Goal: Information Seeking & Learning: Check status

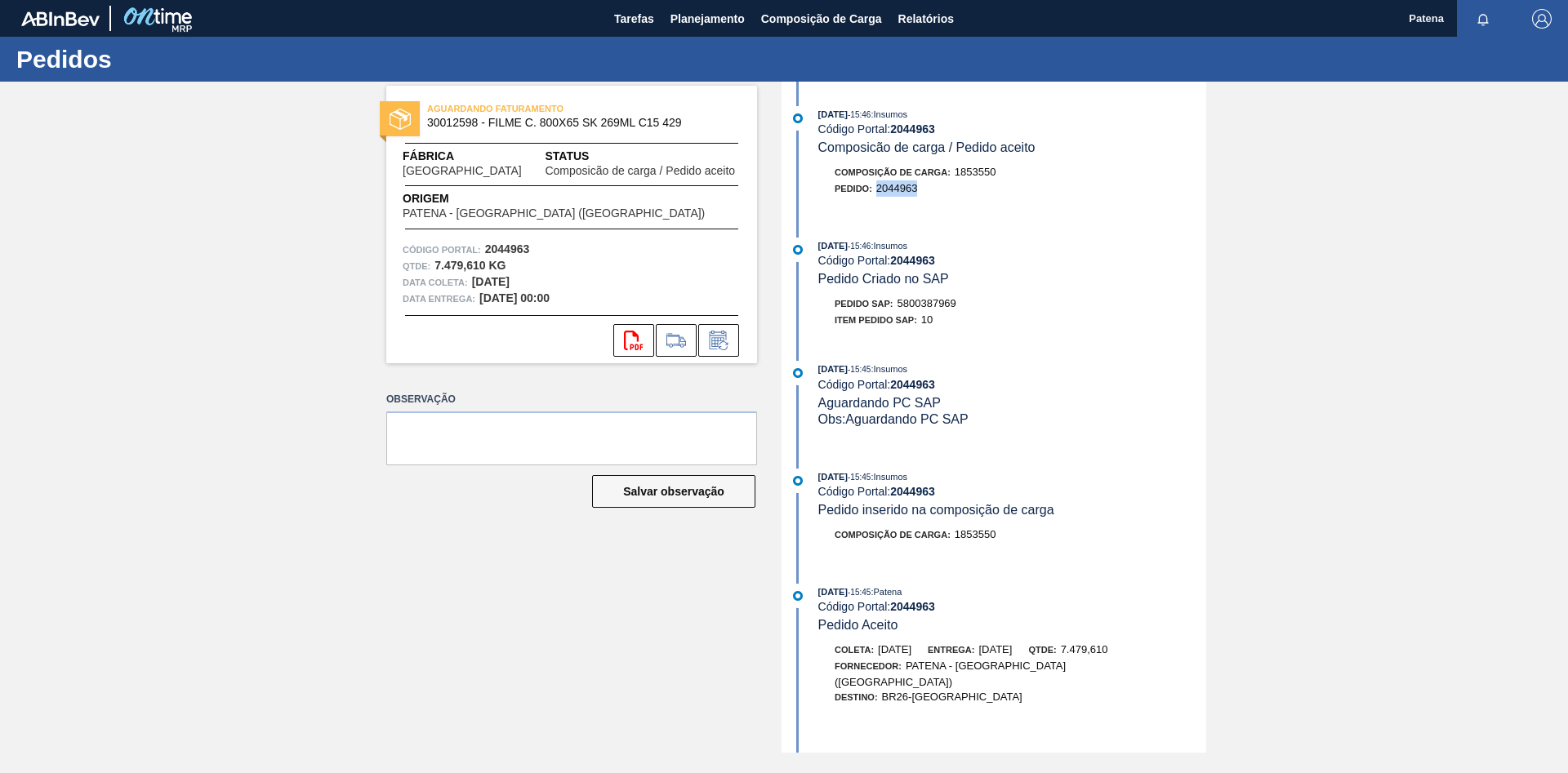
drag, startPoint x: 918, startPoint y: 189, endPoint x: 879, endPoint y: 189, distance: 39.0
click at [879, 189] on div "Pedido : 2044963" at bounding box center [1012, 189] width 388 height 17
copy span "2044963"
click at [706, 16] on span "Planejamento" at bounding box center [708, 19] width 74 height 20
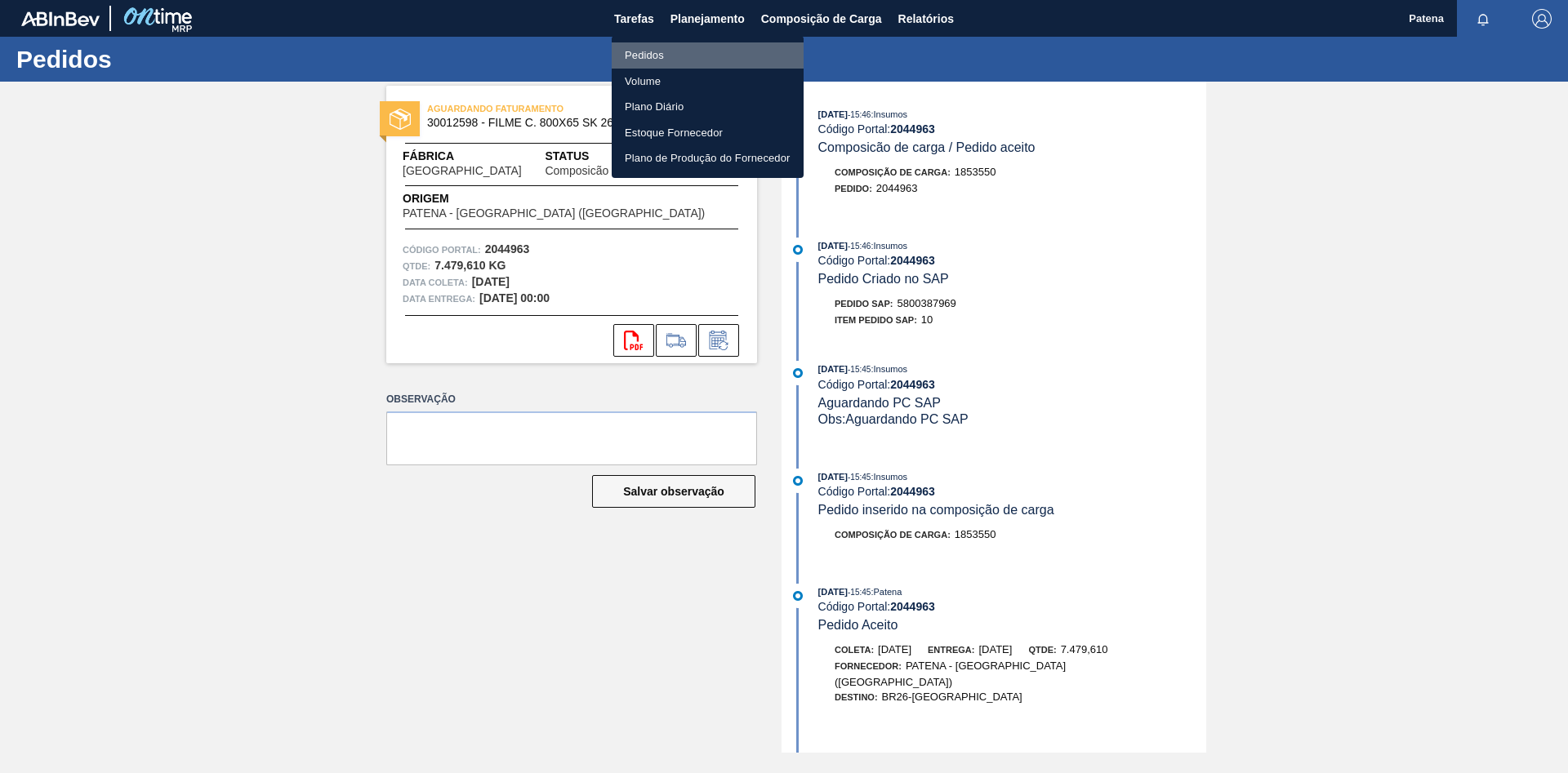
click at [638, 56] on li "Pedidos" at bounding box center [708, 55] width 192 height 26
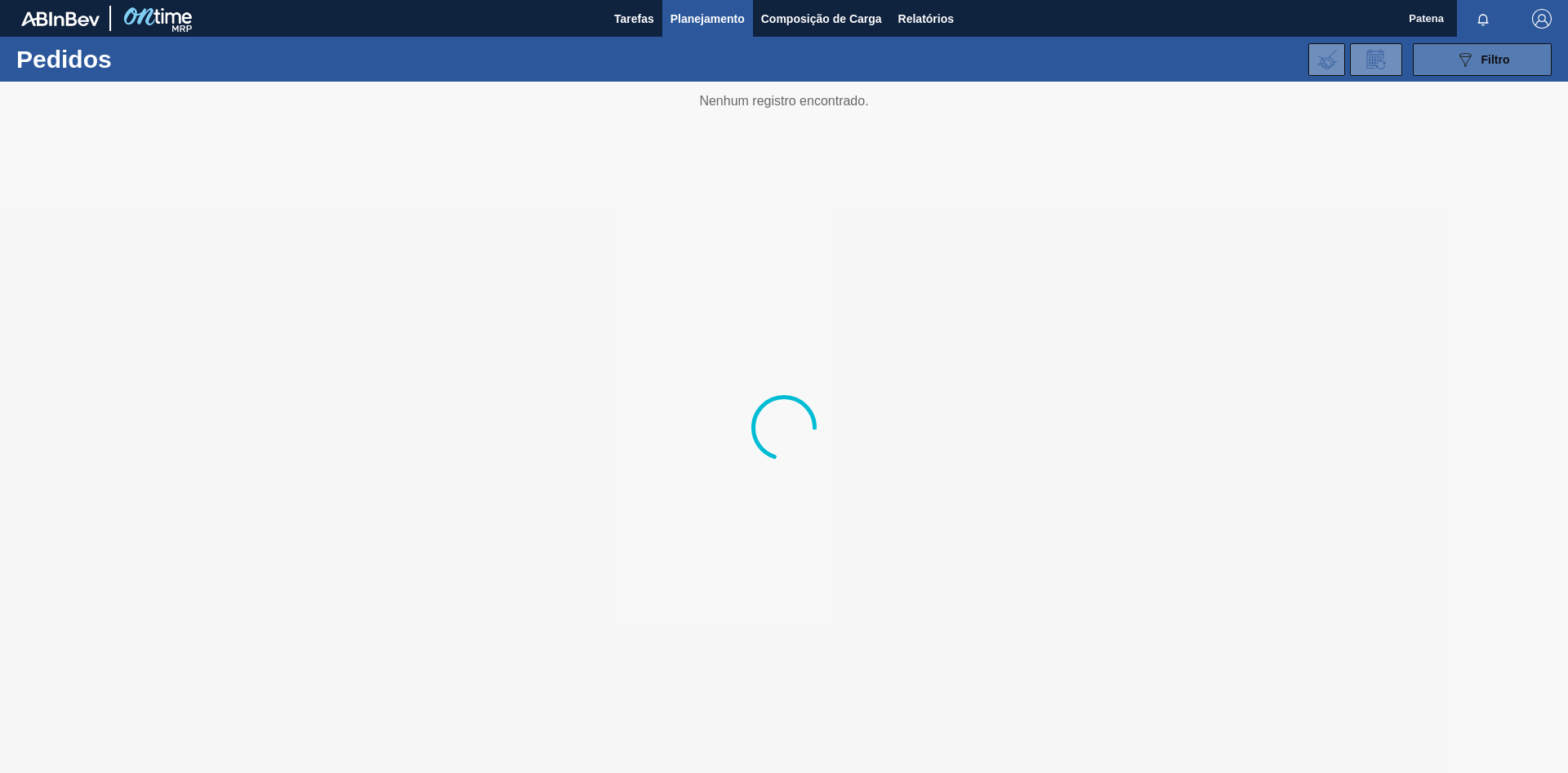
click at [1449, 61] on button "089F7B8B-B2A5-4AFE-B5C0-19BA573D28AC Filtro" at bounding box center [1482, 59] width 139 height 33
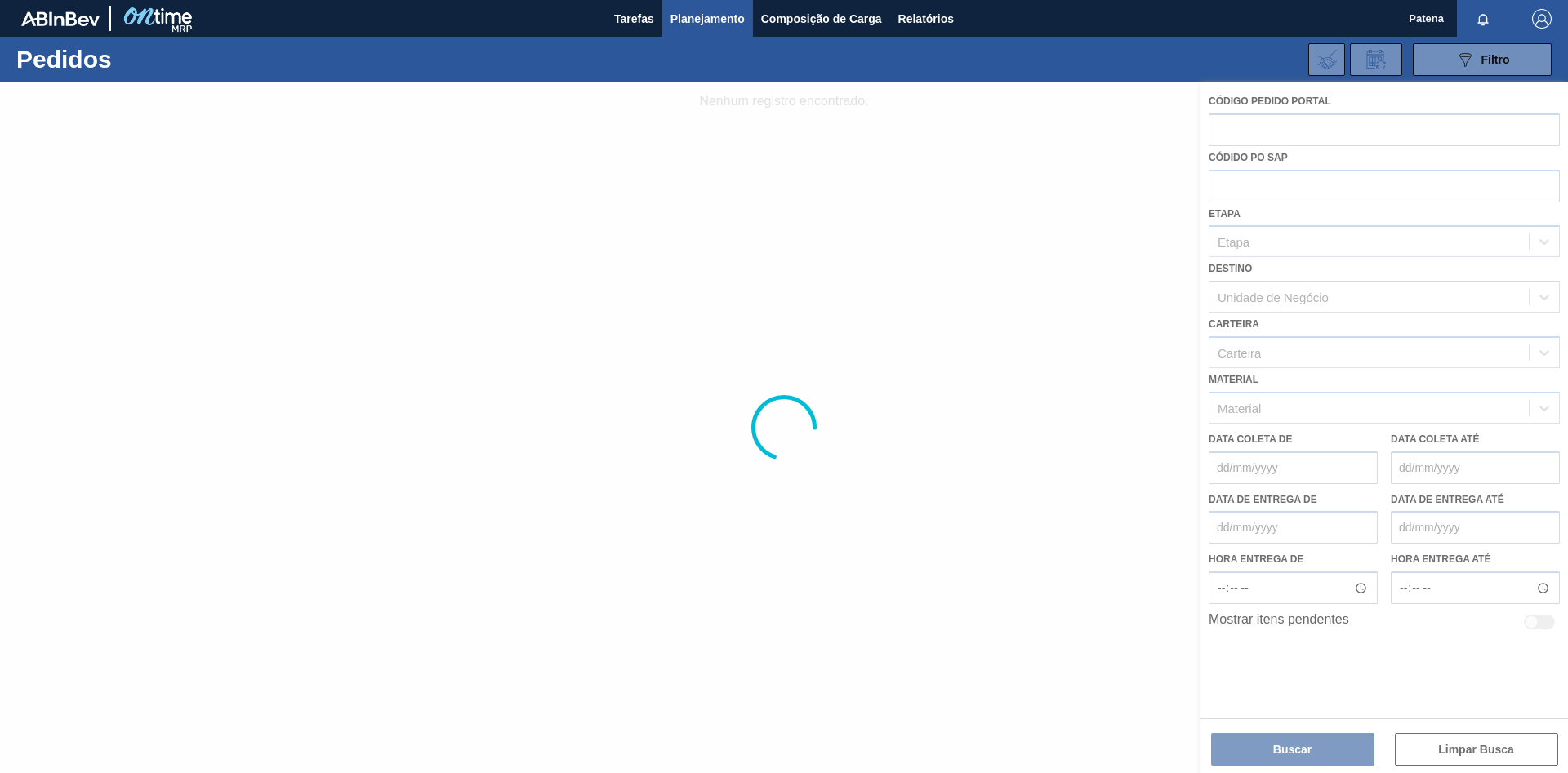
click at [992, 330] on div at bounding box center [784, 428] width 1568 height 692
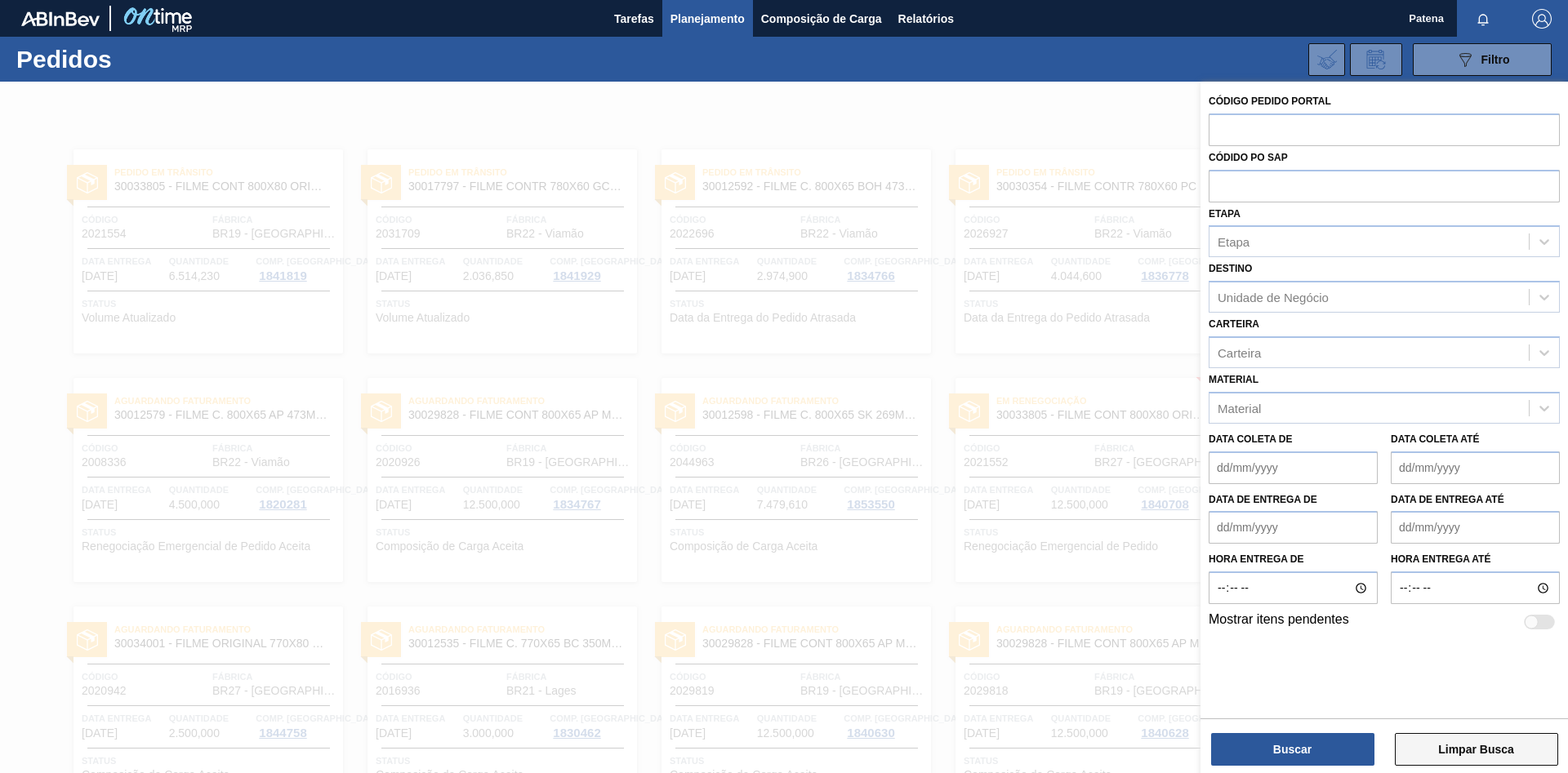
click at [1475, 750] on button "Limpar Busca" at bounding box center [1476, 750] width 163 height 33
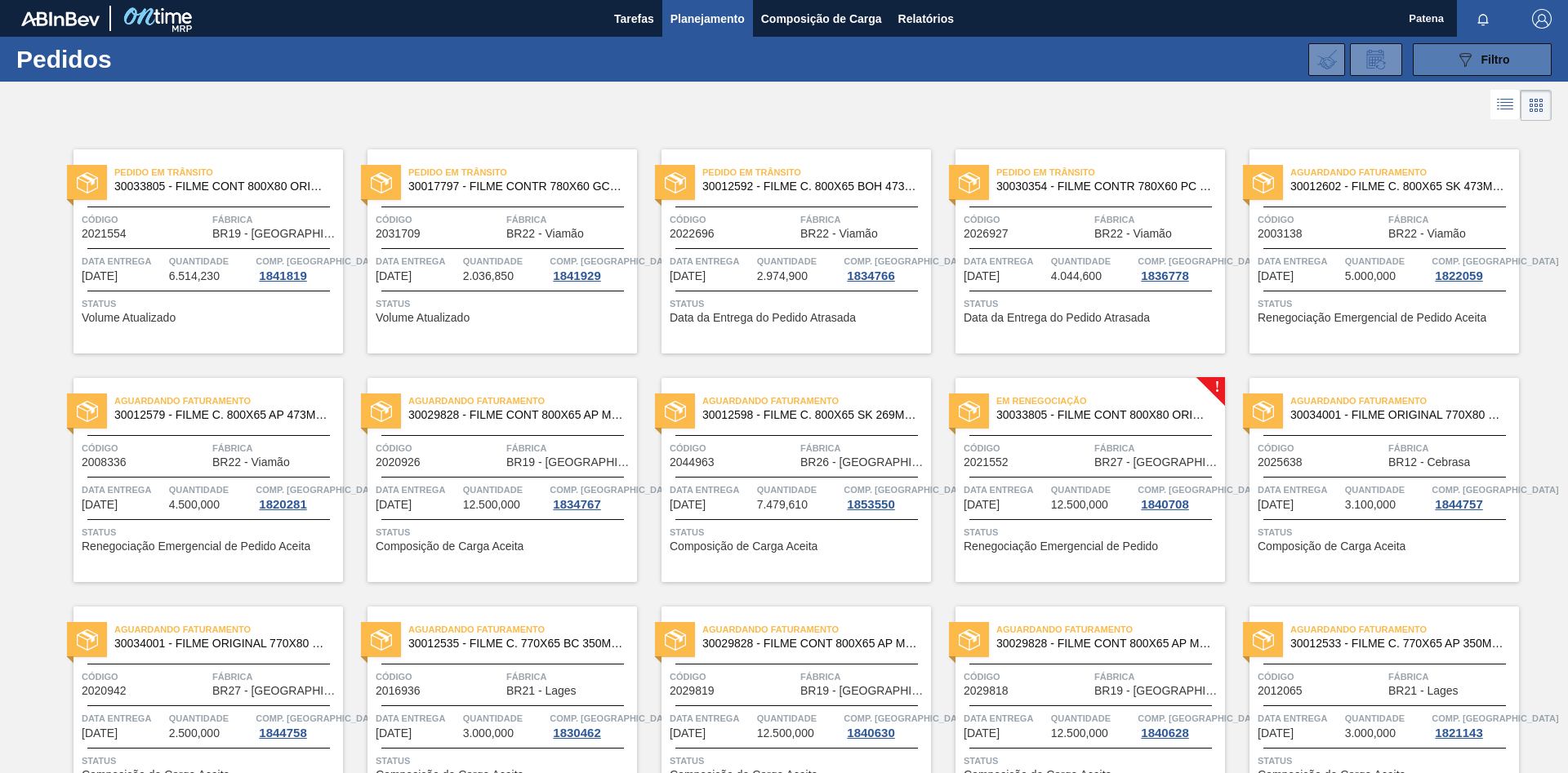
click at [1439, 56] on button "089F7B8B-B2A5-4AFE-B5C0-19BA573D28AC Filtro" at bounding box center [1482, 59] width 139 height 33
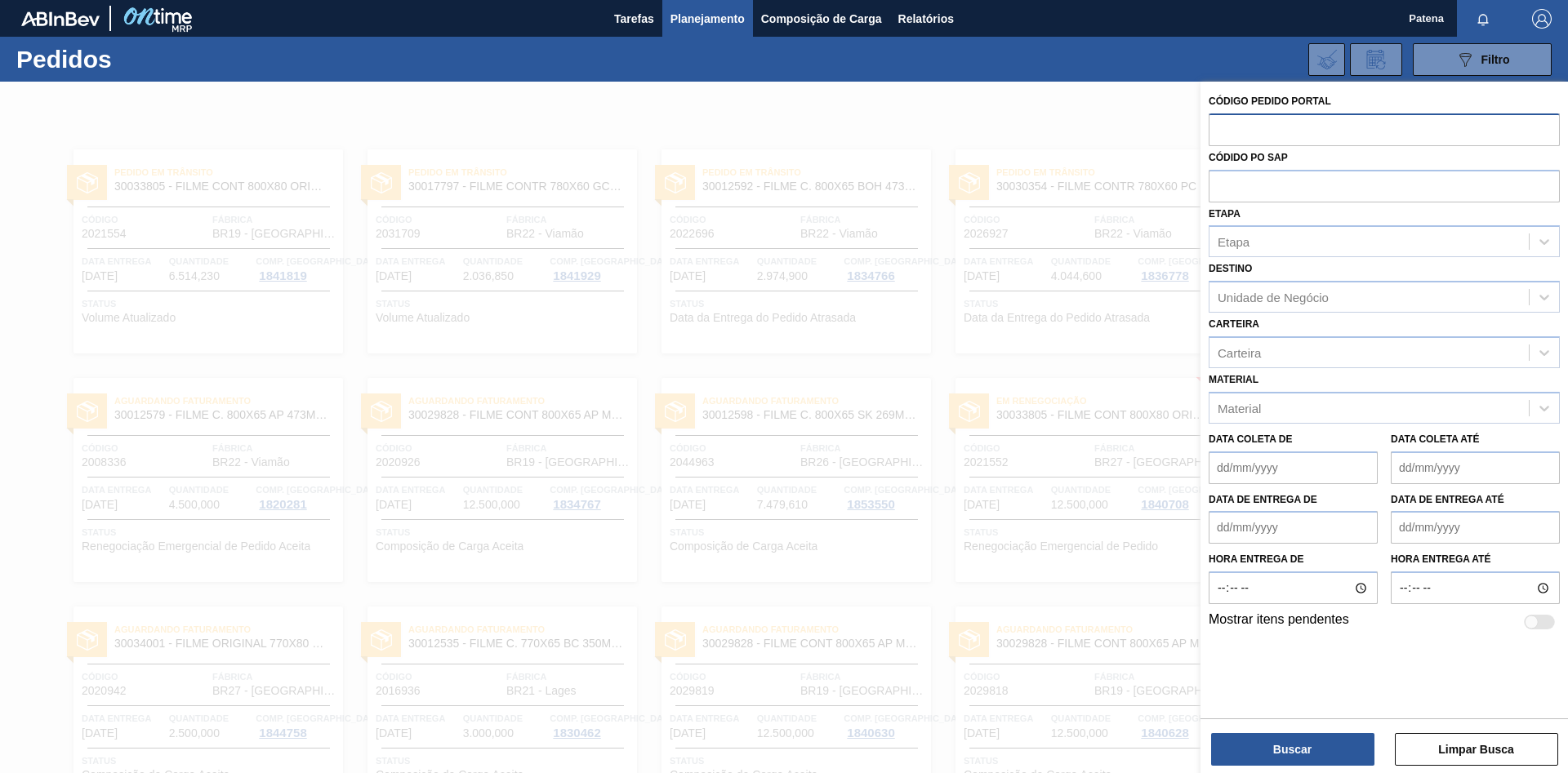
click at [1258, 125] on input "text" at bounding box center [1384, 129] width 351 height 31
type input "2003138"
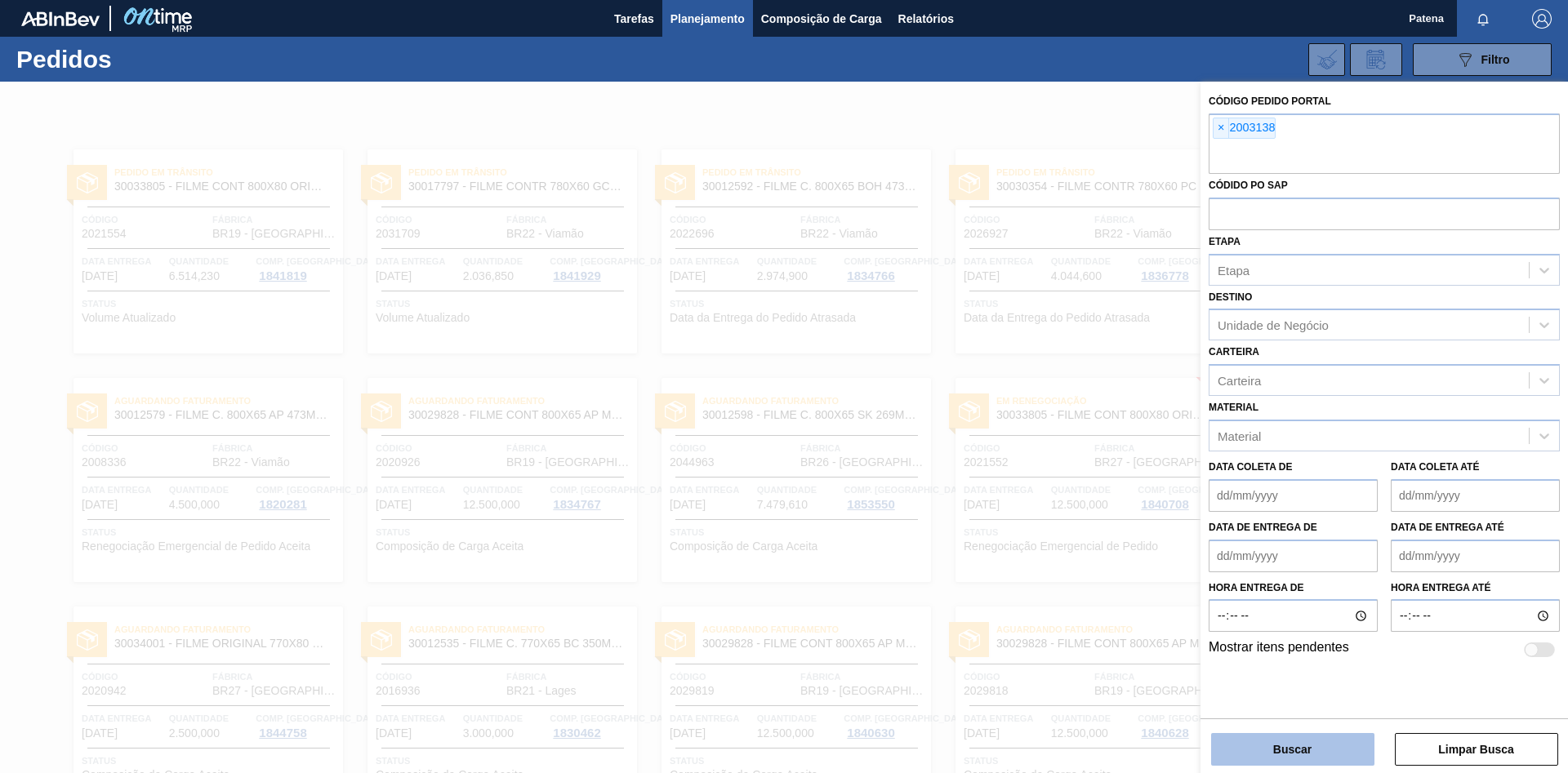
click at [1327, 754] on button "Buscar" at bounding box center [1293, 750] width 163 height 33
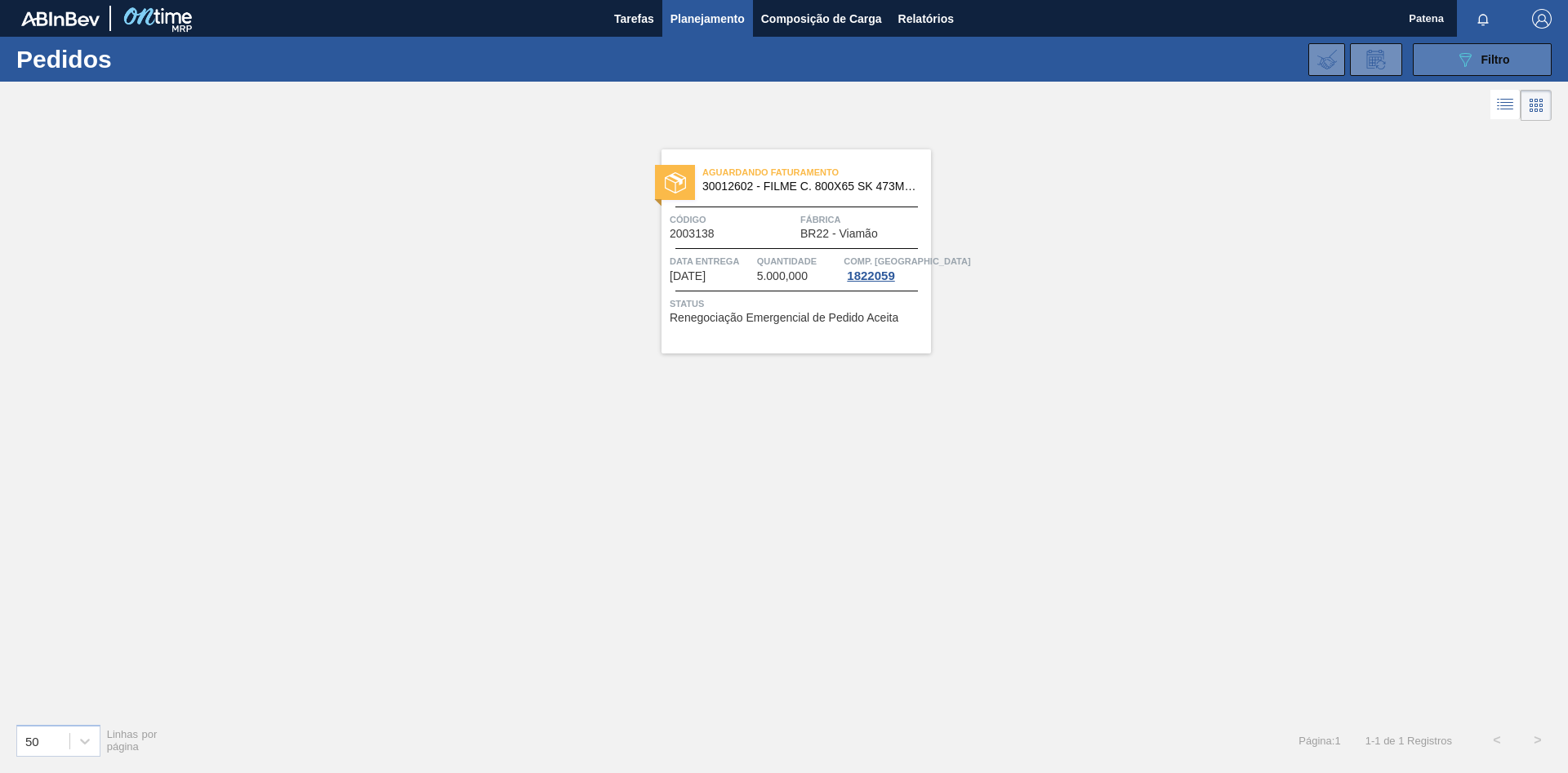
click at [1454, 50] on button "089F7B8B-B2A5-4AFE-B5C0-19BA573D28AC Filtro" at bounding box center [1482, 59] width 139 height 33
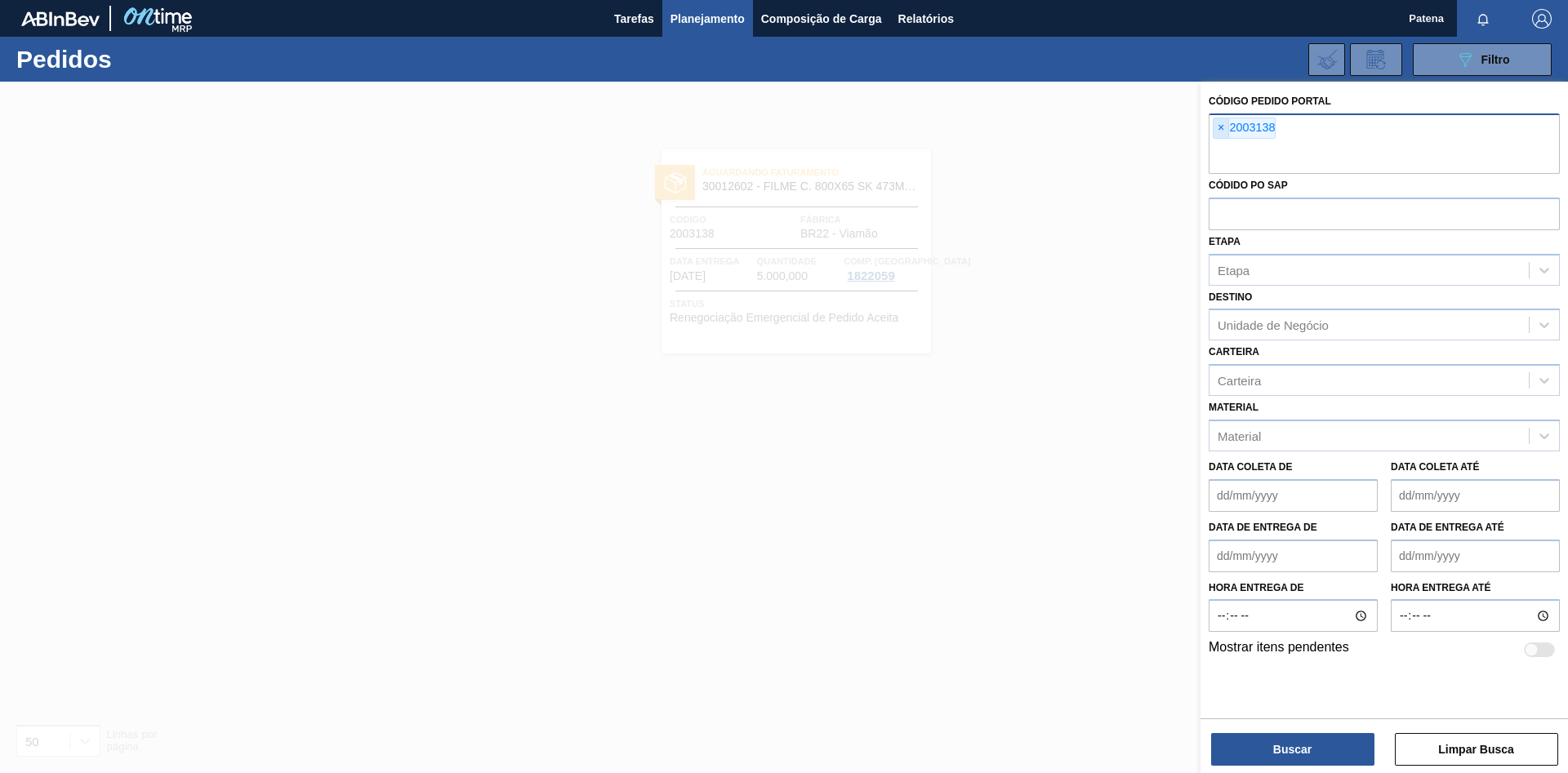
click at [1219, 126] on span "×" at bounding box center [1220, 128] width 16 height 20
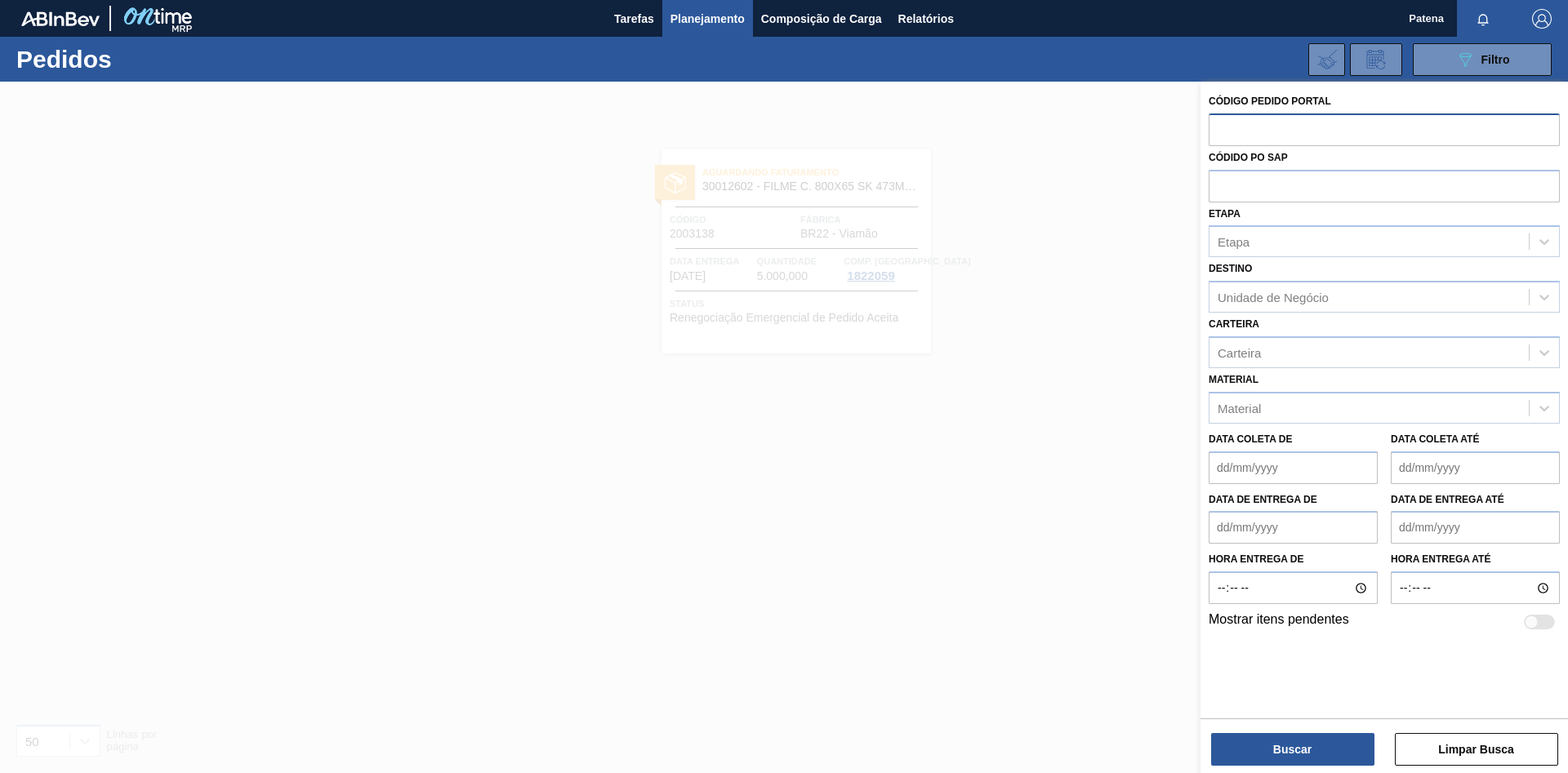
click at [1246, 135] on input "text" at bounding box center [1384, 129] width 351 height 31
type input "2008336"
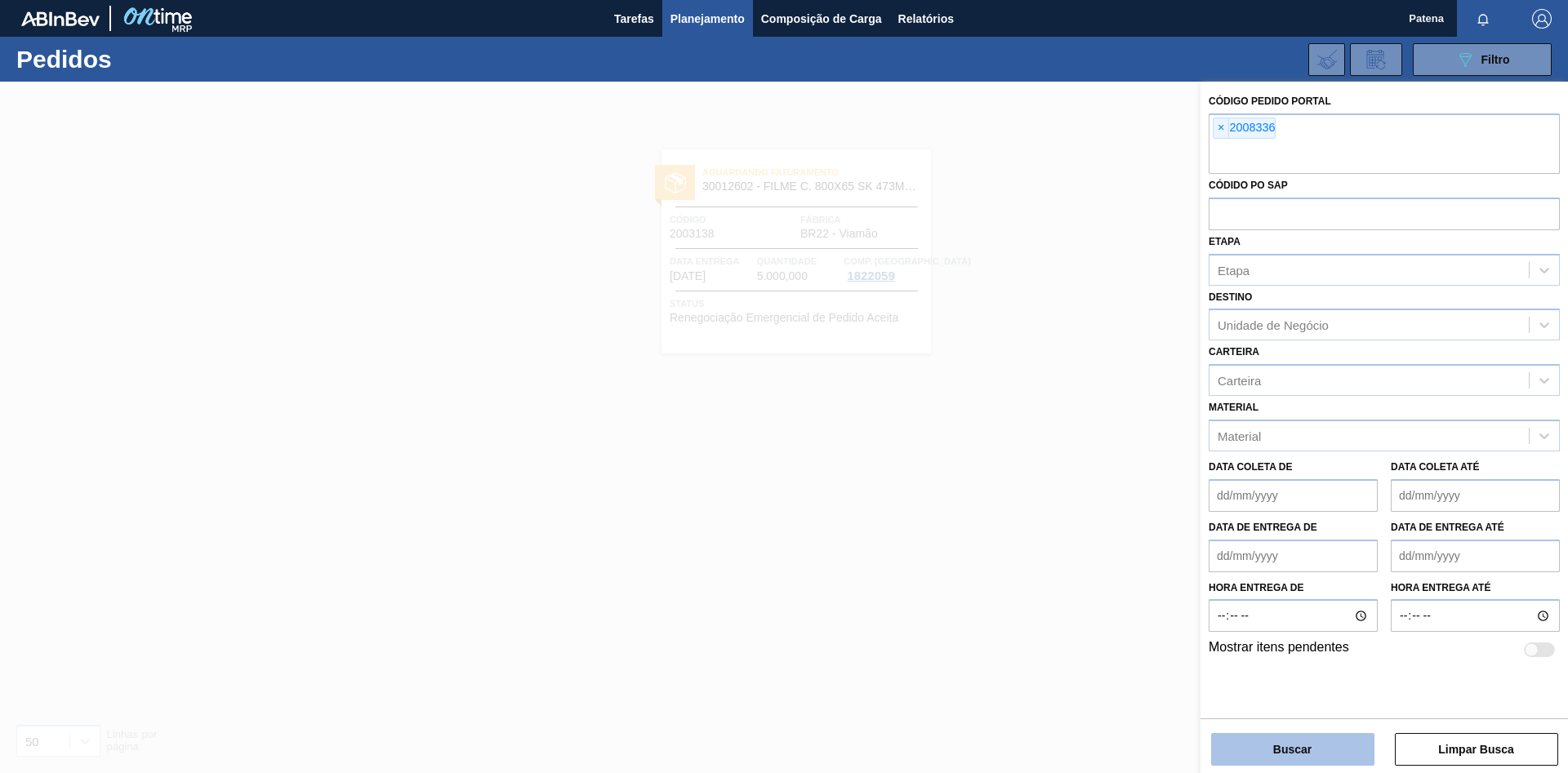
click at [1283, 745] on button "Buscar" at bounding box center [1293, 750] width 163 height 33
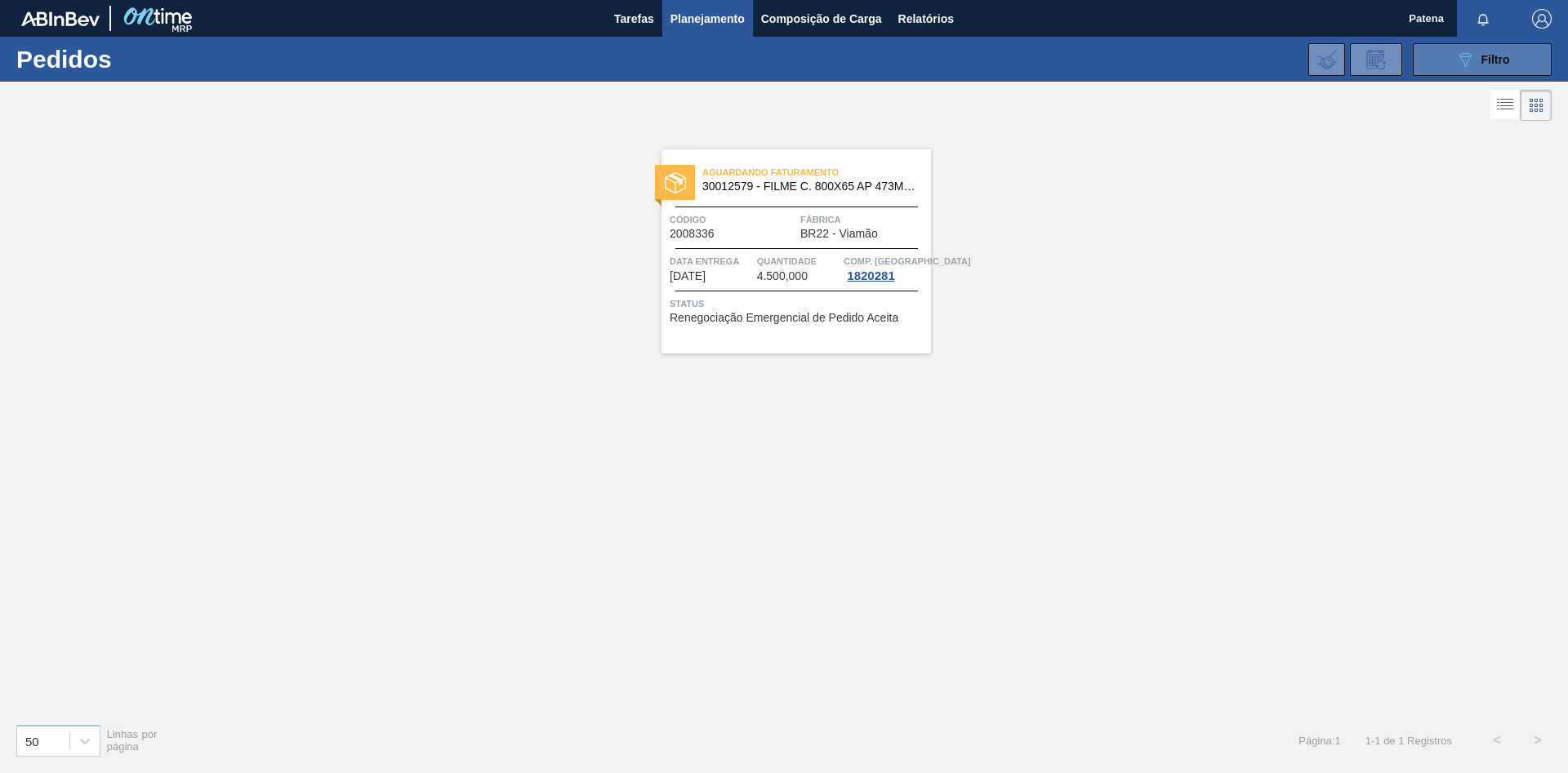
click at [1442, 44] on button "089F7B8B-B2A5-4AFE-B5C0-19BA573D28AC Filtro" at bounding box center [1482, 59] width 139 height 33
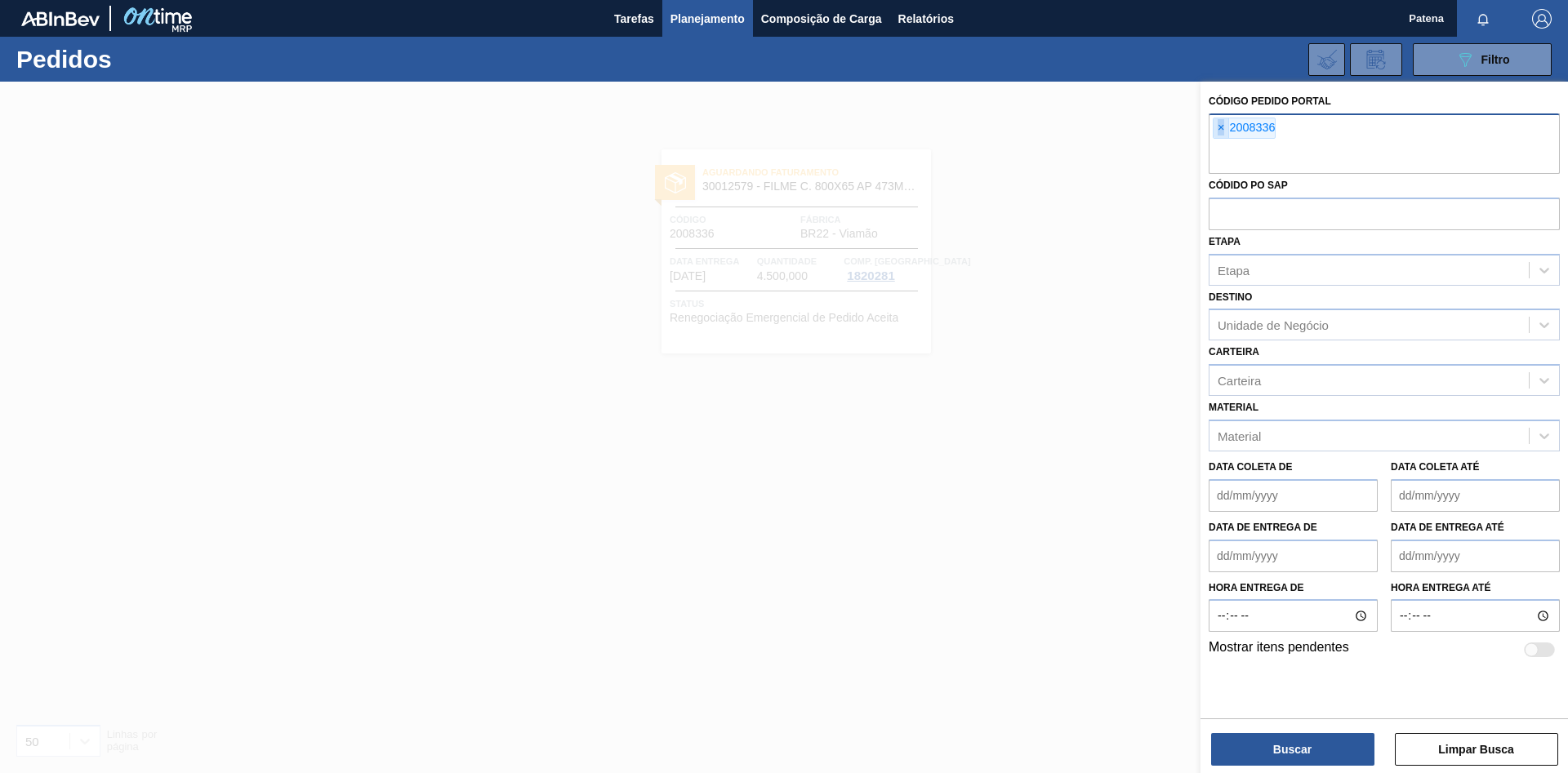
drag, startPoint x: 1212, startPoint y: 129, endPoint x: 1223, endPoint y: 127, distance: 11.2
click at [1215, 129] on div "× 2008336" at bounding box center [1384, 143] width 351 height 60
click at [1224, 127] on span "×" at bounding box center [1220, 128] width 16 height 20
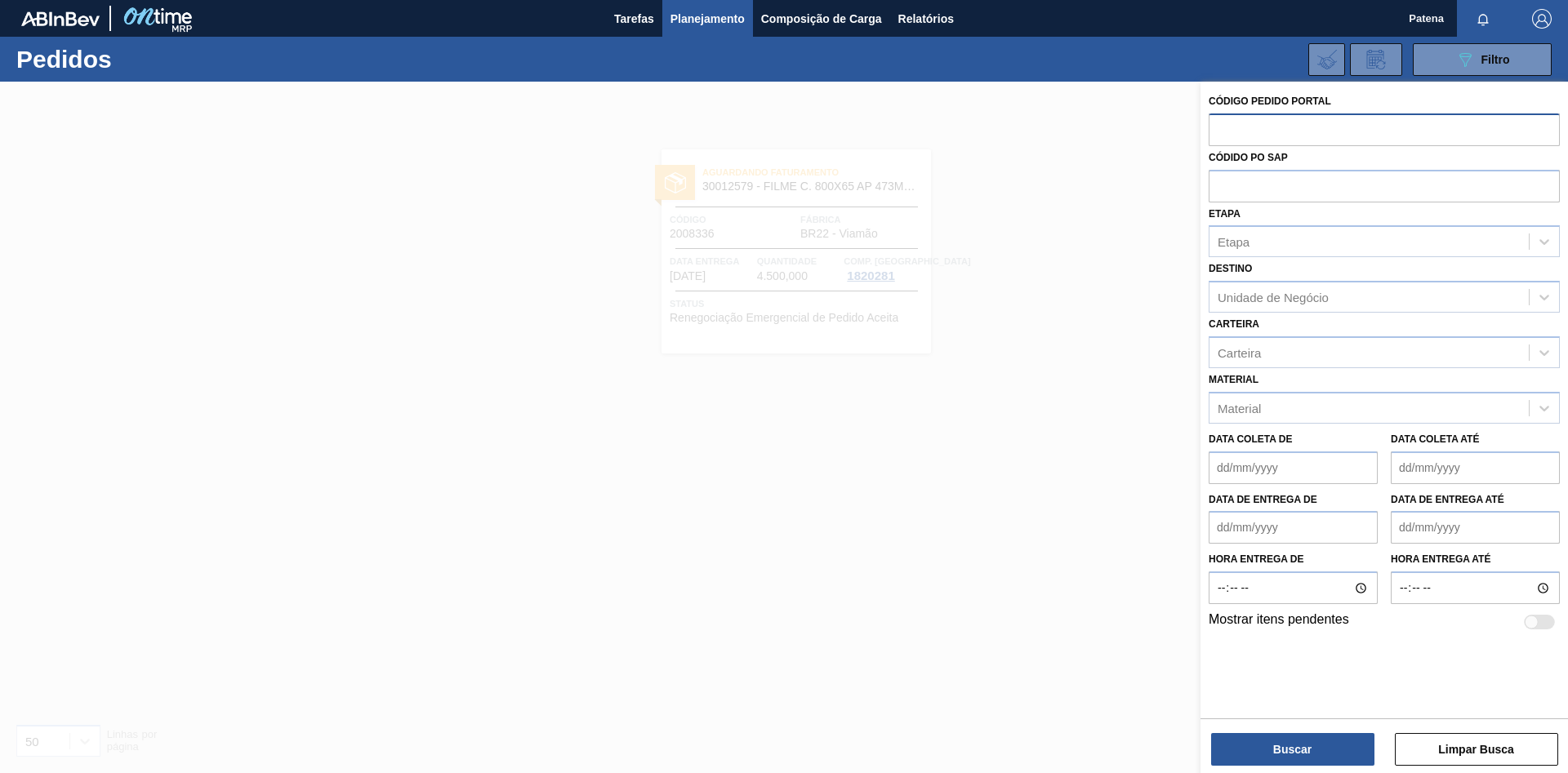
click at [1234, 133] on input "text" at bounding box center [1384, 129] width 351 height 31
paste input "2012065"
type input "2012065"
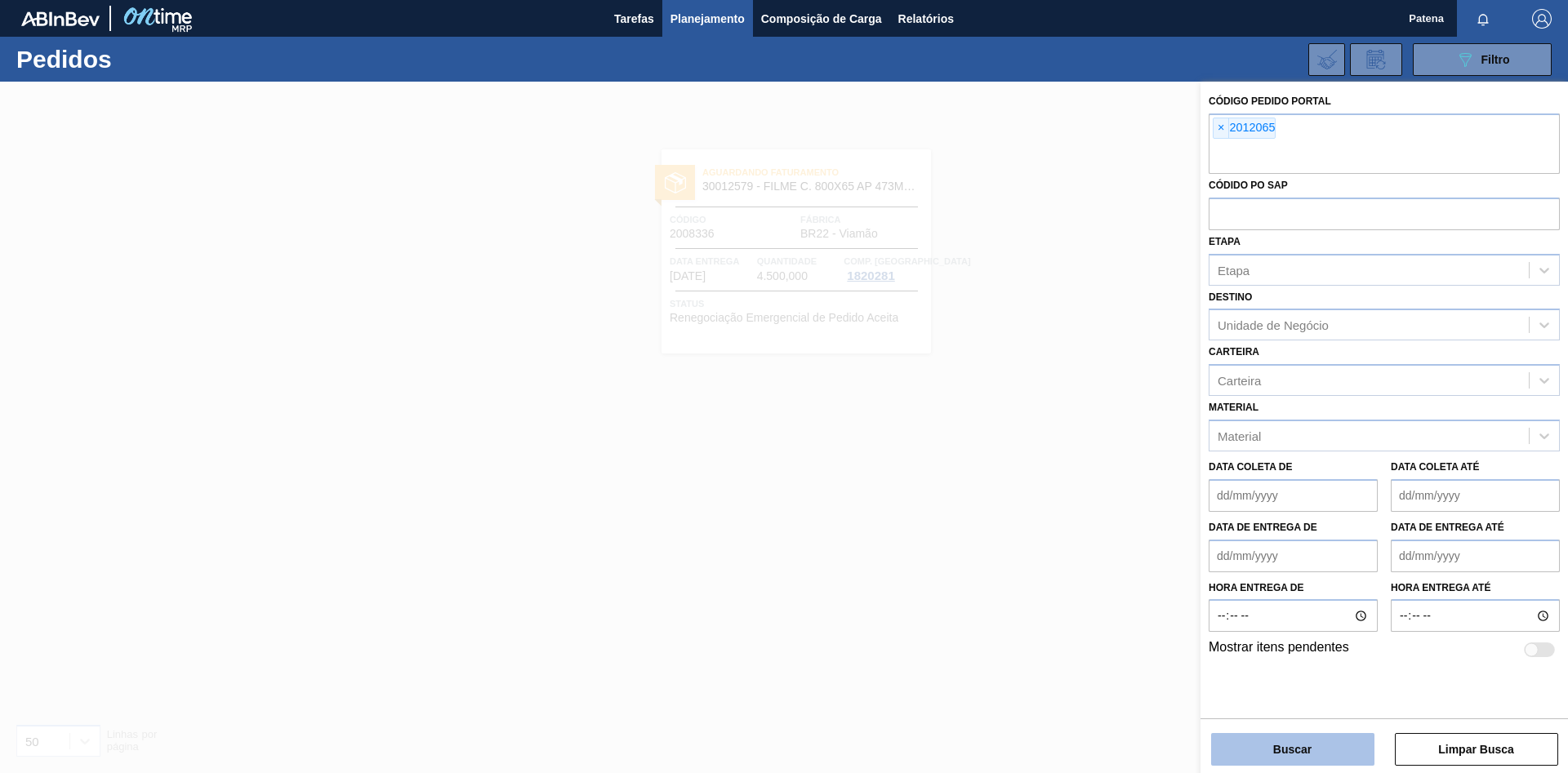
click at [1293, 756] on button "Buscar" at bounding box center [1293, 750] width 163 height 33
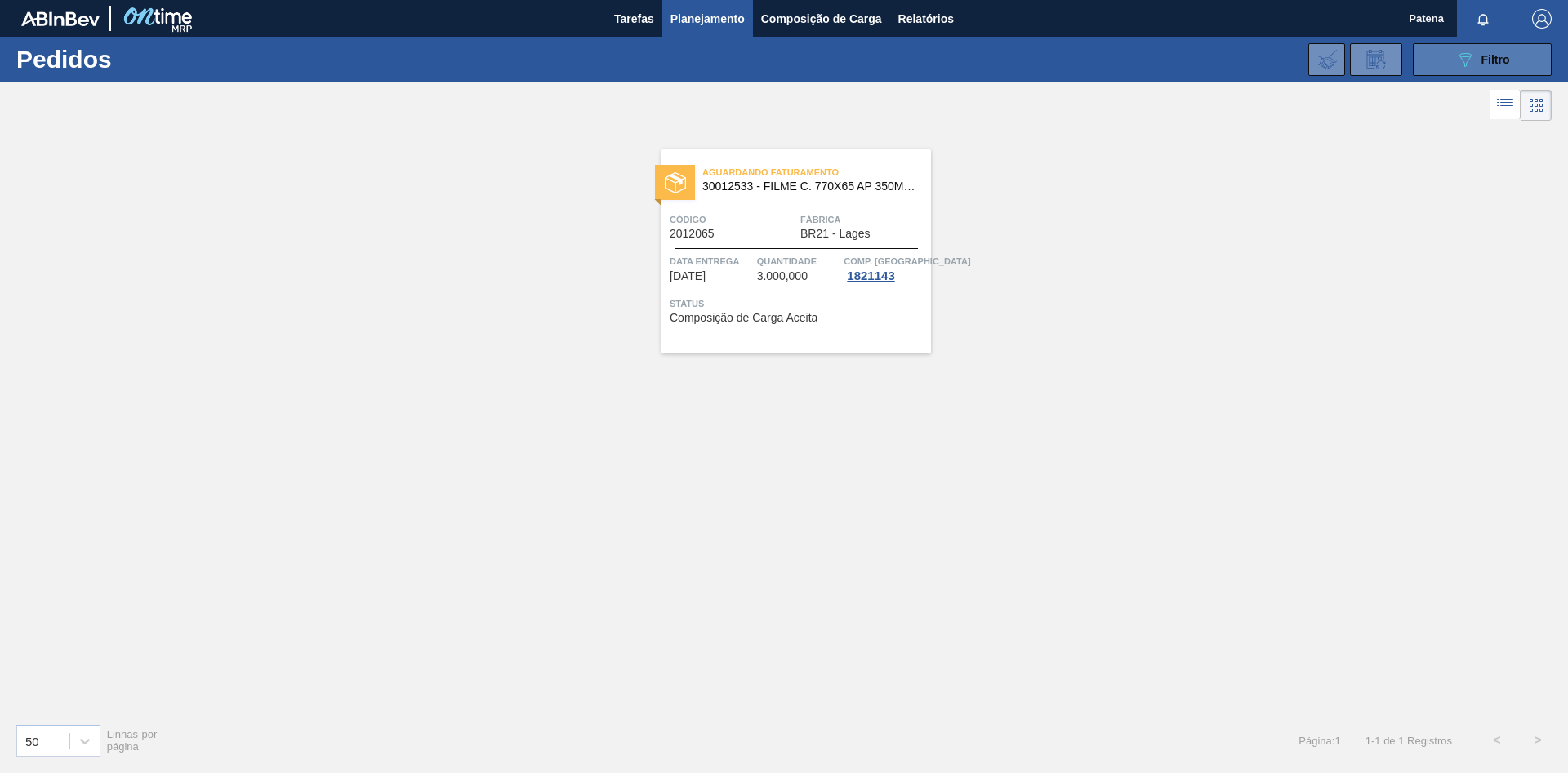
click at [1442, 69] on button "089F7B8B-B2A5-4AFE-B5C0-19BA573D28AC Filtro" at bounding box center [1482, 59] width 139 height 33
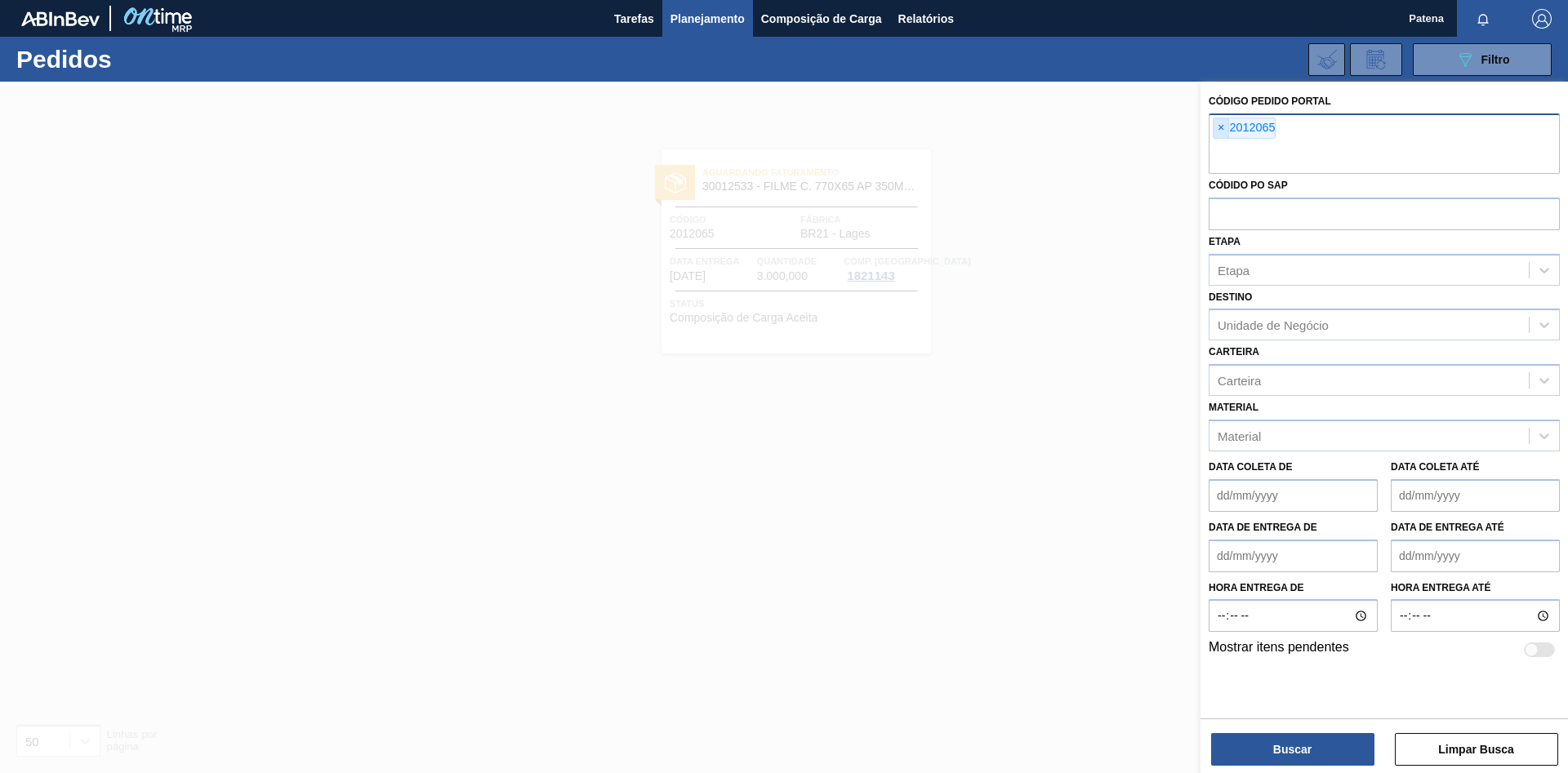
click at [1220, 128] on span "×" at bounding box center [1220, 128] width 16 height 20
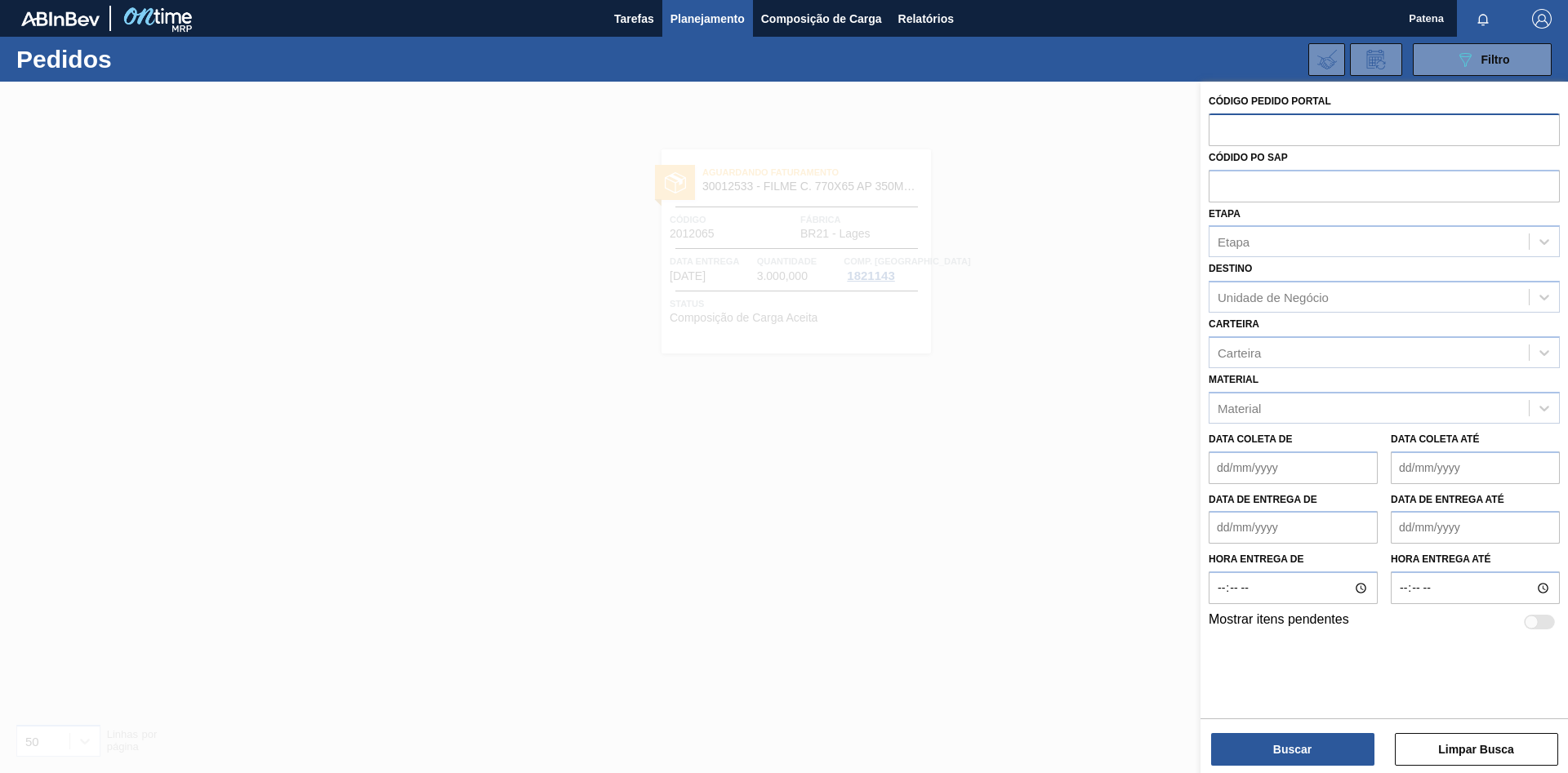
click at [1244, 139] on input "text" at bounding box center [1384, 129] width 351 height 31
paste input "2016935"
type input "2016935"
click at [1300, 750] on button "Buscar" at bounding box center [1293, 750] width 163 height 33
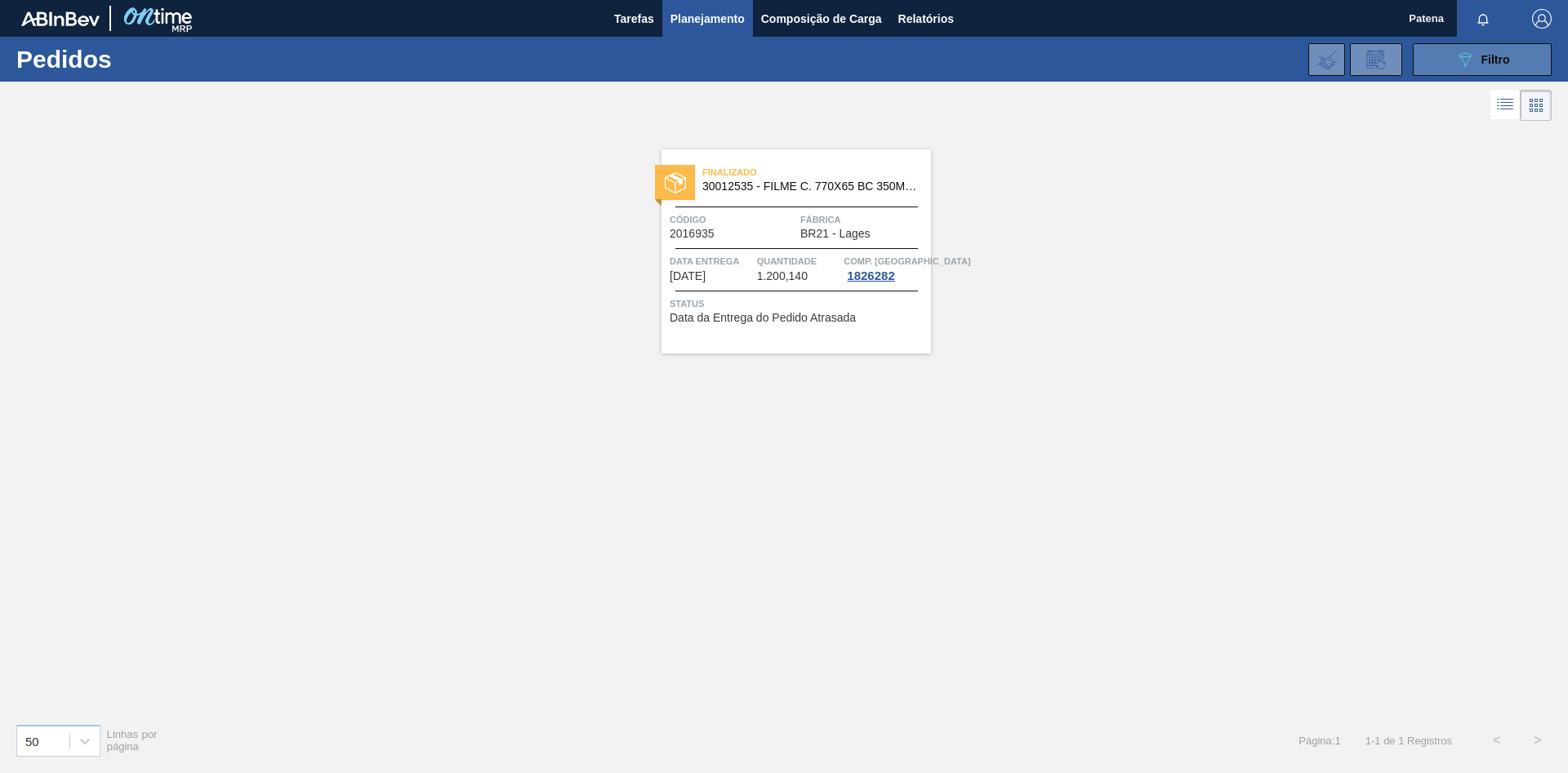
click at [1459, 50] on icon "089F7B8B-B2A5-4AFE-B5C0-19BA573D28AC" at bounding box center [1465, 59] width 20 height 20
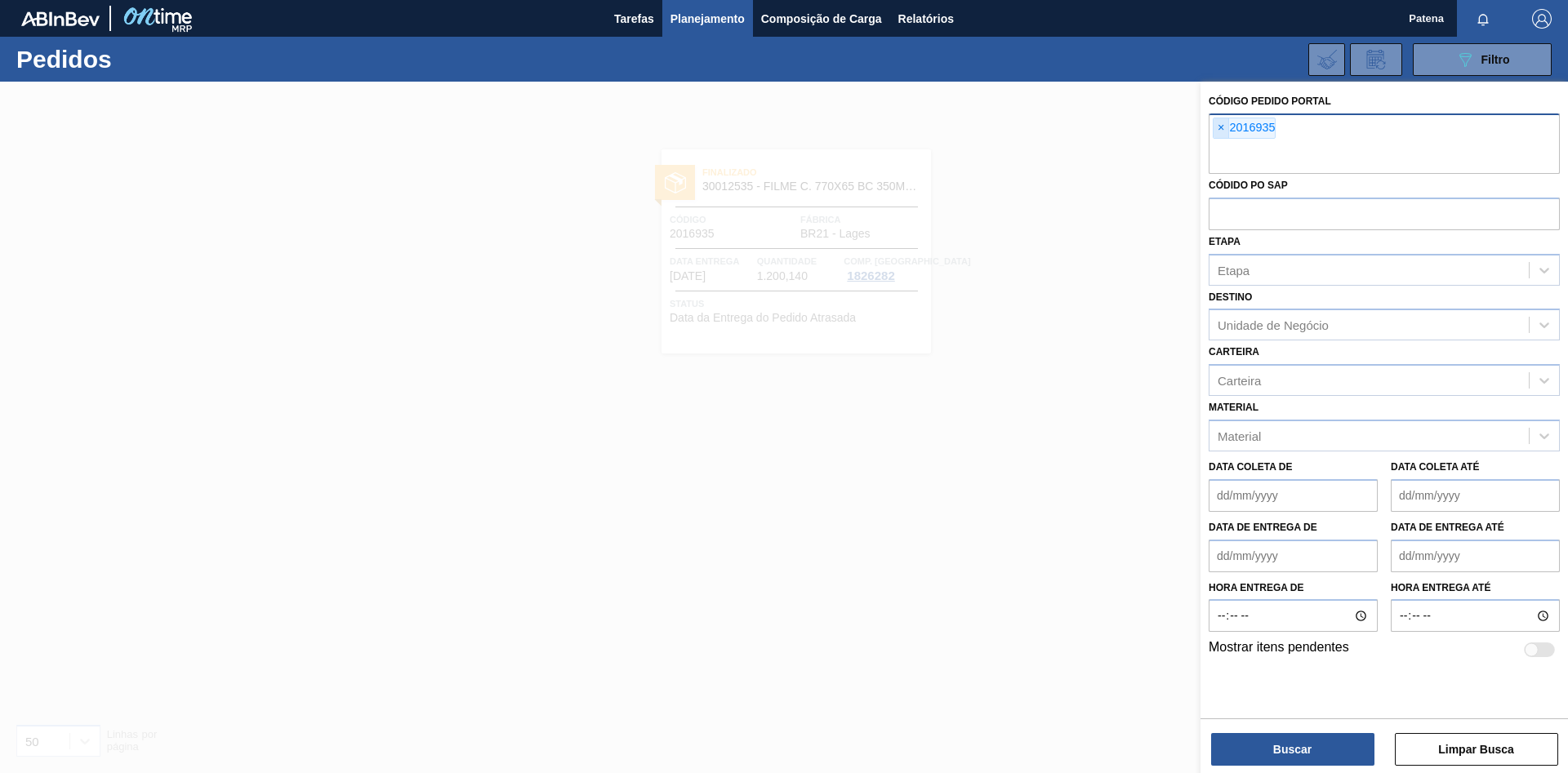
click at [1221, 130] on span "×" at bounding box center [1220, 128] width 16 height 20
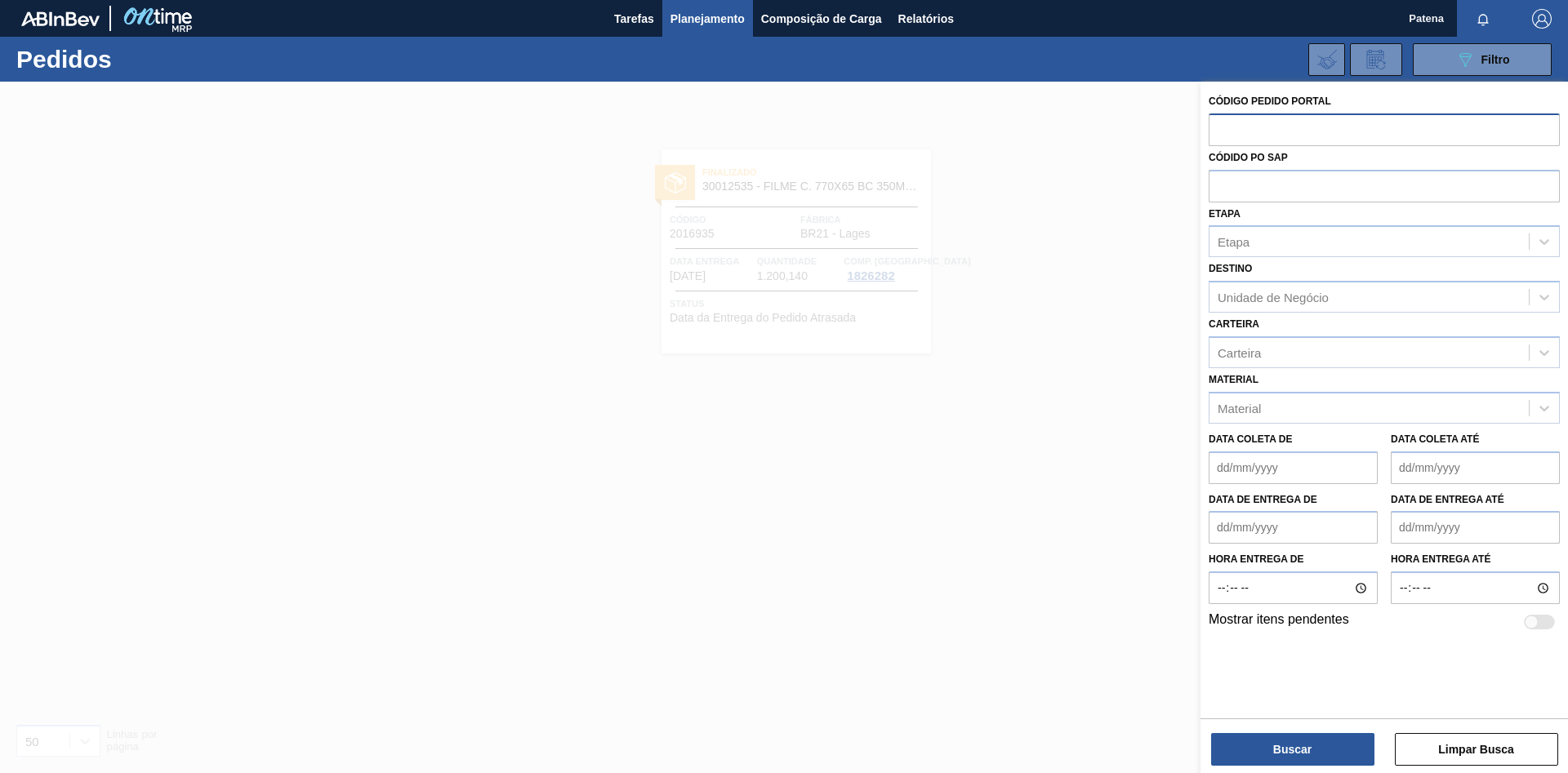
click at [1240, 130] on input "text" at bounding box center [1384, 129] width 351 height 31
paste input "2016936"
type input "2016936"
click at [1286, 751] on button "Buscar" at bounding box center [1293, 750] width 163 height 33
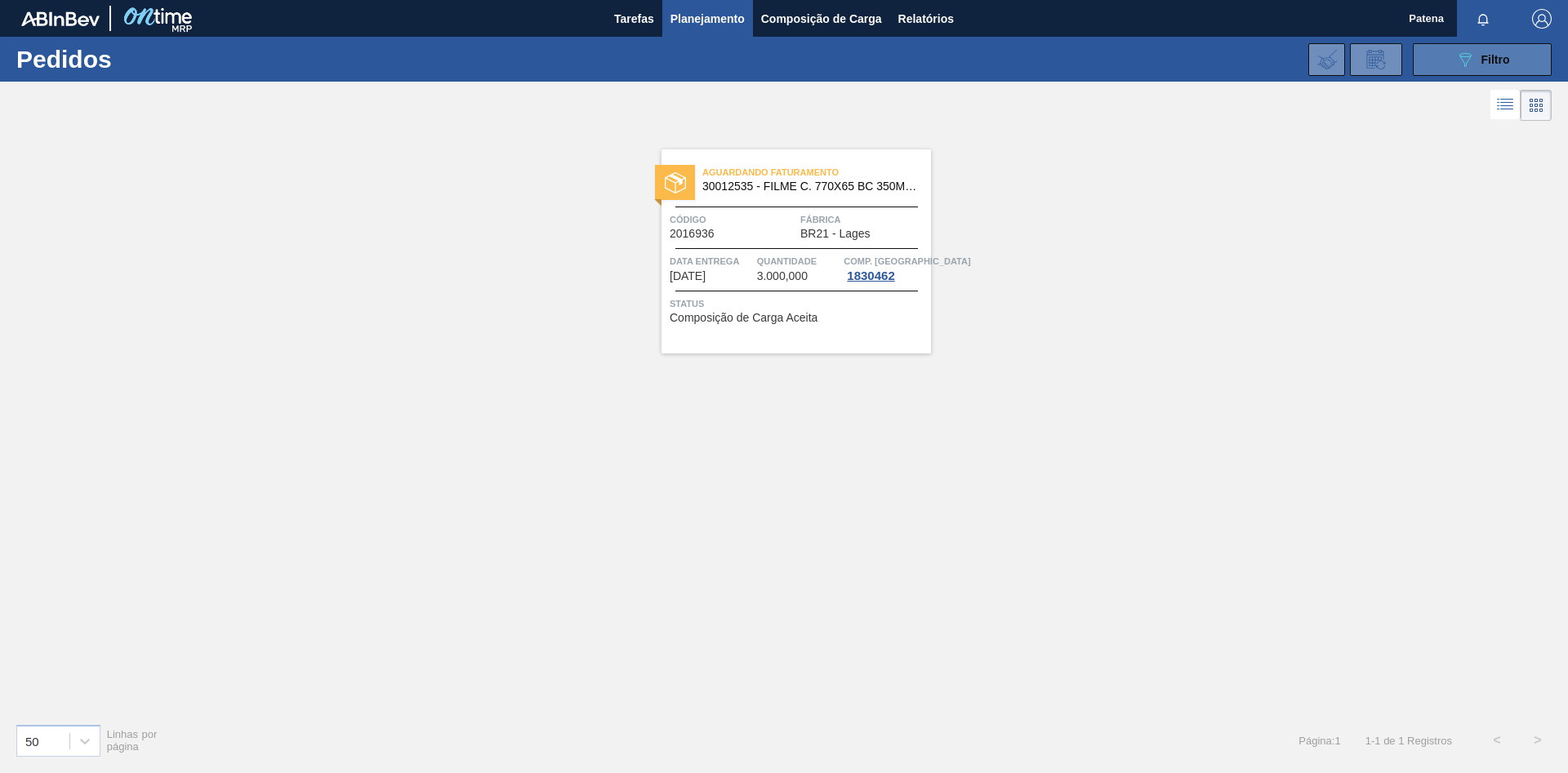
click at [1464, 64] on icon at bounding box center [1465, 59] width 12 height 14
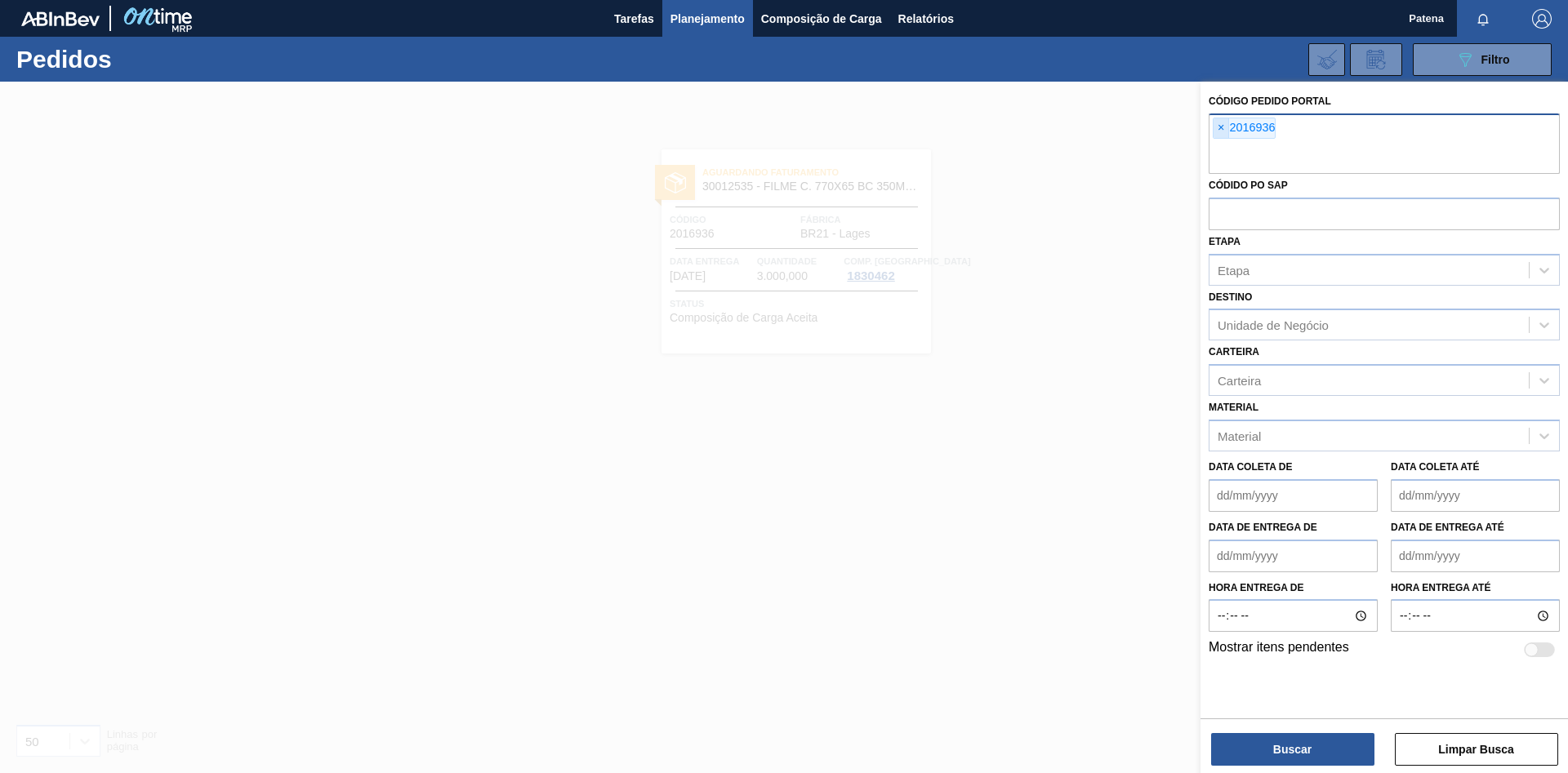
click at [1221, 126] on span "×" at bounding box center [1220, 128] width 16 height 20
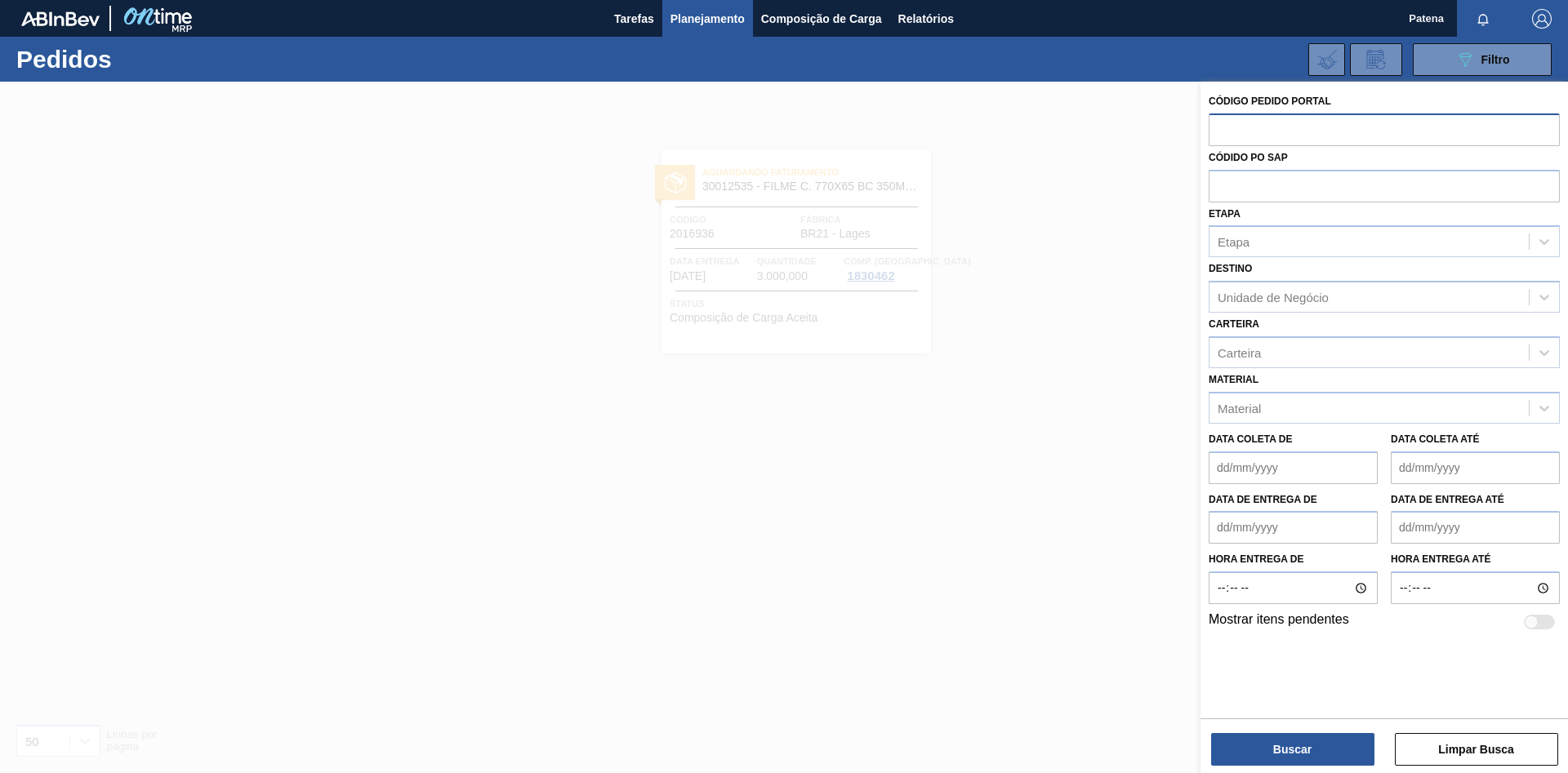
click at [1234, 132] on input "text" at bounding box center [1384, 129] width 351 height 31
paste input "2020926"
type input "2020926"
click at [1269, 744] on button "Buscar" at bounding box center [1293, 750] width 163 height 33
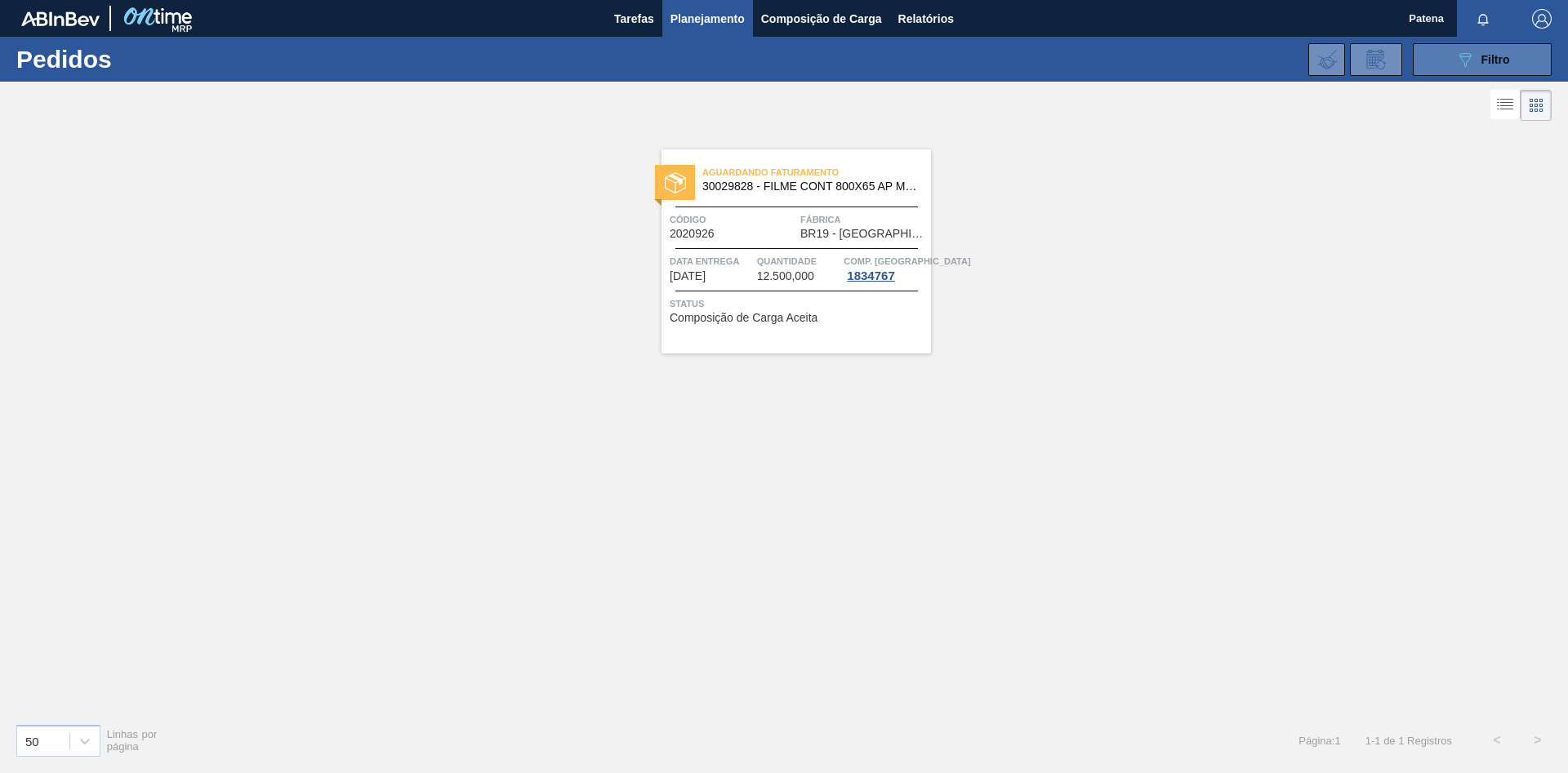
click at [1457, 71] on button "089F7B8B-B2A5-4AFE-B5C0-19BA573D28AC Filtro" at bounding box center [1482, 59] width 139 height 33
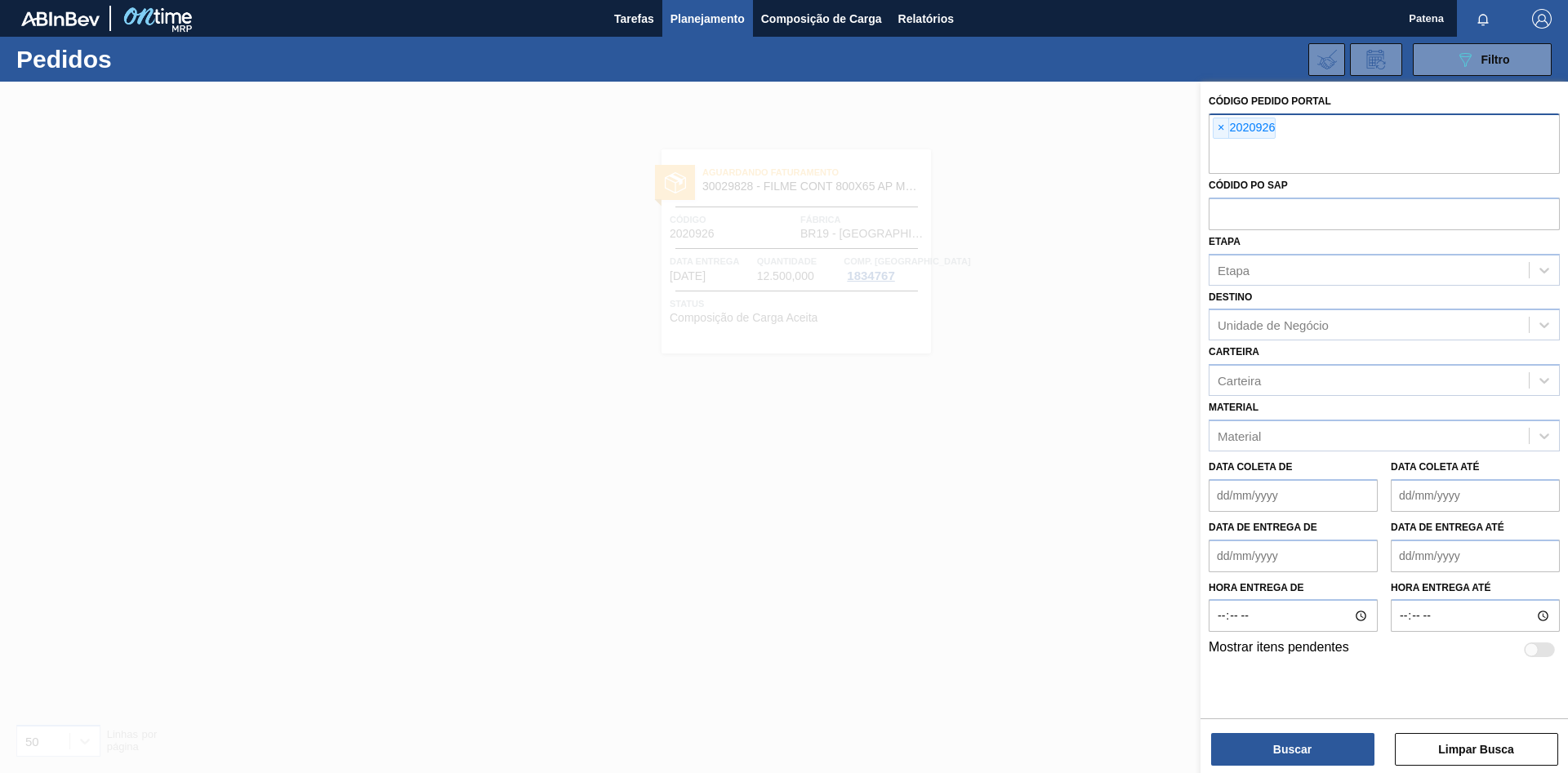
click at [1220, 126] on span "×" at bounding box center [1220, 128] width 16 height 20
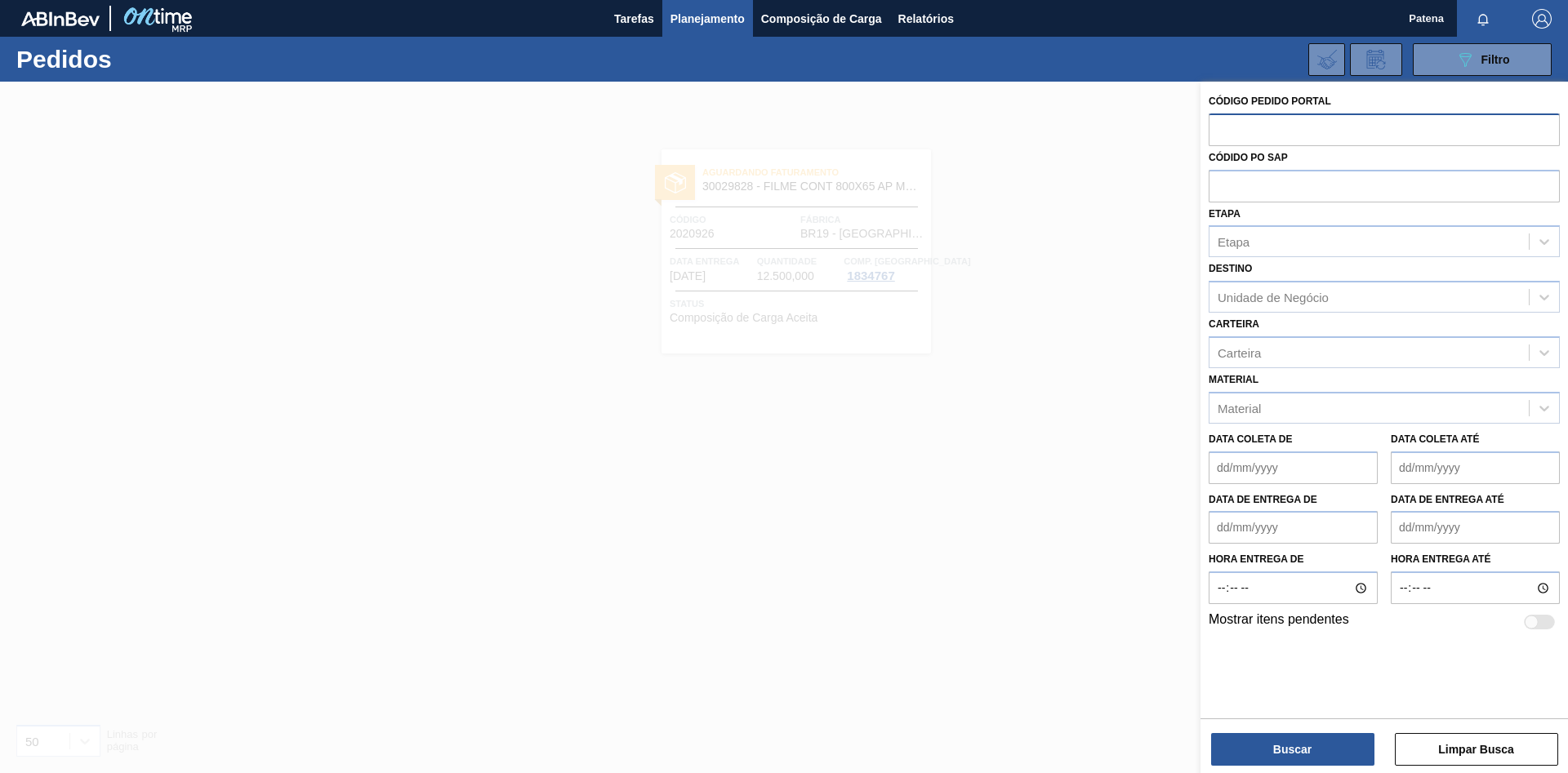
click at [1257, 128] on input "text" at bounding box center [1384, 129] width 351 height 31
paste input "2022676"
type input "2022676"
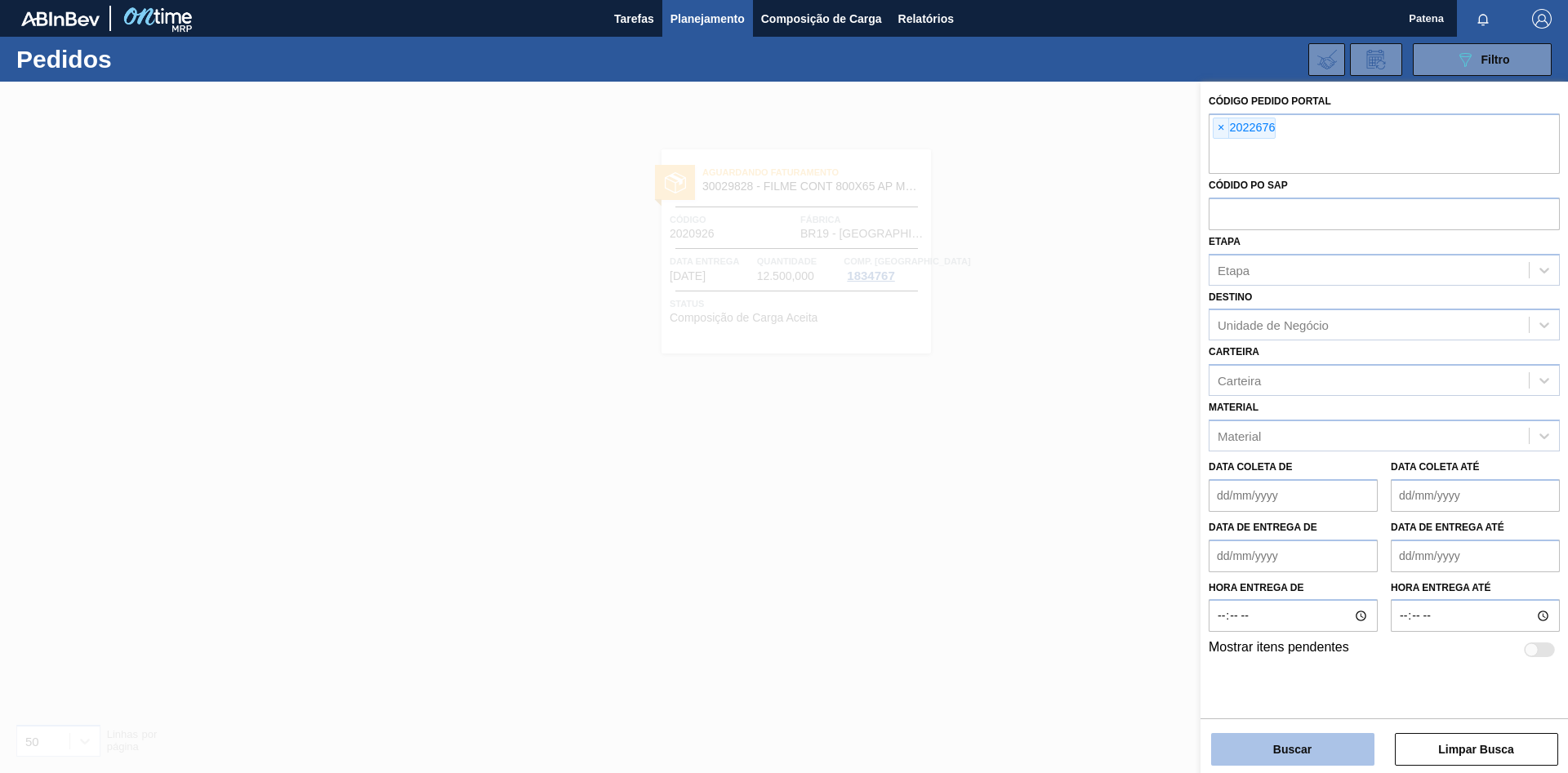
click at [1302, 745] on button "Buscar" at bounding box center [1293, 750] width 163 height 33
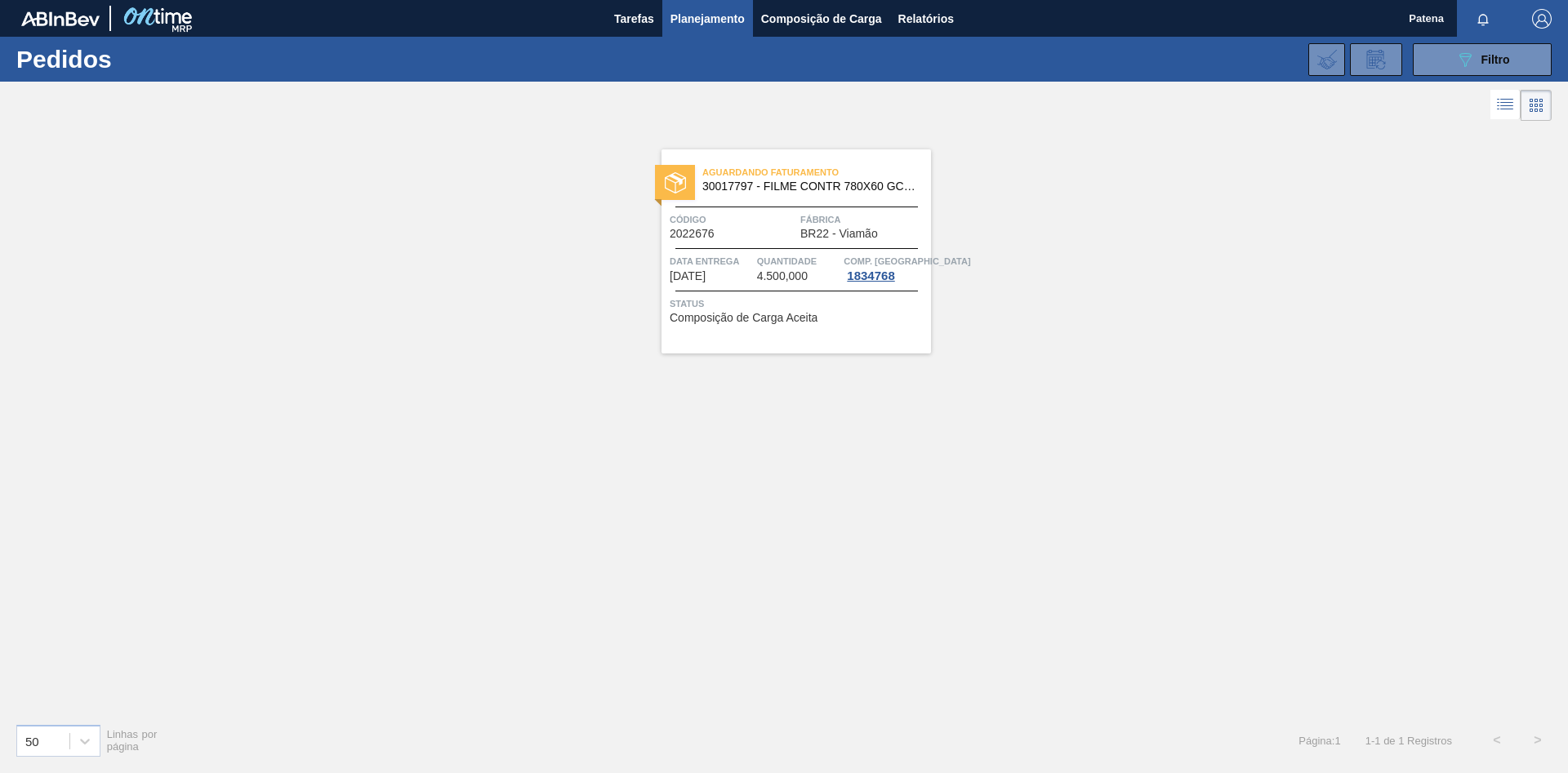
click at [754, 273] on div "Data Entrega [DATE] Quantidade 4.500,000 Comp. Carga 1834768" at bounding box center [796, 268] width 269 height 30
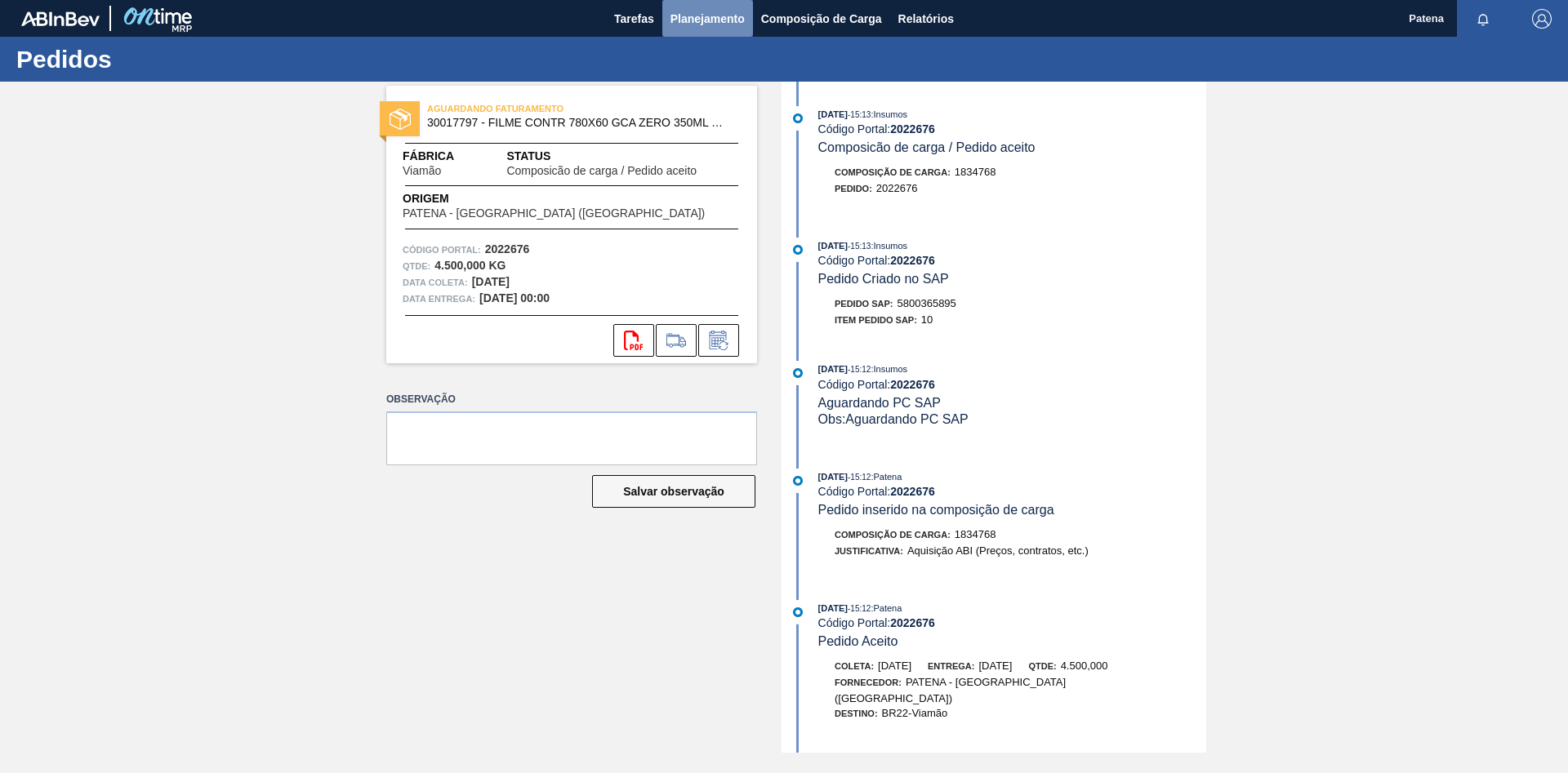
click at [701, 18] on span "Planejamento" at bounding box center [708, 19] width 74 height 20
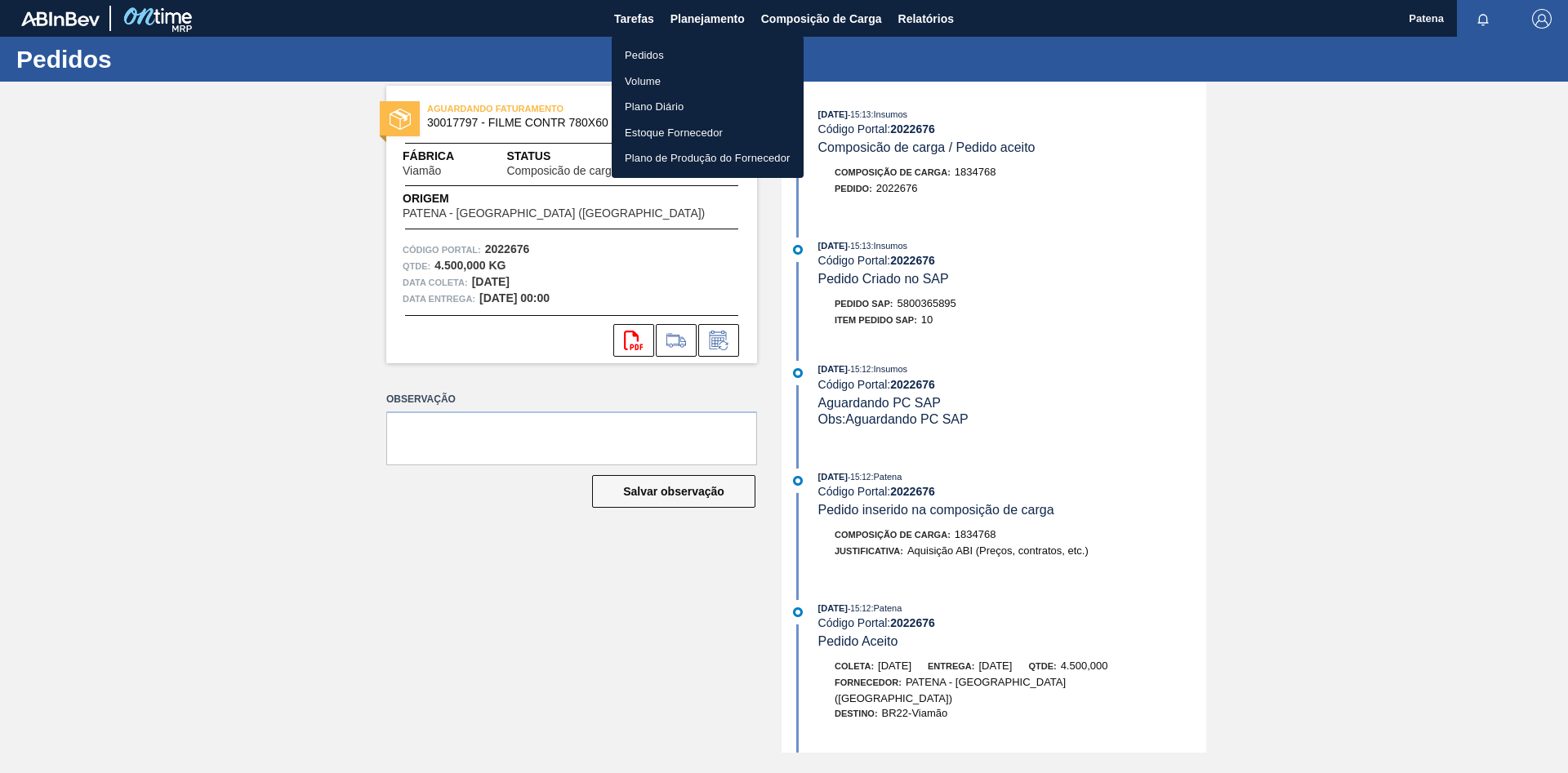
click at [690, 54] on li "Pedidos" at bounding box center [708, 55] width 192 height 26
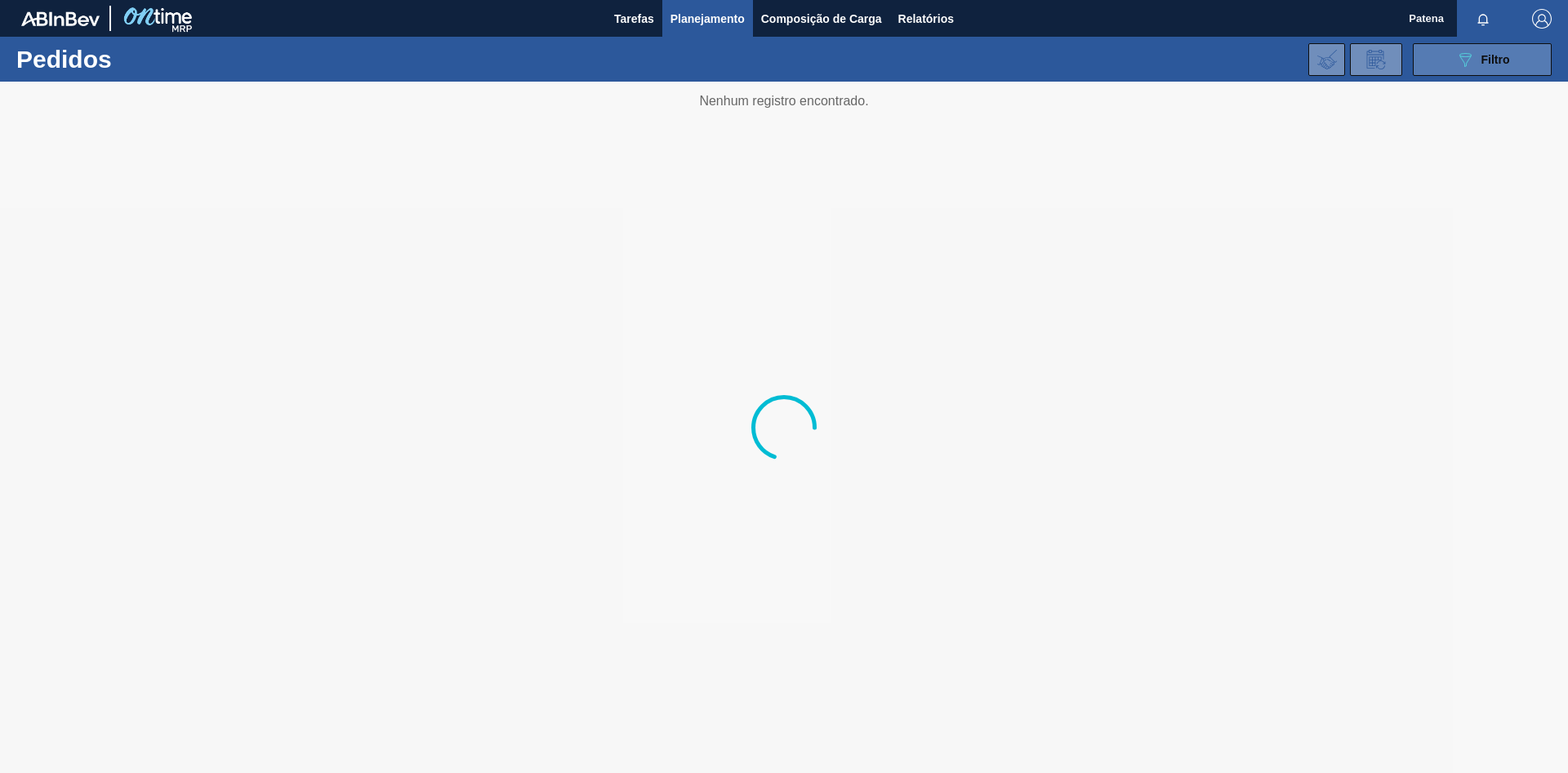
click at [1462, 55] on icon "089F7B8B-B2A5-4AFE-B5C0-19BA573D28AC" at bounding box center [1465, 59] width 20 height 20
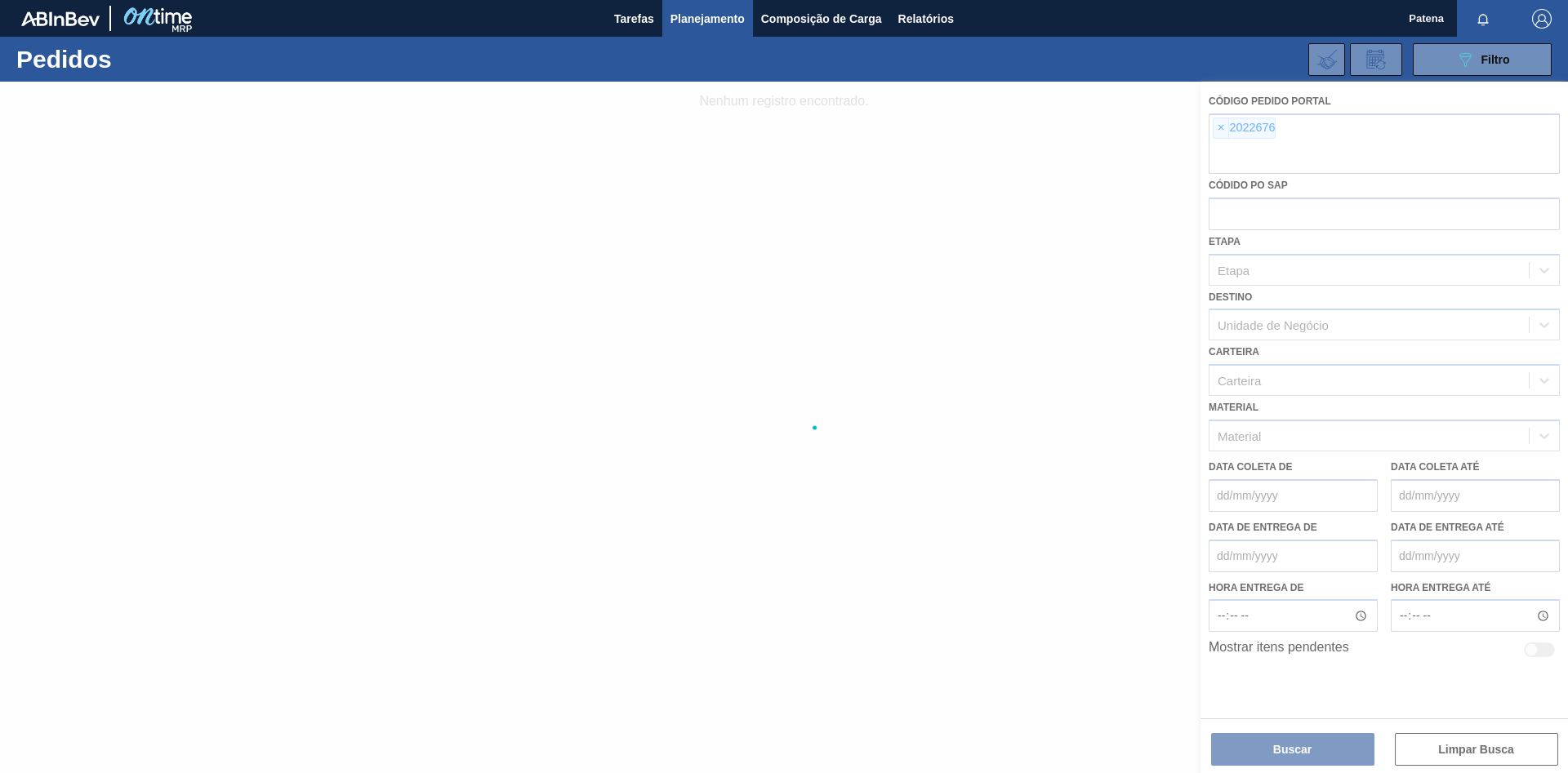
click at [1217, 130] on div at bounding box center [784, 428] width 1568 height 692
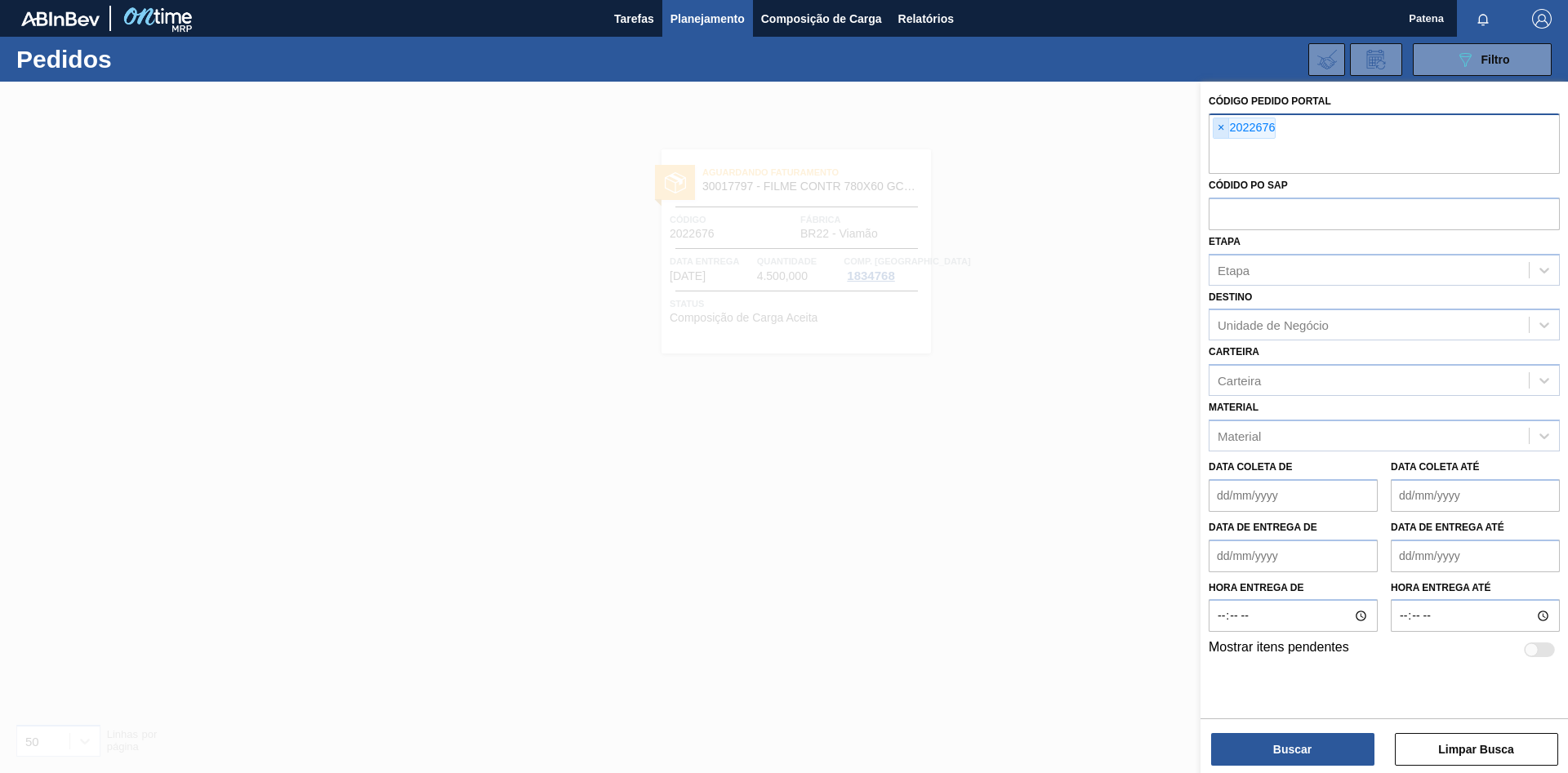
click at [1220, 131] on span "×" at bounding box center [1220, 128] width 16 height 20
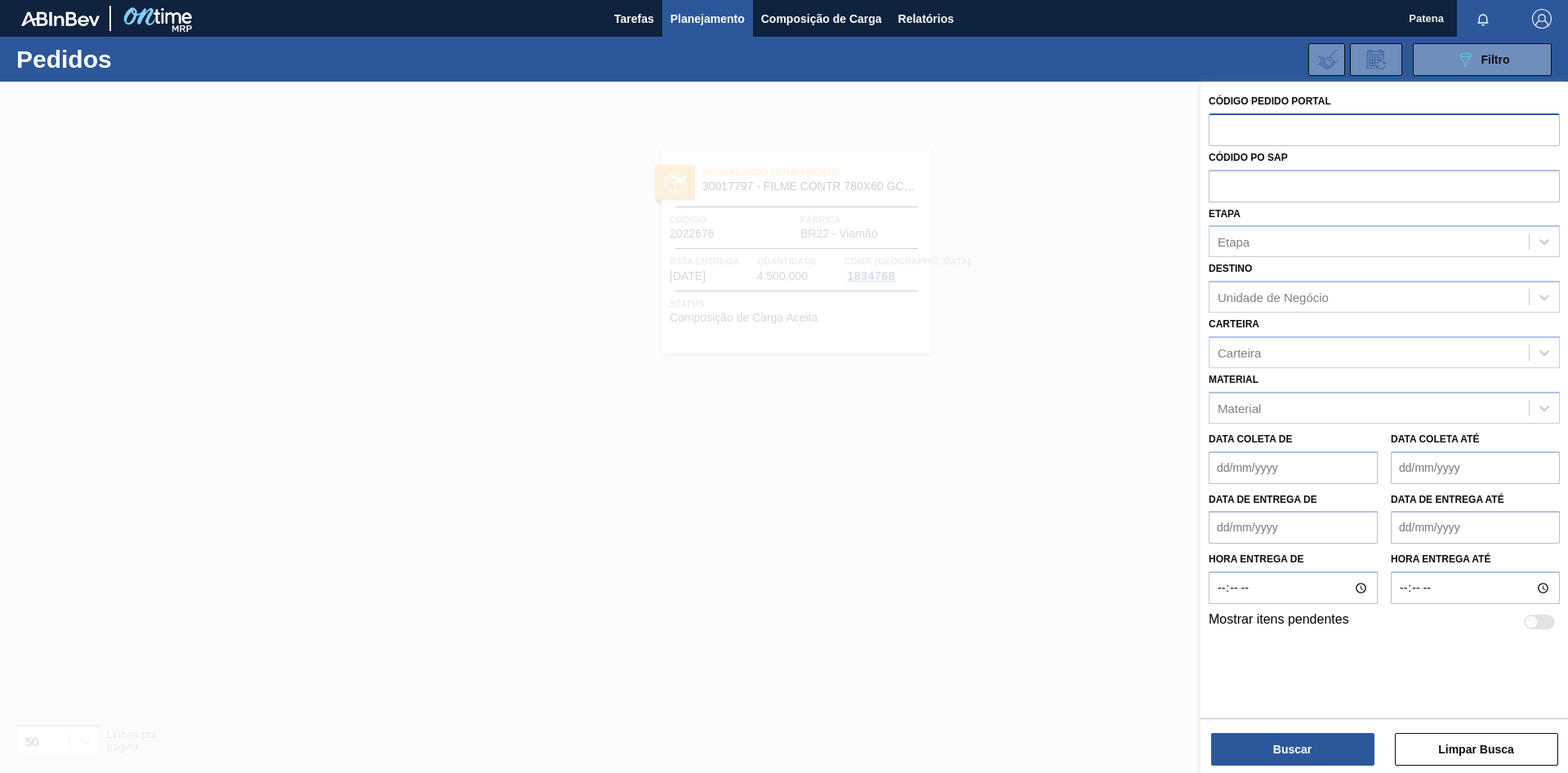
click at [1226, 134] on input "text" at bounding box center [1384, 129] width 351 height 31
paste input "2022647"
type input "2022647"
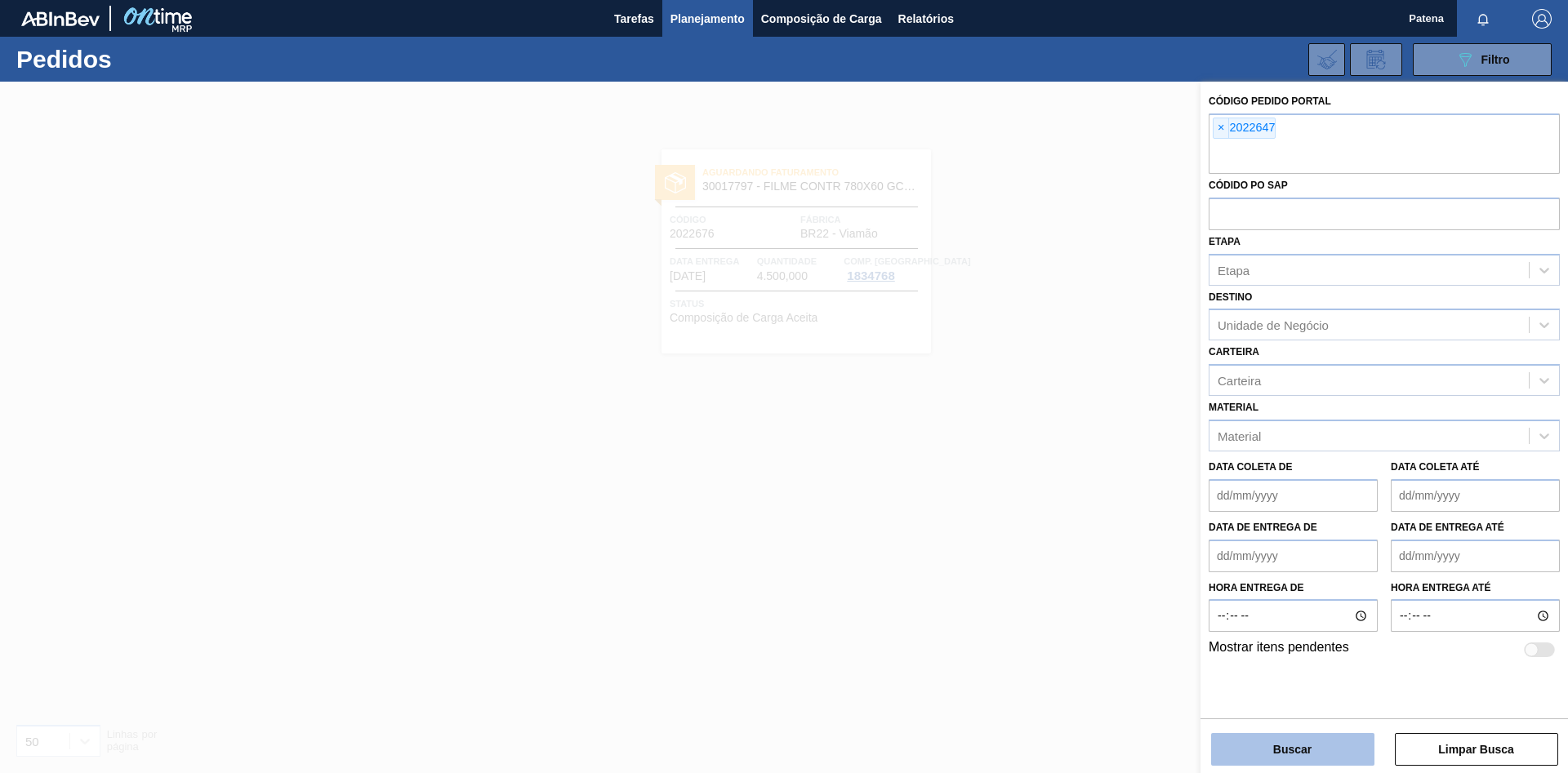
click at [1298, 754] on button "Buscar" at bounding box center [1293, 750] width 163 height 33
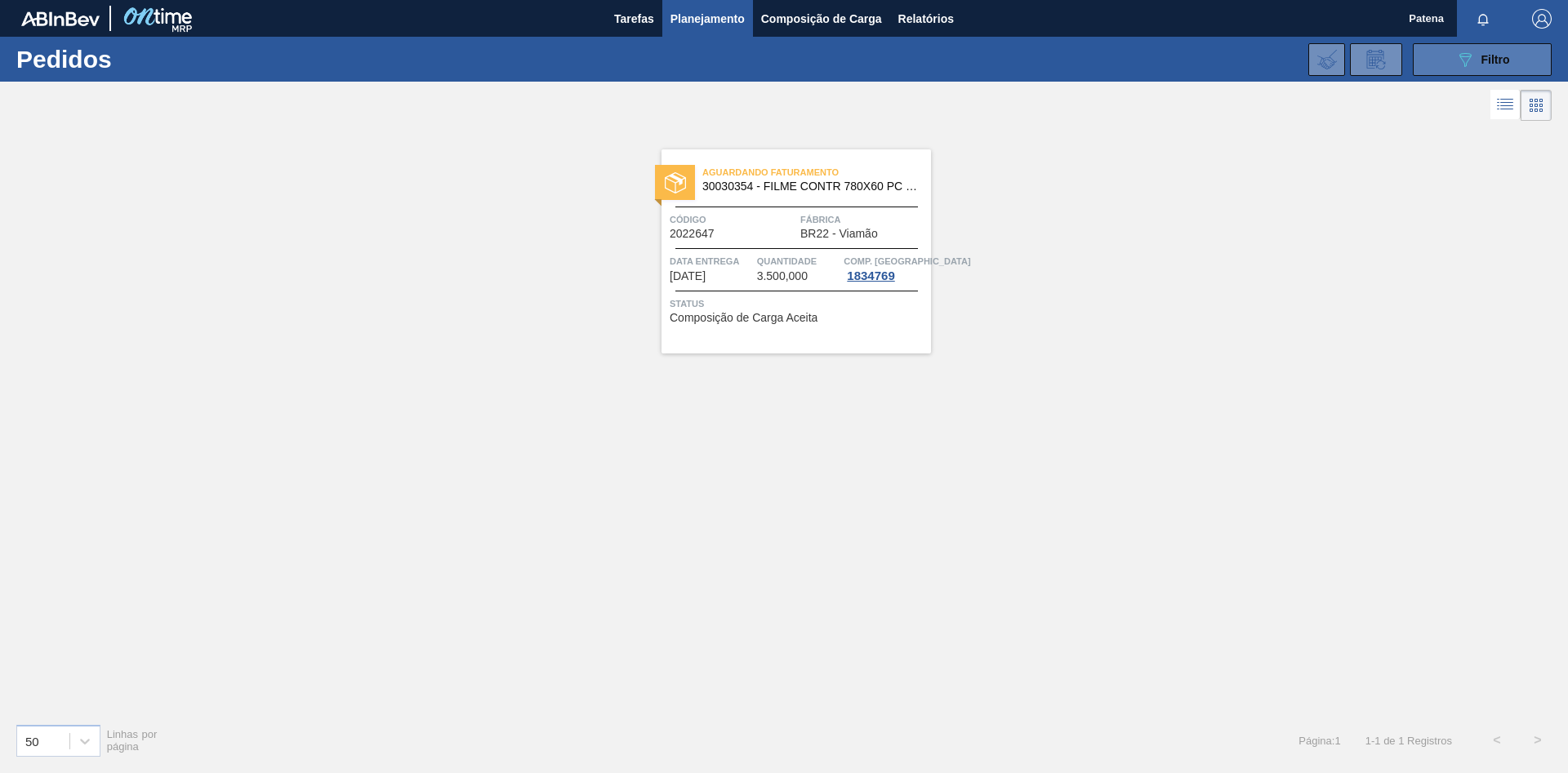
click at [1443, 55] on button "089F7B8B-B2A5-4AFE-B5C0-19BA573D28AC Filtro" at bounding box center [1482, 59] width 139 height 33
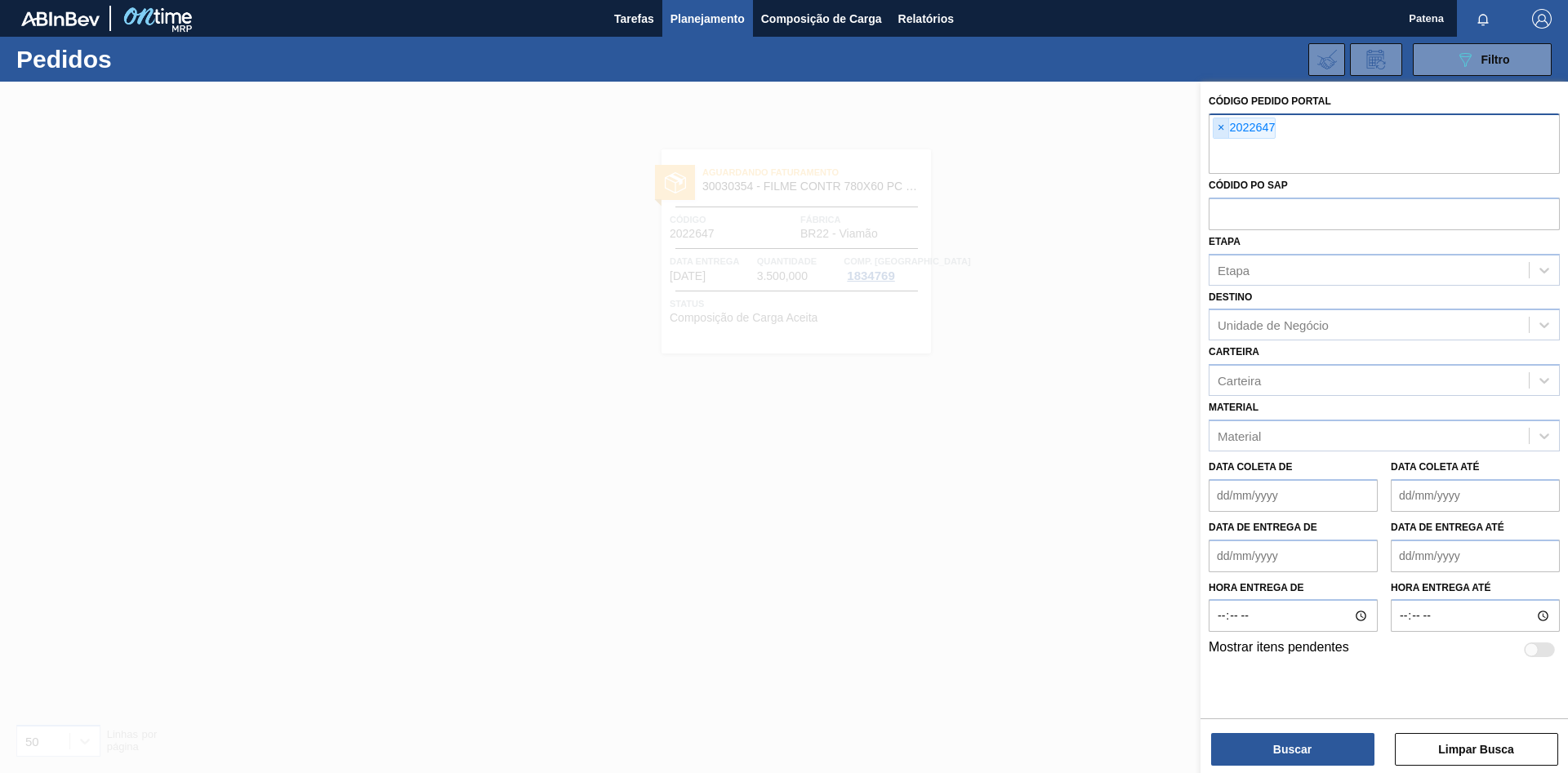
click at [1220, 126] on span "×" at bounding box center [1220, 128] width 16 height 20
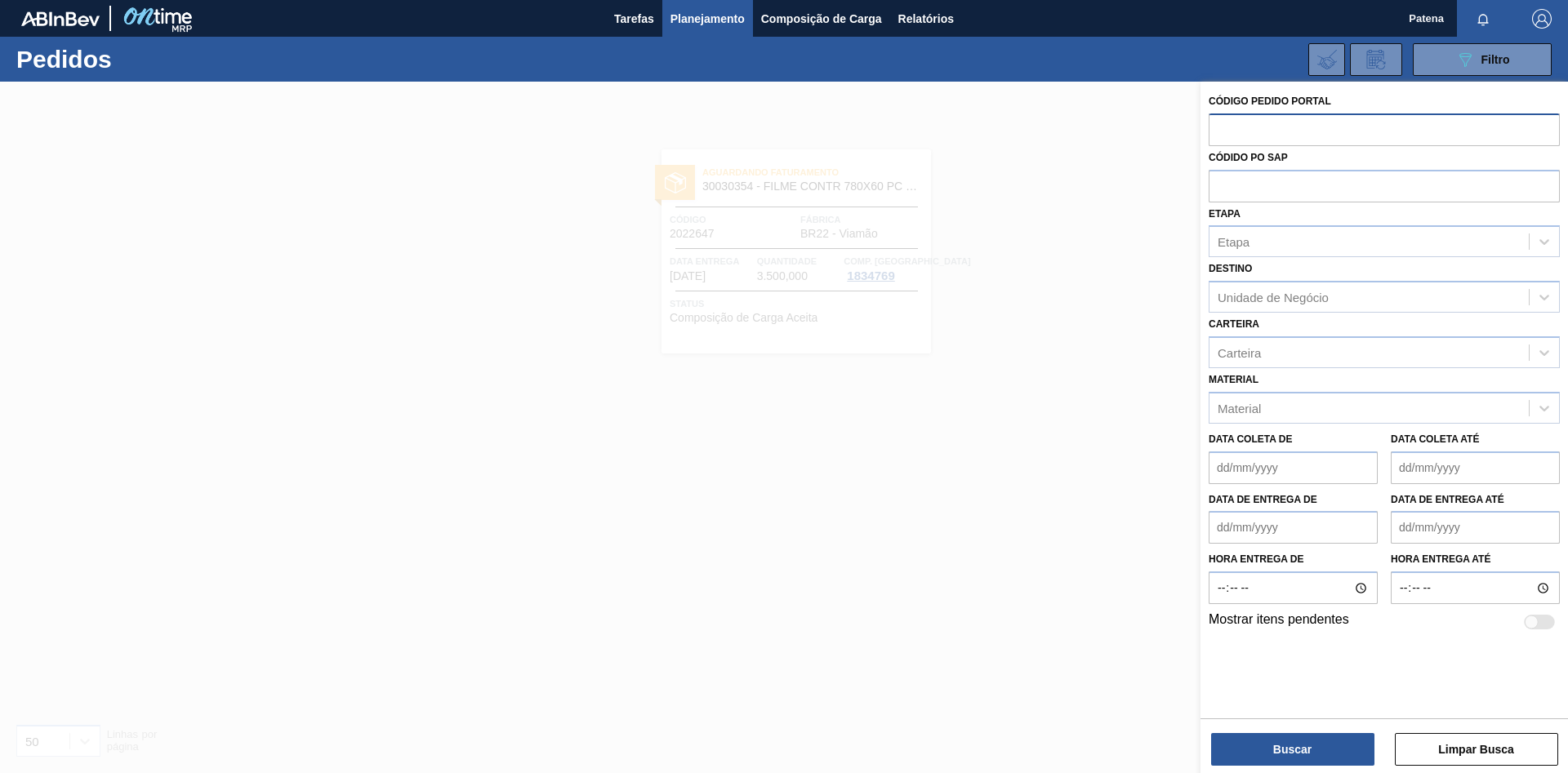
click at [1253, 129] on input "text" at bounding box center [1384, 129] width 351 height 31
paste input "2027012"
type input "2027012"
click at [1314, 742] on button "Buscar" at bounding box center [1293, 750] width 163 height 33
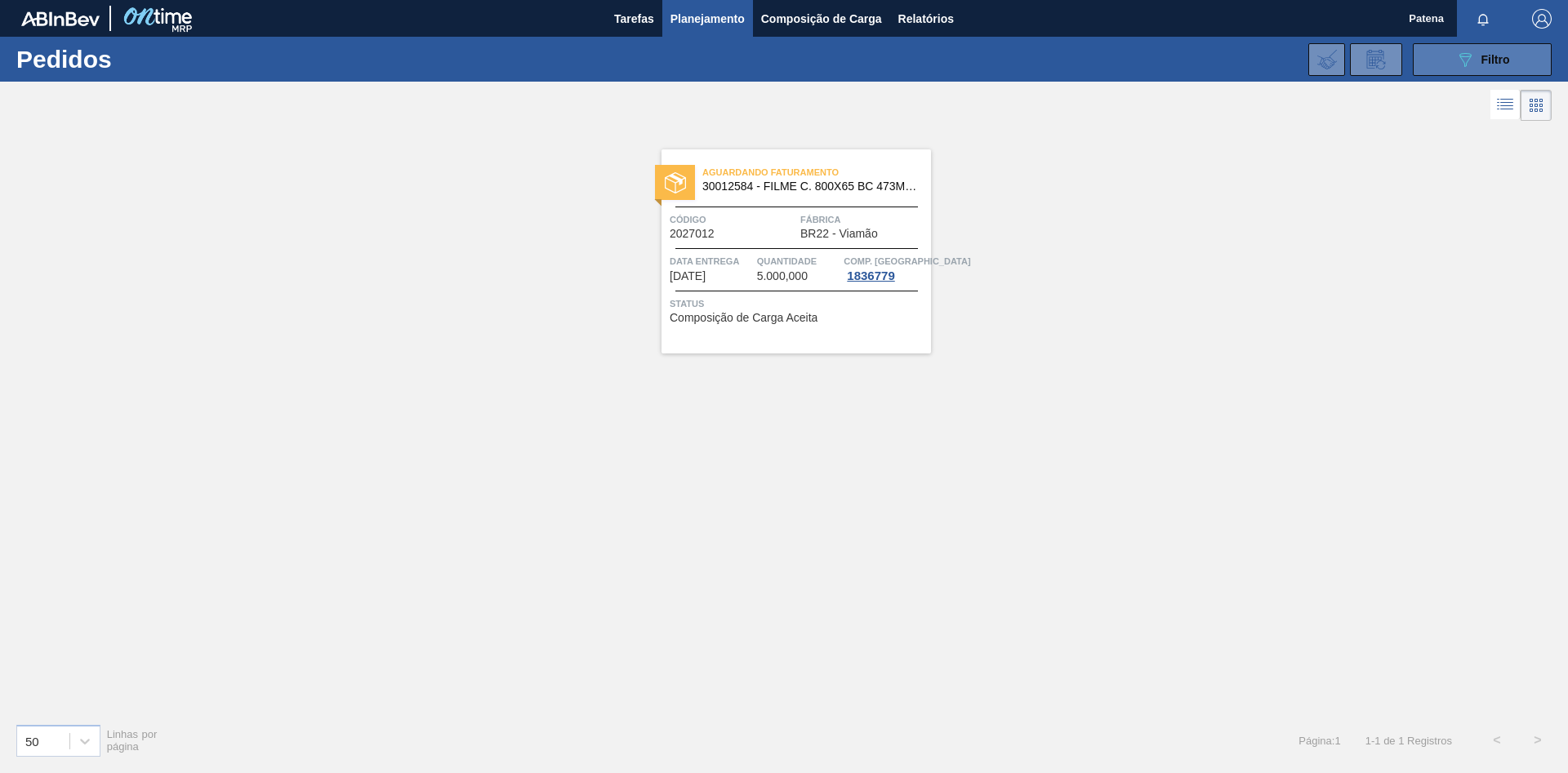
click at [1459, 51] on icon "089F7B8B-B2A5-4AFE-B5C0-19BA573D28AC" at bounding box center [1465, 59] width 20 height 20
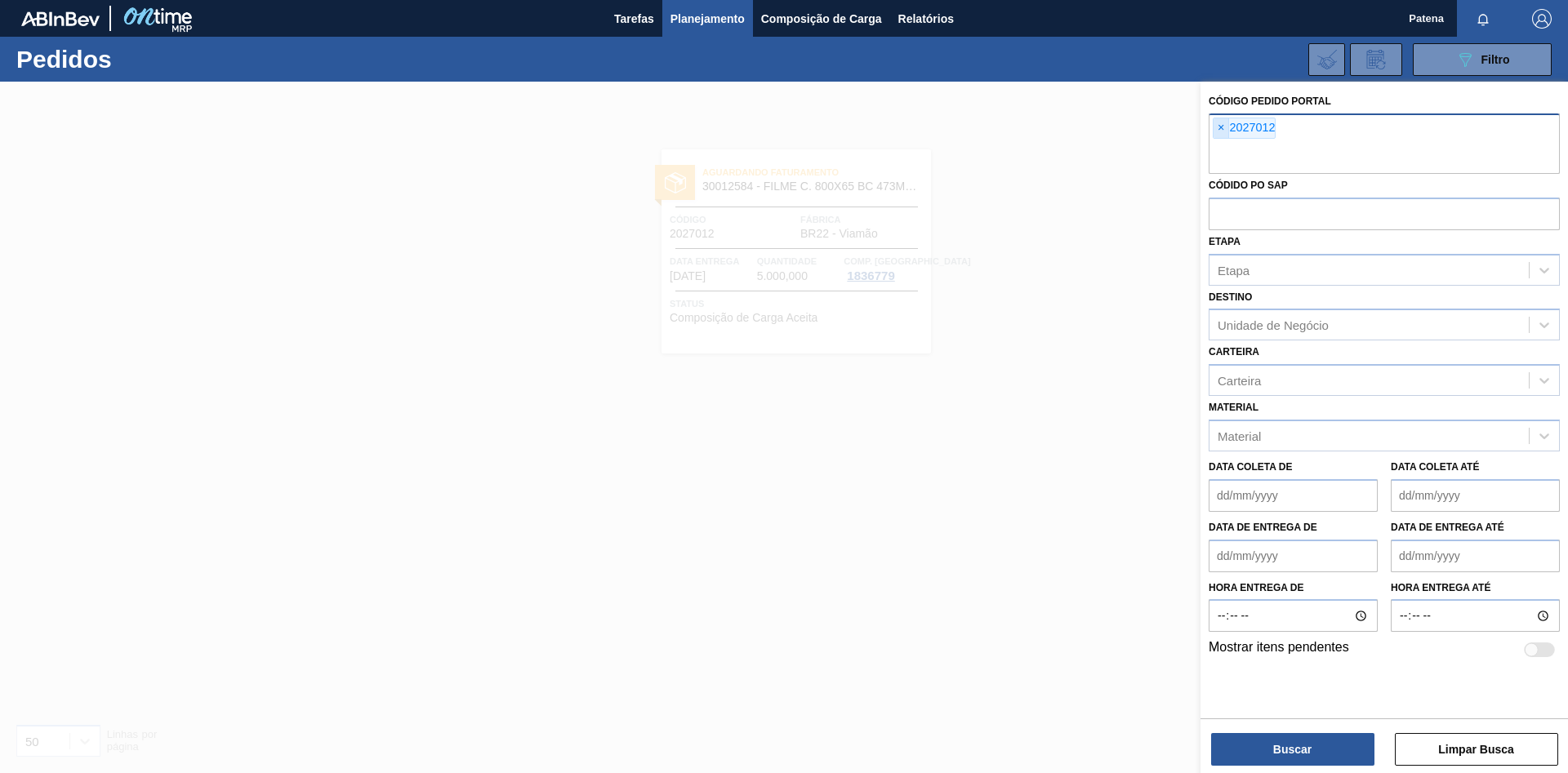
click at [1221, 127] on span "×" at bounding box center [1220, 128] width 16 height 20
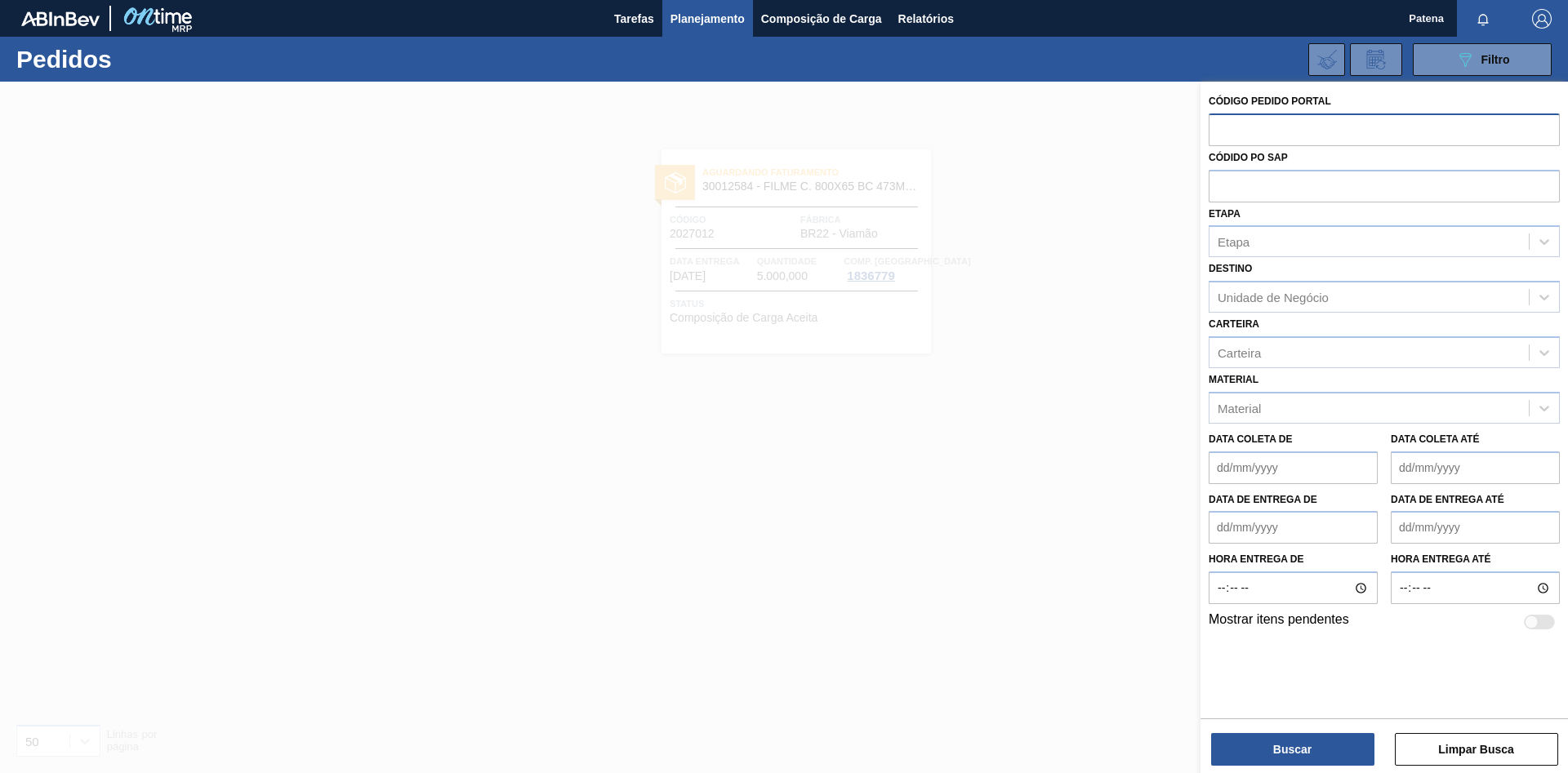
click at [1237, 136] on input "text" at bounding box center [1384, 129] width 351 height 31
click at [1229, 128] on input "text" at bounding box center [1384, 129] width 351 height 31
paste input "2026986"
type input "2026986"
click at [1271, 747] on button "Buscar" at bounding box center [1293, 750] width 163 height 33
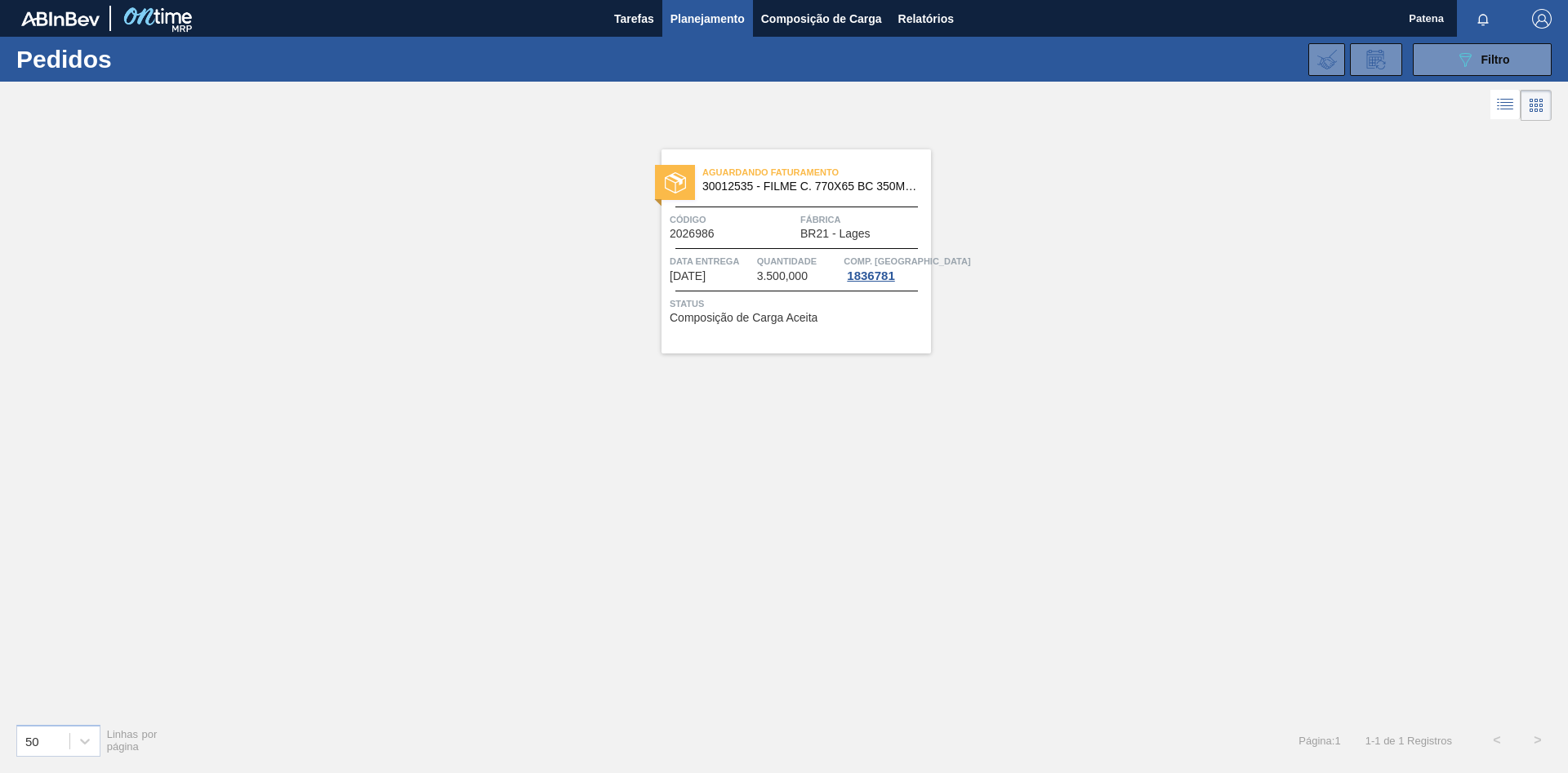
click at [1158, 491] on div "Aguardando Faturamento 30012535 - FILME C. 770X65 BC 350ML C12 429 Código 20269…" at bounding box center [784, 417] width 1568 height 586
click at [1460, 46] on button "089F7B8B-B2A5-4AFE-B5C0-19BA573D28AC Filtro" at bounding box center [1482, 59] width 139 height 33
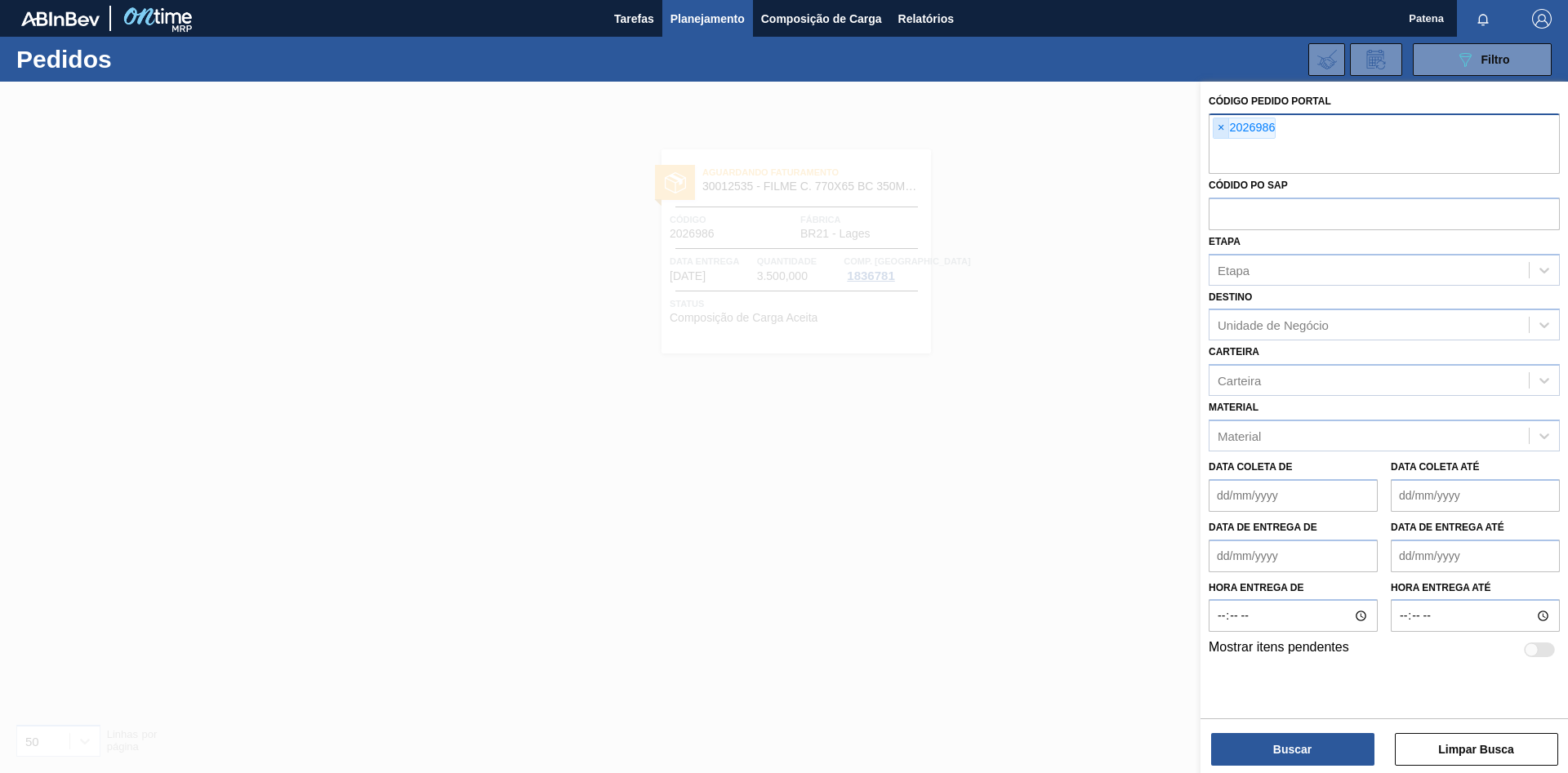
click at [1216, 126] on span "×" at bounding box center [1220, 128] width 16 height 20
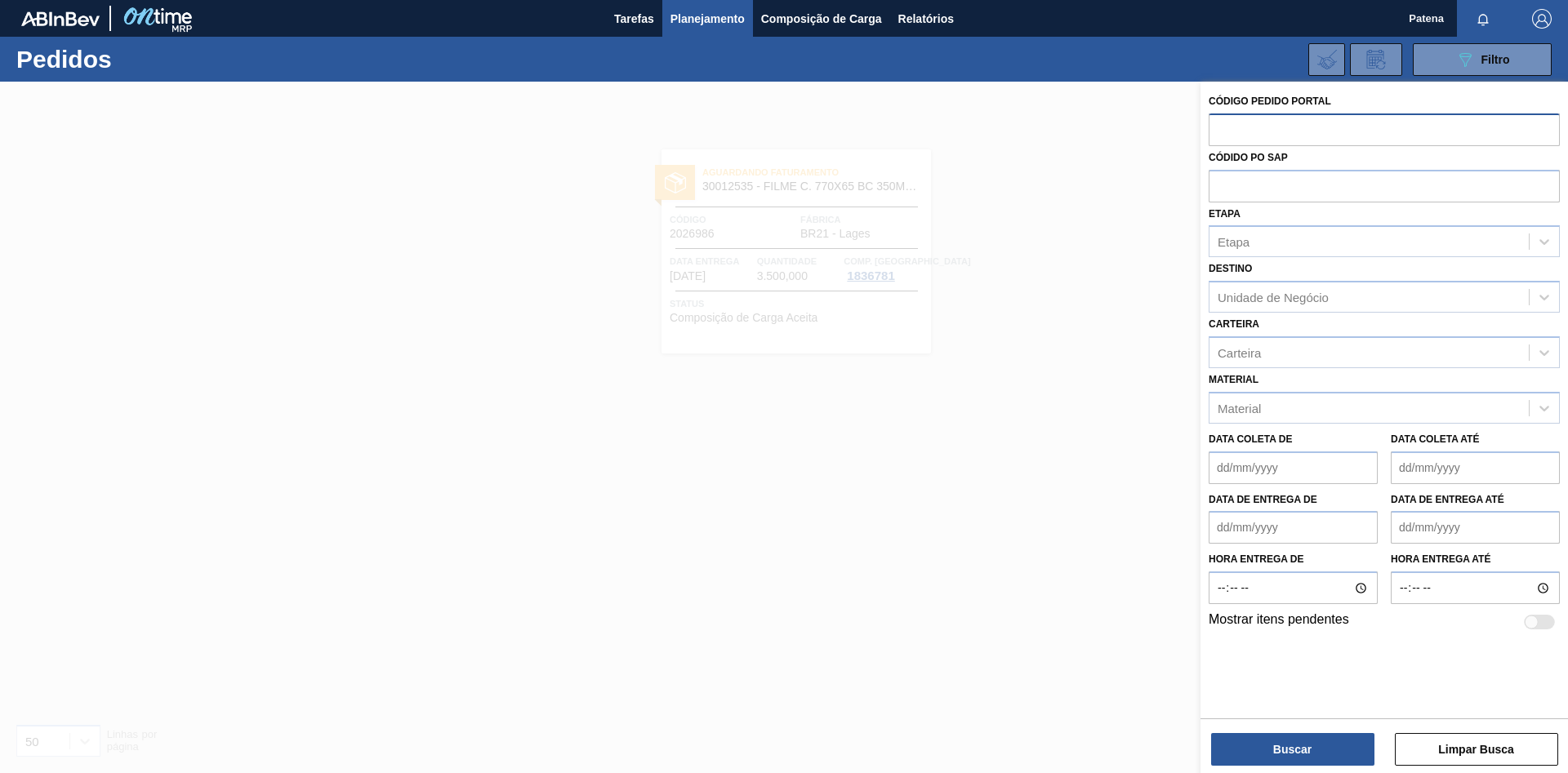
click at [1252, 137] on input "text" at bounding box center [1384, 129] width 351 height 31
click at [1246, 131] on input "text" at bounding box center [1384, 129] width 351 height 31
paste input "2021552"
type input "2021552"
click at [1293, 735] on button "Buscar" at bounding box center [1293, 750] width 163 height 33
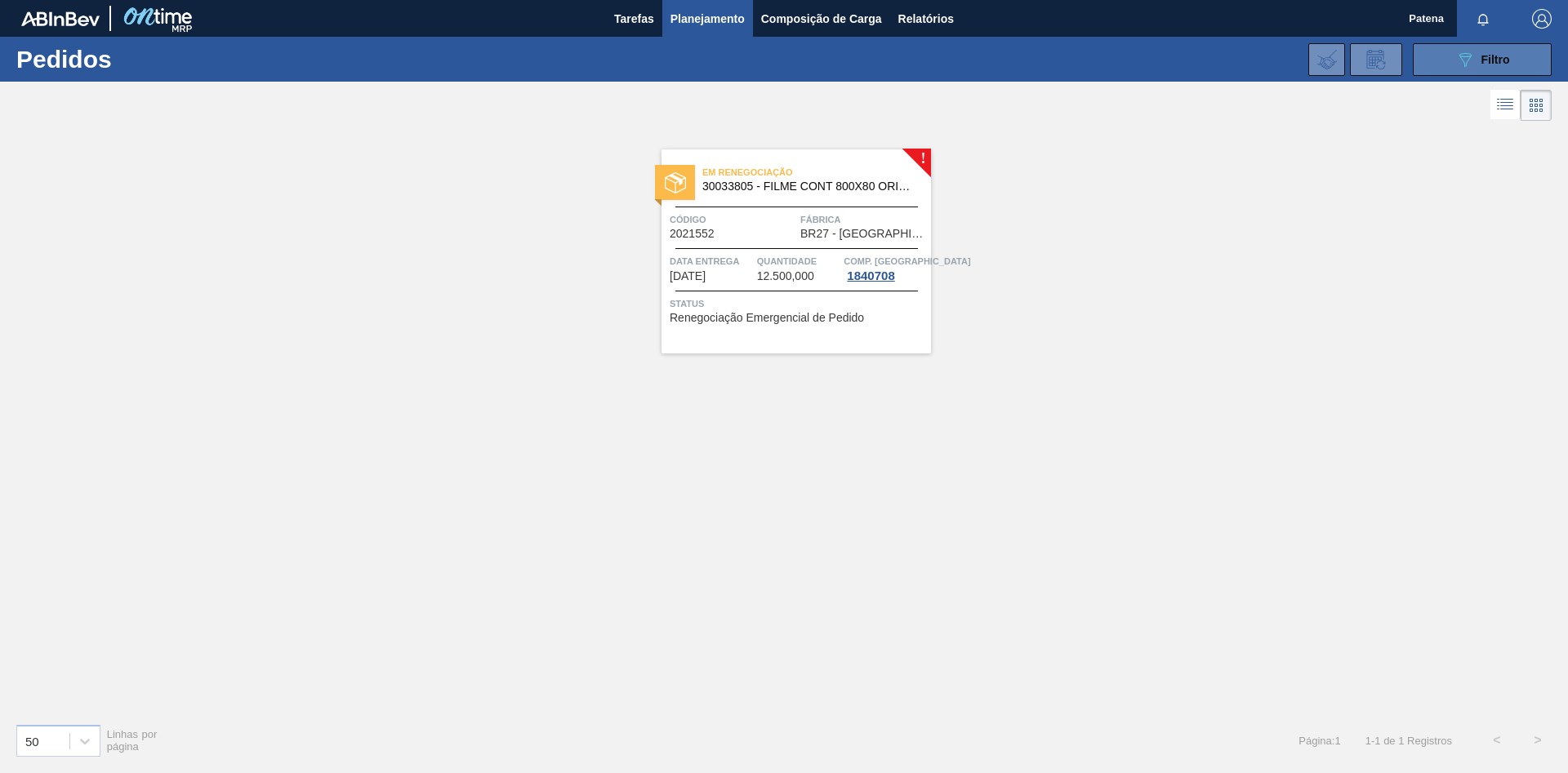
click at [1437, 54] on button "089F7B8B-B2A5-4AFE-B5C0-19BA573D28AC Filtro" at bounding box center [1482, 59] width 139 height 33
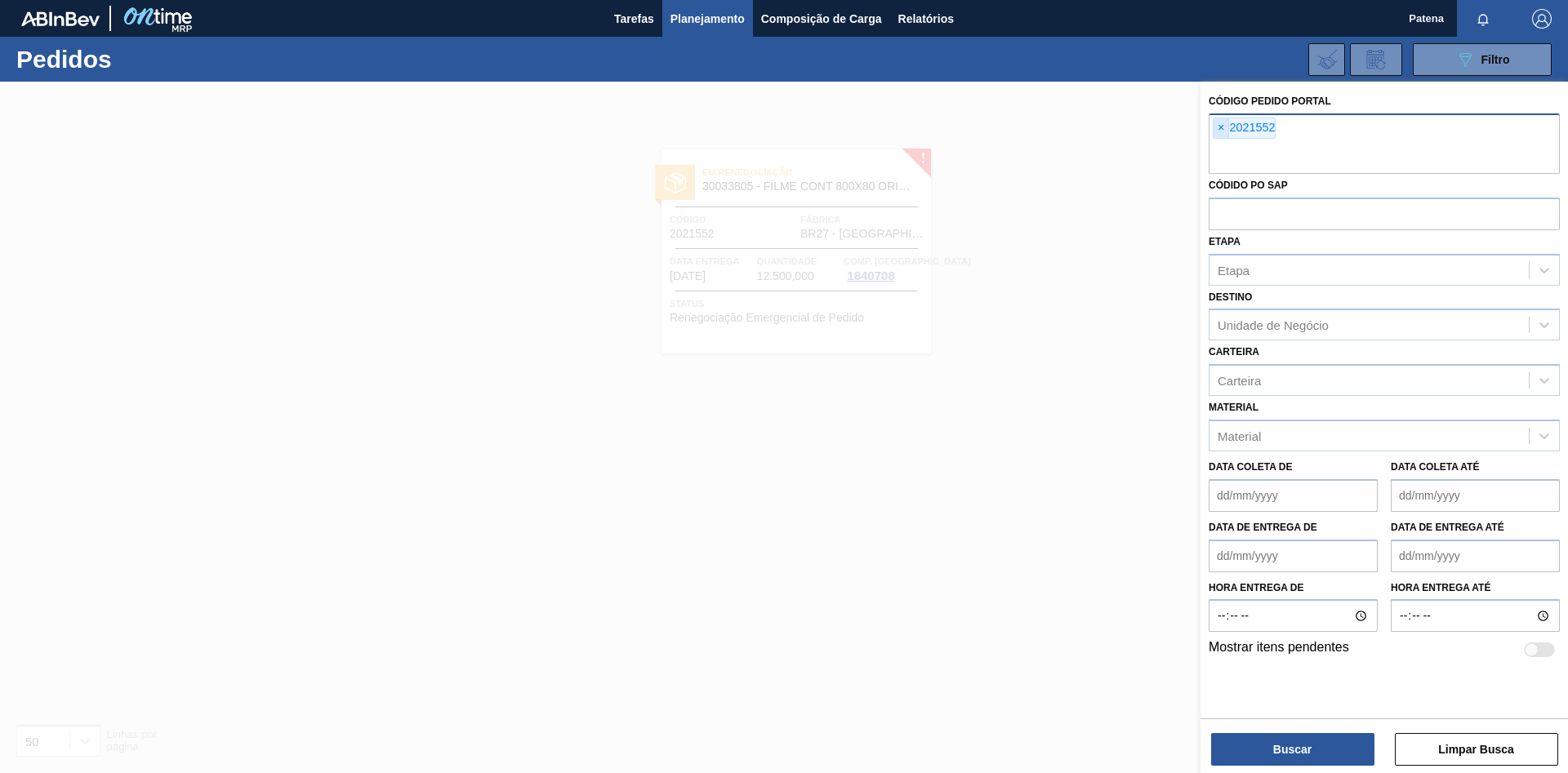
click at [1221, 126] on span "×" at bounding box center [1220, 128] width 16 height 20
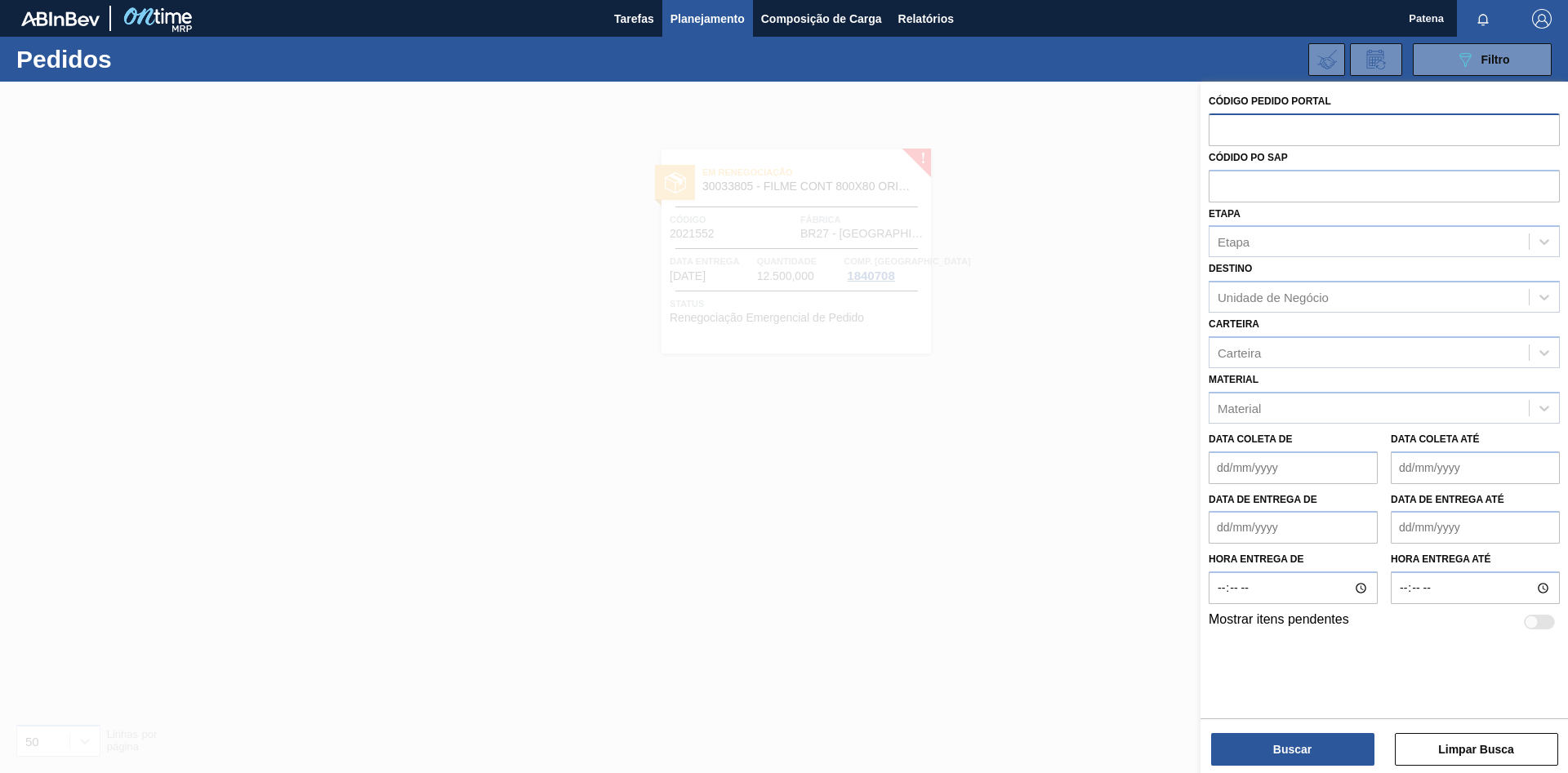
click at [1238, 134] on input "text" at bounding box center [1384, 129] width 351 height 31
paste input "2025638"
type input "2025638"
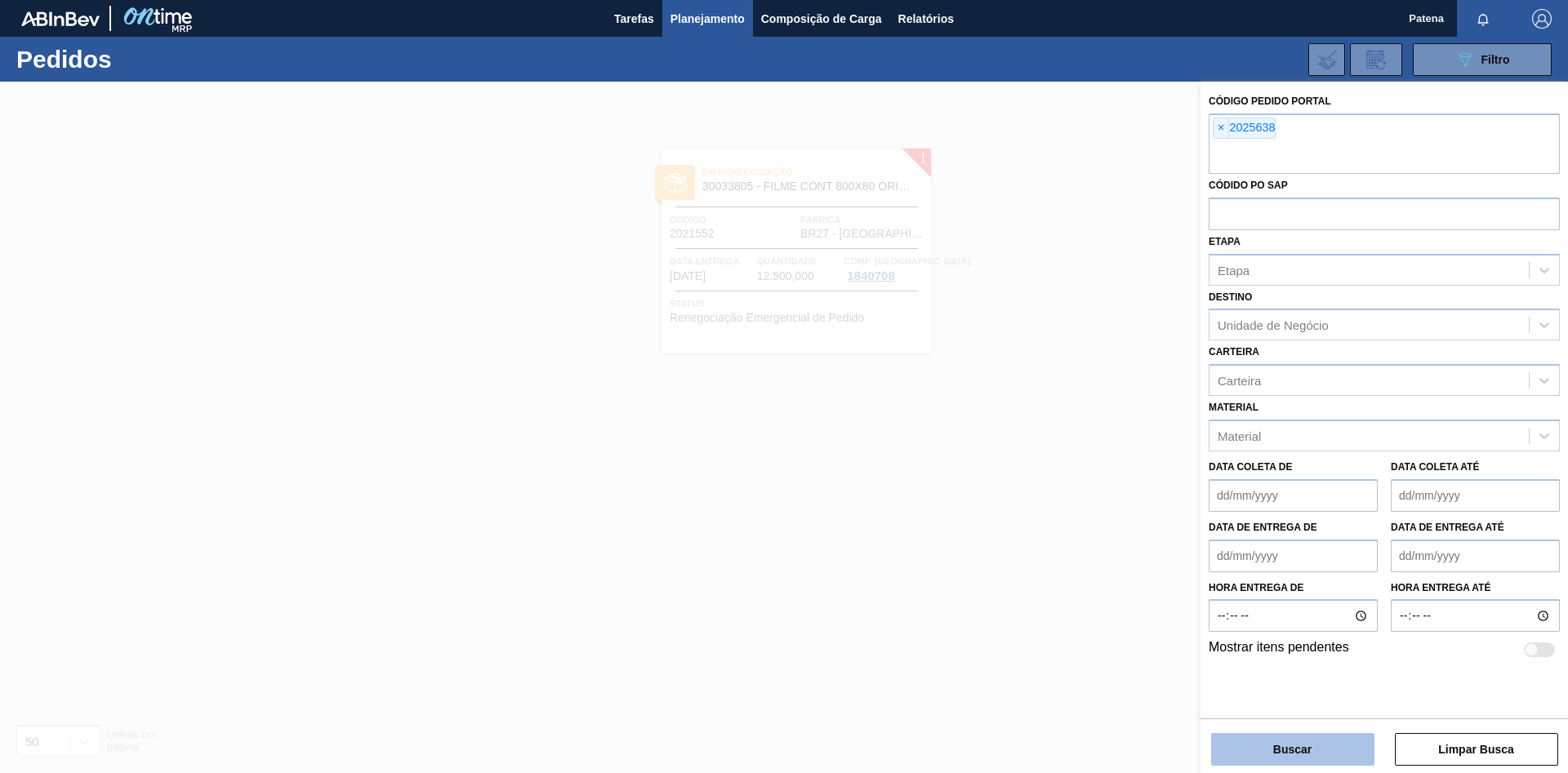
click at [1299, 746] on button "Buscar" at bounding box center [1293, 750] width 163 height 33
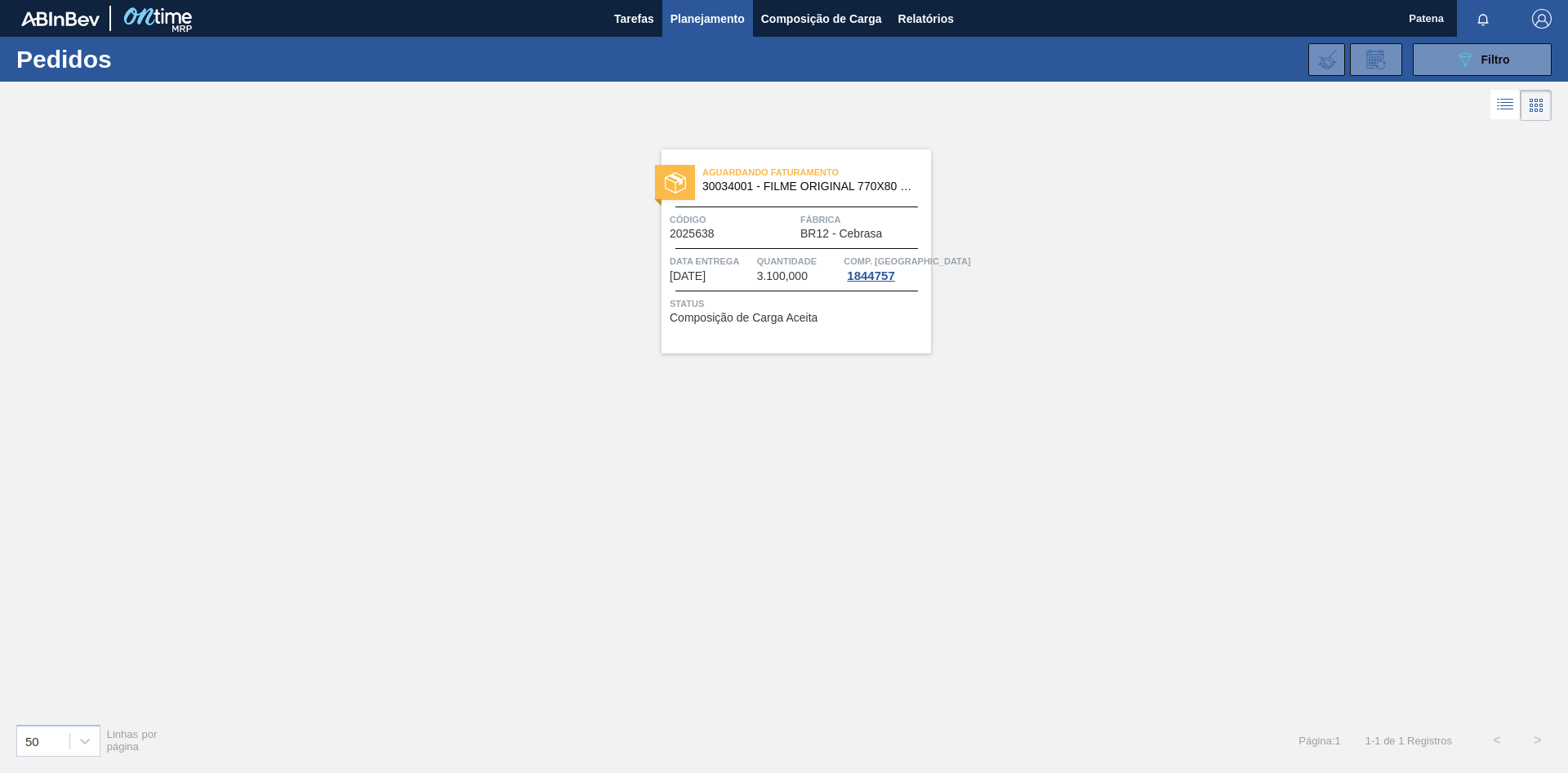
drag, startPoint x: 1040, startPoint y: 435, endPoint x: 1430, endPoint y: 83, distance: 525.4
click at [1059, 407] on div "Aguardando Faturamento 30034001 - FILME ORIGINAL 770X80 350X12 MP Código 202563…" at bounding box center [784, 417] width 1568 height 586
click at [1457, 55] on icon "089F7B8B-B2A5-4AFE-B5C0-19BA573D28AC" at bounding box center [1465, 59] width 20 height 20
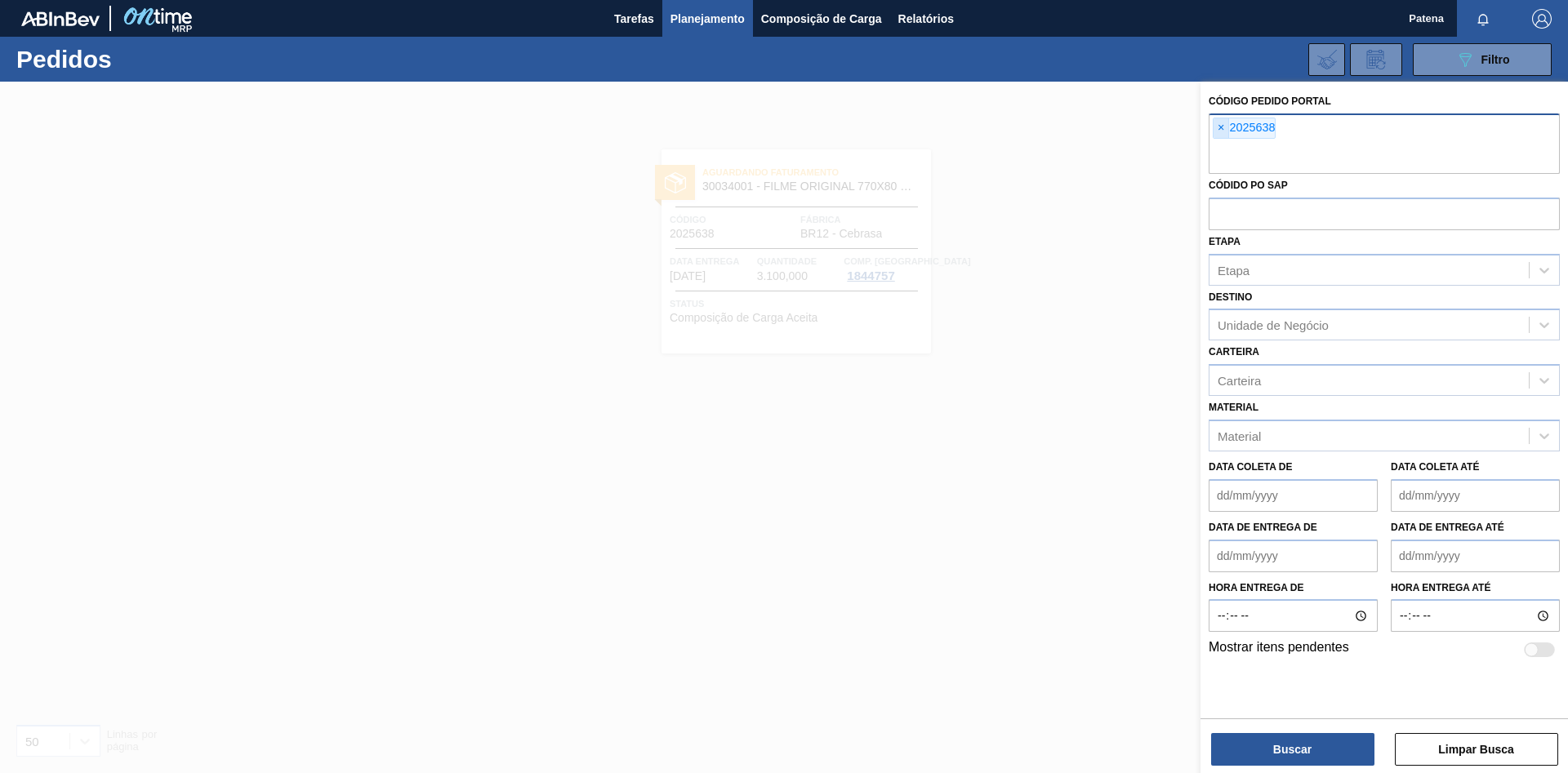
click at [1220, 126] on span "×" at bounding box center [1220, 128] width 16 height 20
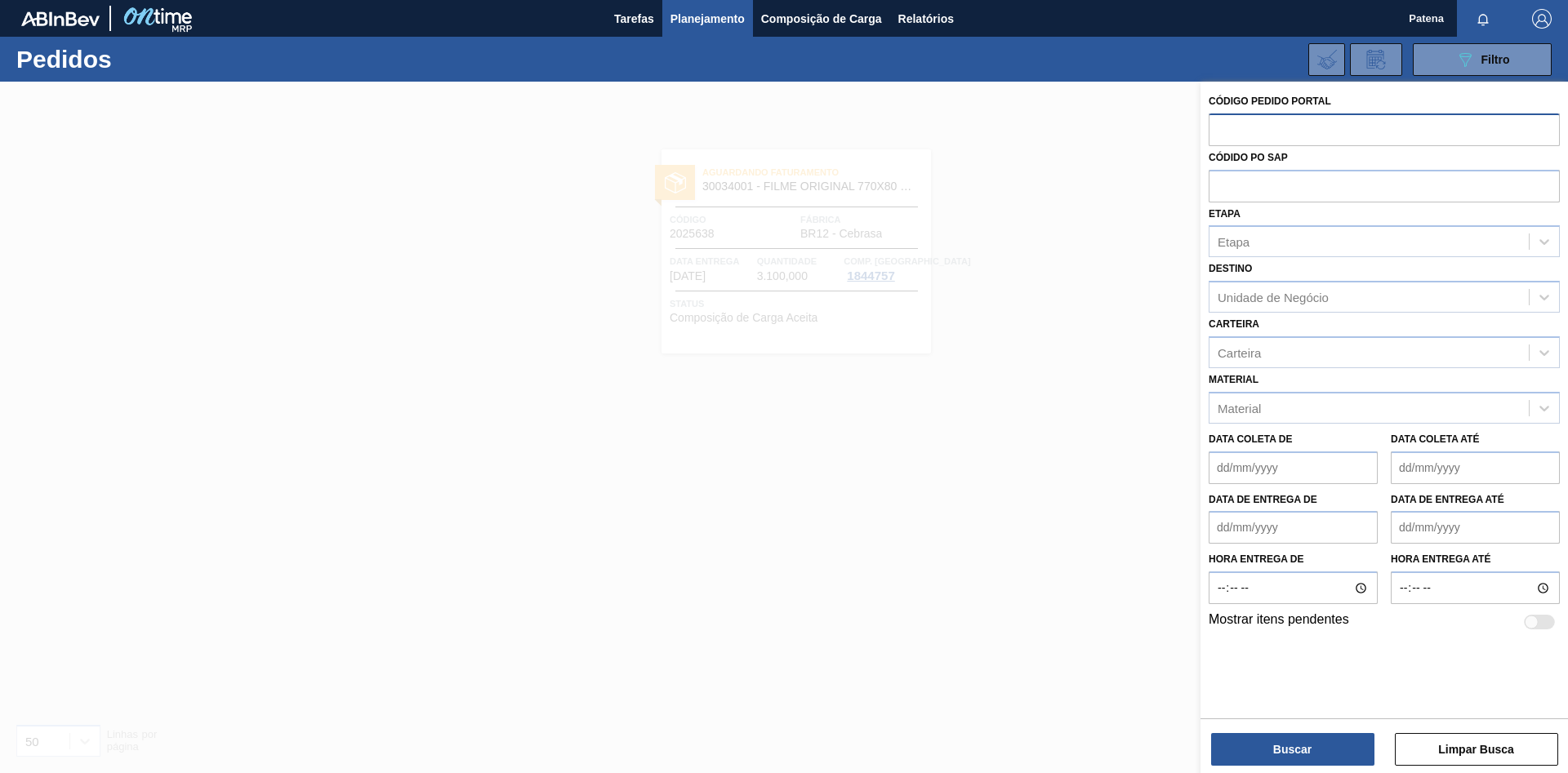
click at [1234, 129] on input "text" at bounding box center [1384, 129] width 351 height 31
paste input "2020942"
type input "2020942"
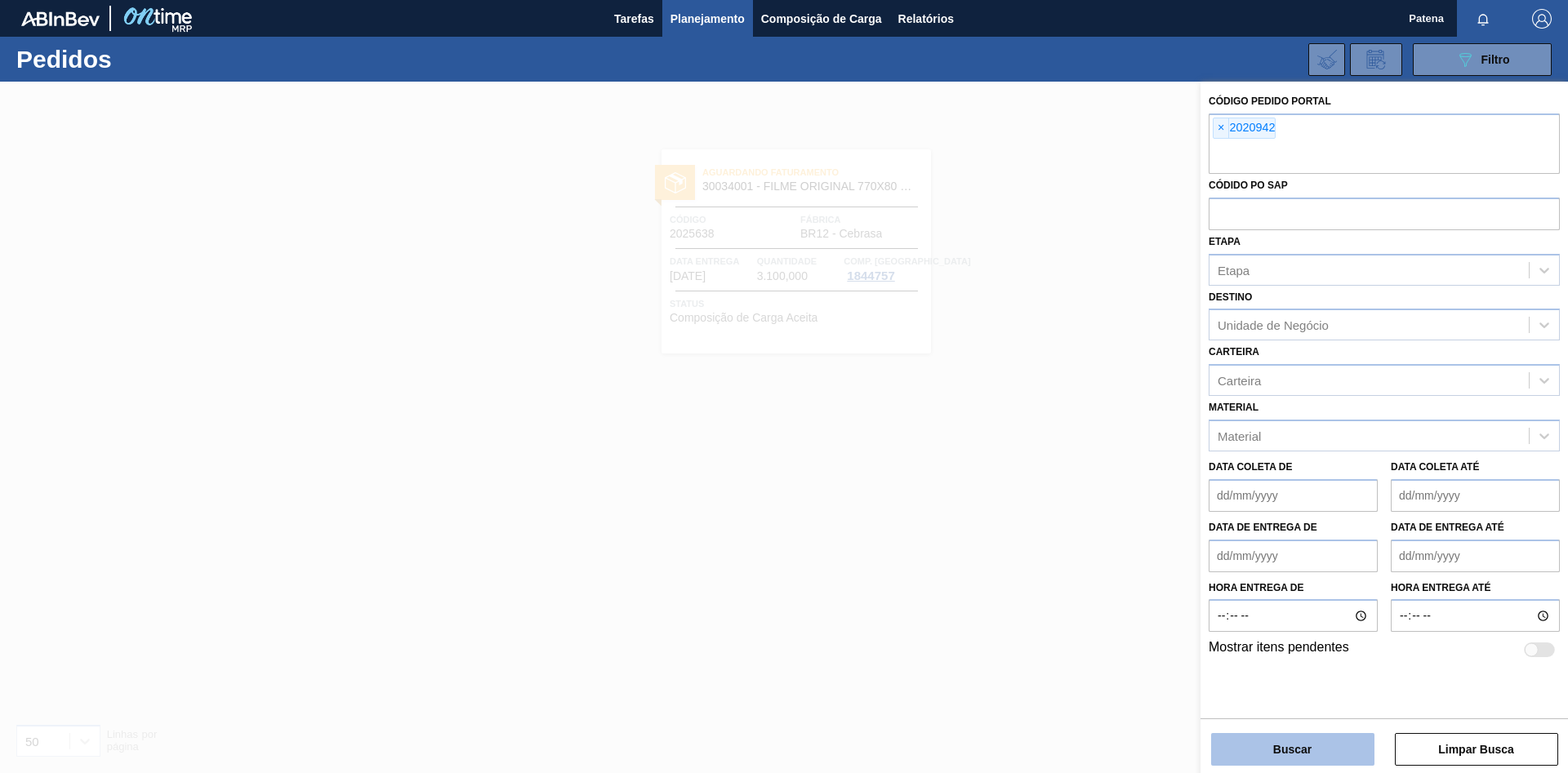
click at [1321, 759] on button "Buscar" at bounding box center [1293, 750] width 163 height 33
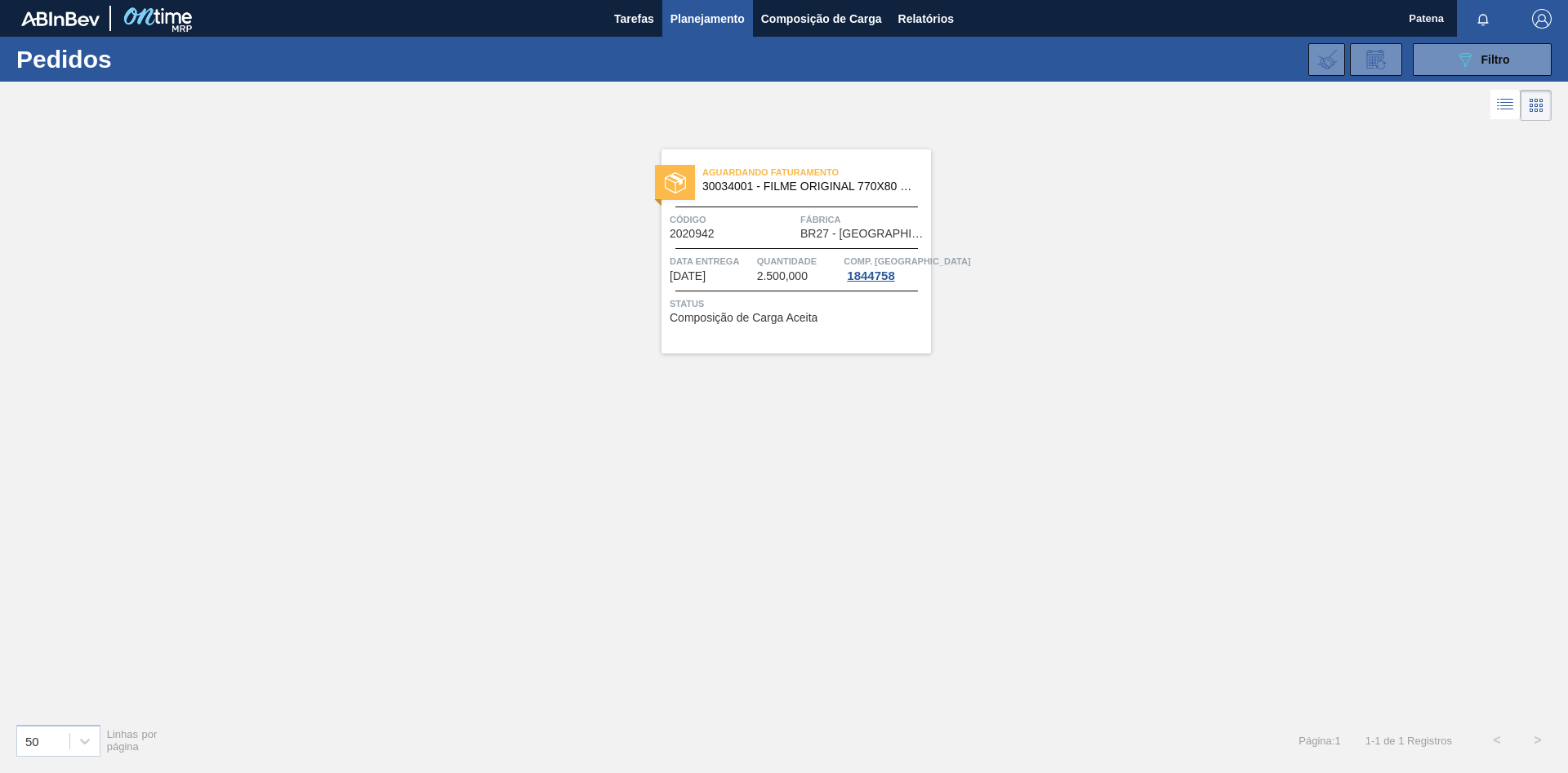
click at [1443, 295] on div "Aguardando Faturamento 30034001 - FILME ORIGINAL 770X80 350X12 MP Código 202094…" at bounding box center [784, 417] width 1568 height 586
click at [1456, 57] on icon "089F7B8B-B2A5-4AFE-B5C0-19BA573D28AC" at bounding box center [1465, 59] width 20 height 20
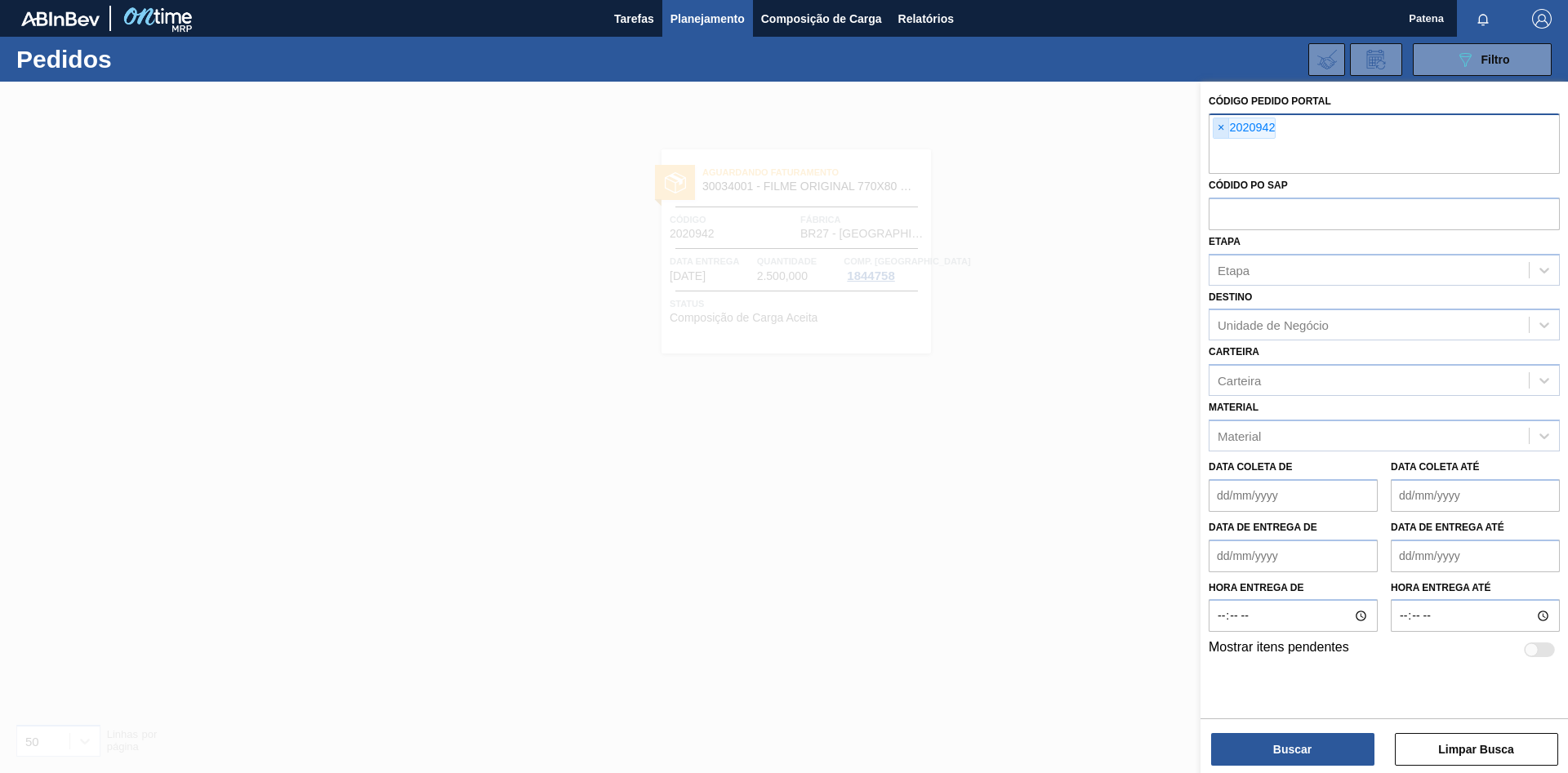
click at [1220, 124] on span "×" at bounding box center [1220, 128] width 16 height 20
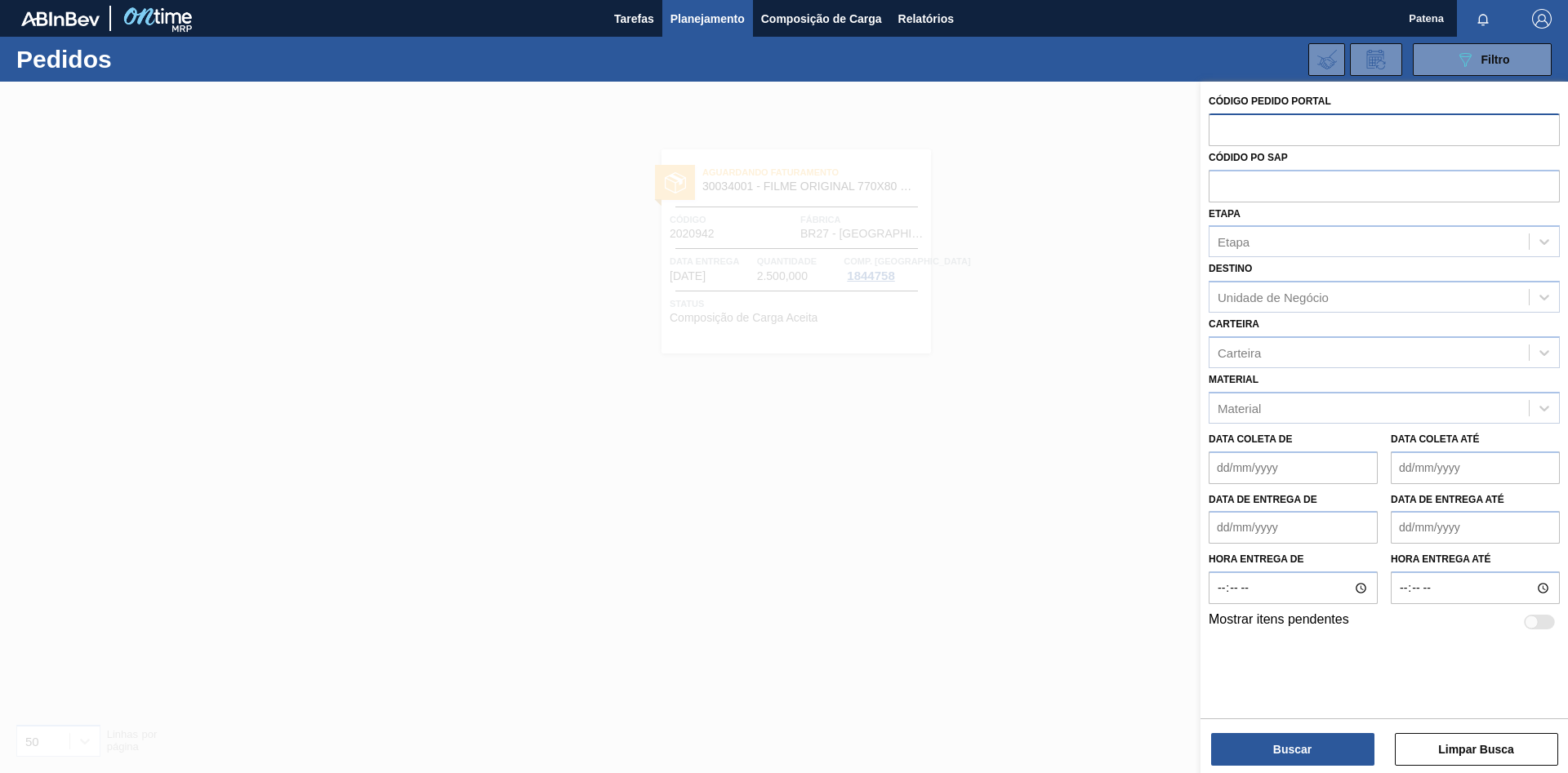
click at [1243, 133] on input "text" at bounding box center [1384, 129] width 351 height 31
click at [1233, 133] on input "text" at bounding box center [1384, 129] width 351 height 31
paste input "2029818"
type input "2029818"
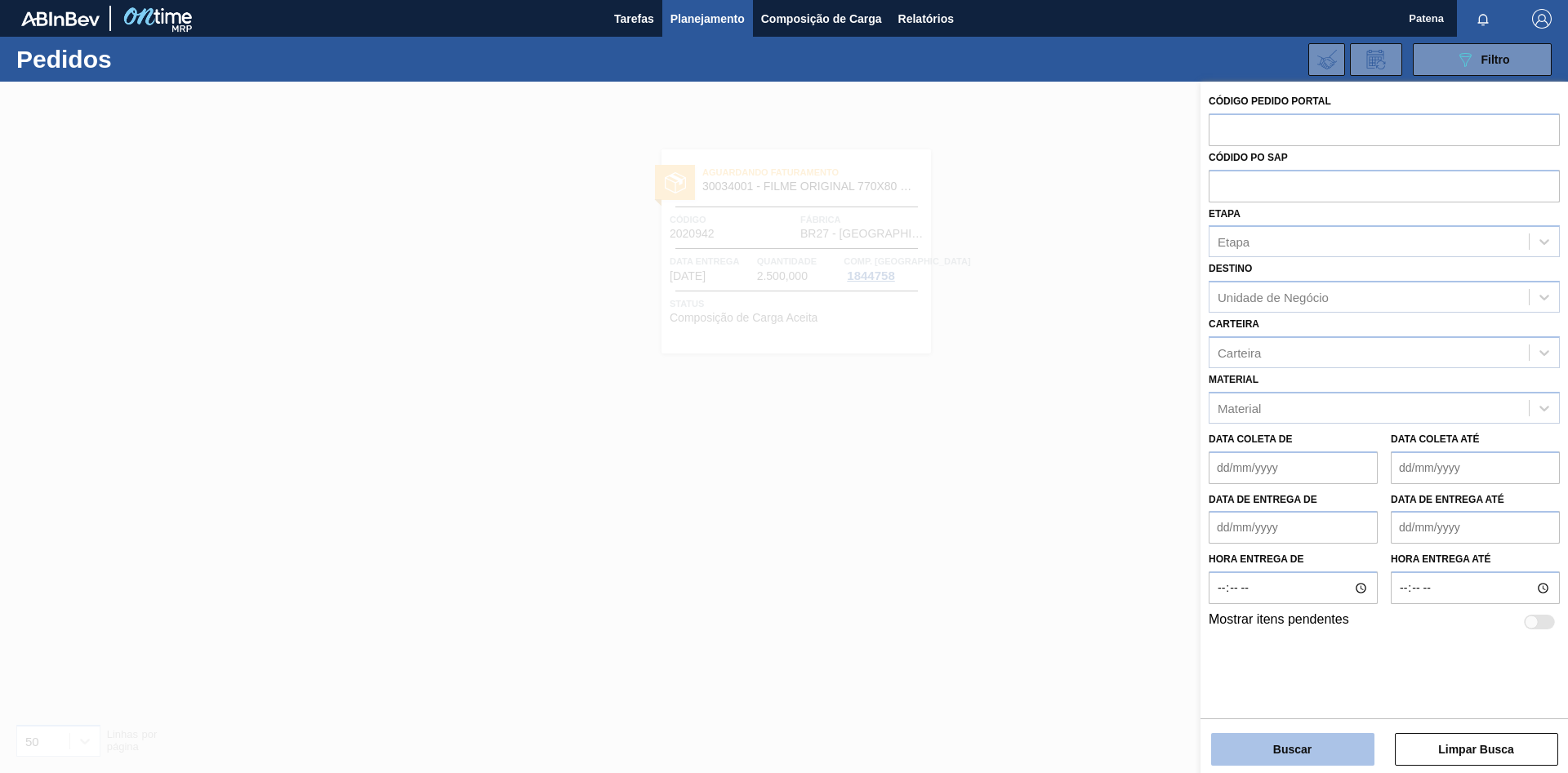
click at [1290, 753] on button "Buscar" at bounding box center [1293, 750] width 163 height 33
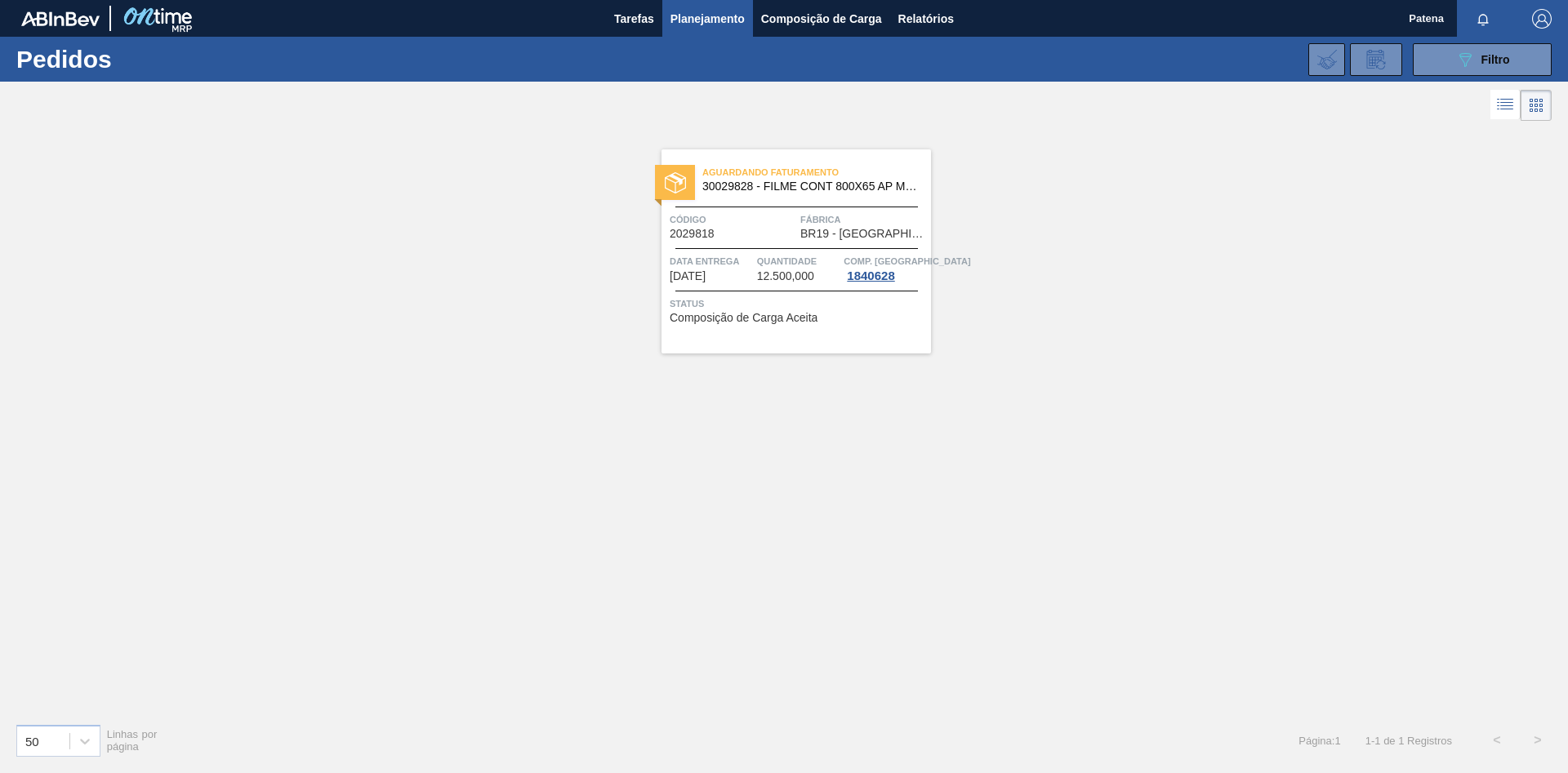
click at [871, 491] on div "Aguardando Faturamento 30029828 - FILME CONT 800X65 AP MP 473 C12 429 Código 20…" at bounding box center [784, 417] width 1568 height 586
drag, startPoint x: 957, startPoint y: 501, endPoint x: 1300, endPoint y: 268, distance: 414.7
click at [993, 472] on div "Aguardando Faturamento 30029828 - FILME CONT 800X65 AP MP 473 C12 429 Código 20…" at bounding box center [784, 417] width 1568 height 586
click at [1449, 55] on button "089F7B8B-B2A5-4AFE-B5C0-19BA573D28AC Filtro" at bounding box center [1482, 59] width 139 height 33
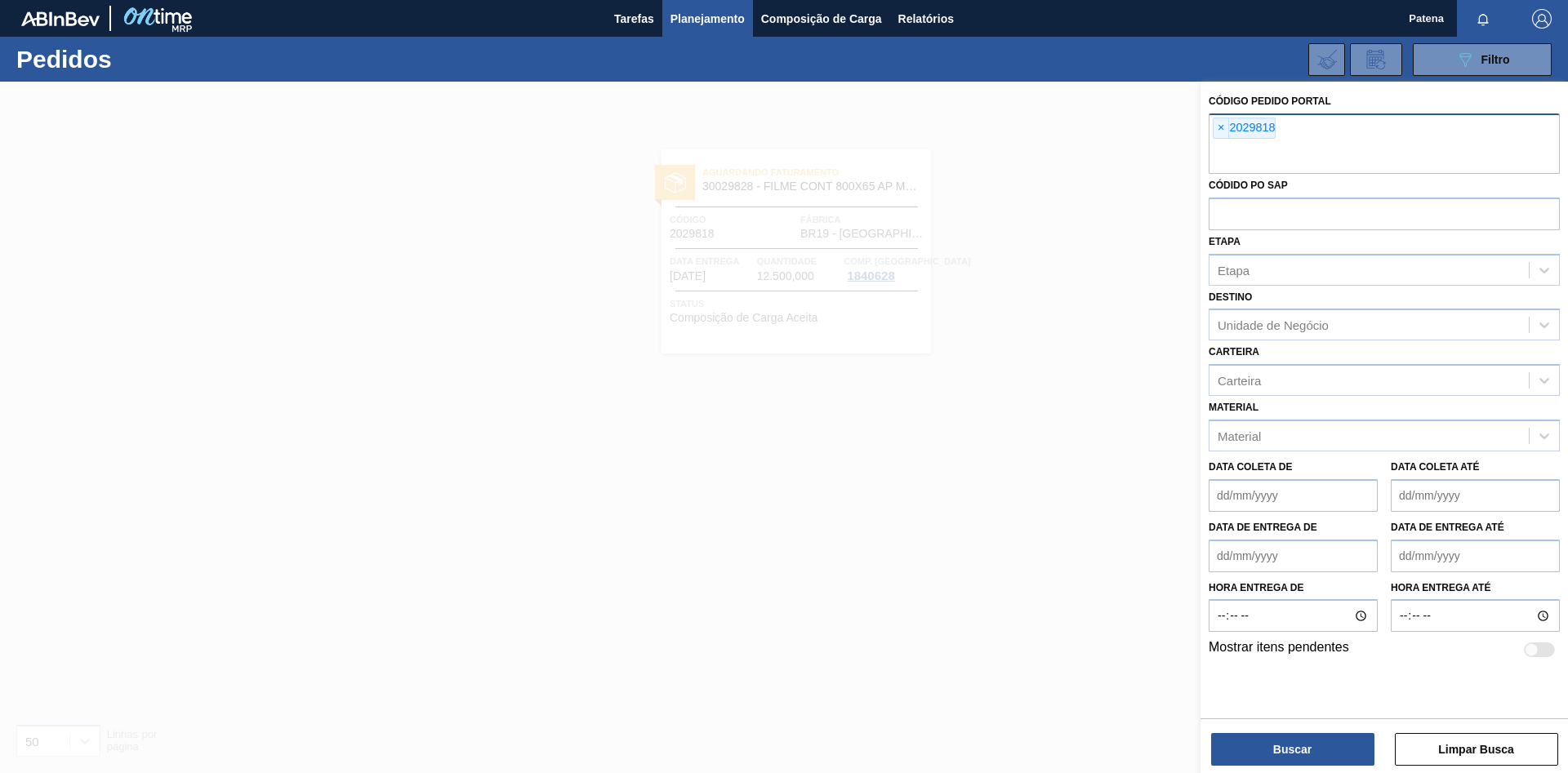
click at [1221, 130] on span "×" at bounding box center [1220, 128] width 16 height 20
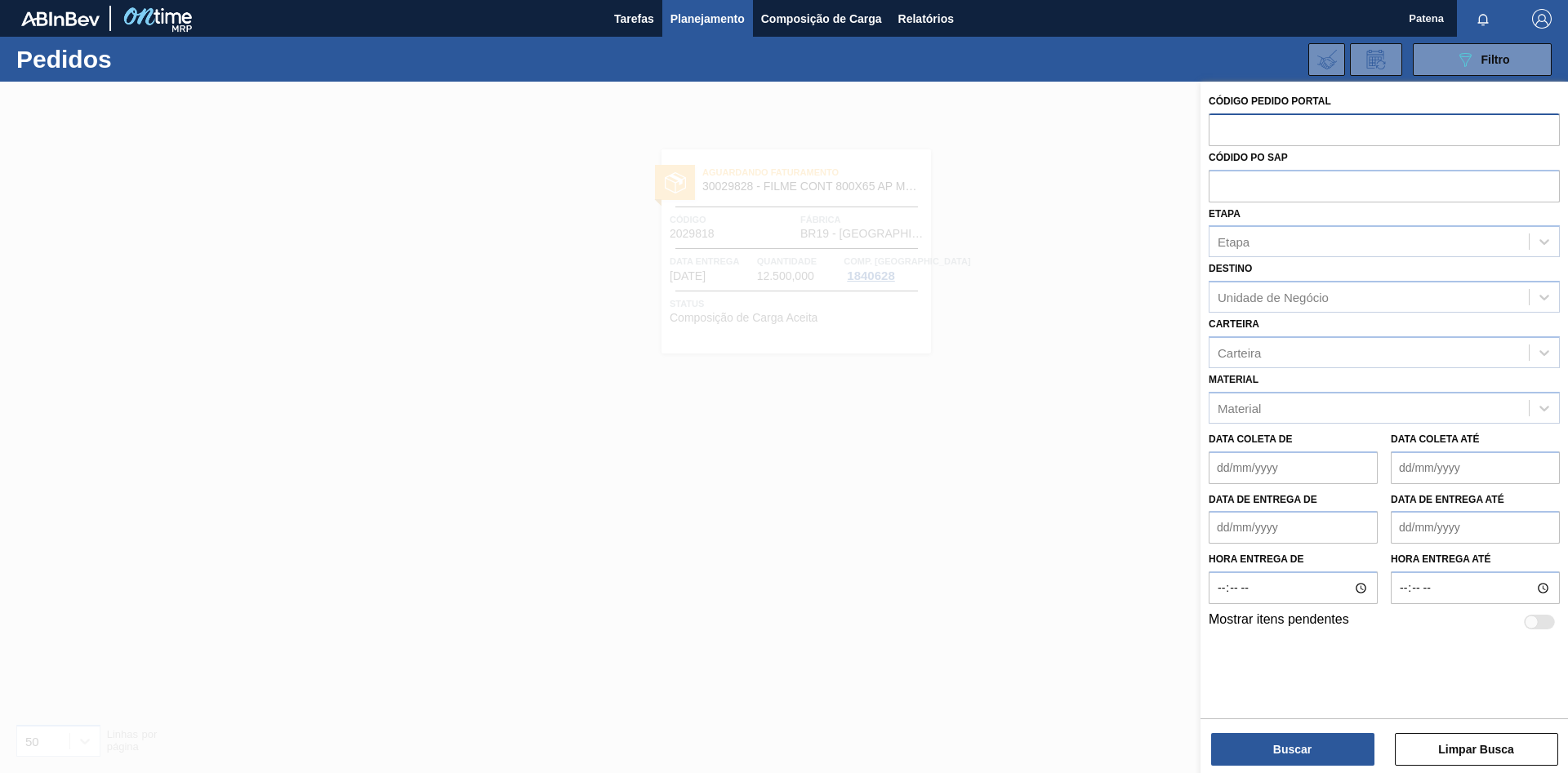
click at [1248, 129] on input "text" at bounding box center [1384, 129] width 351 height 31
paste input "2029819"
type input "2029819"
click at [1300, 759] on button "Buscar" at bounding box center [1293, 750] width 163 height 33
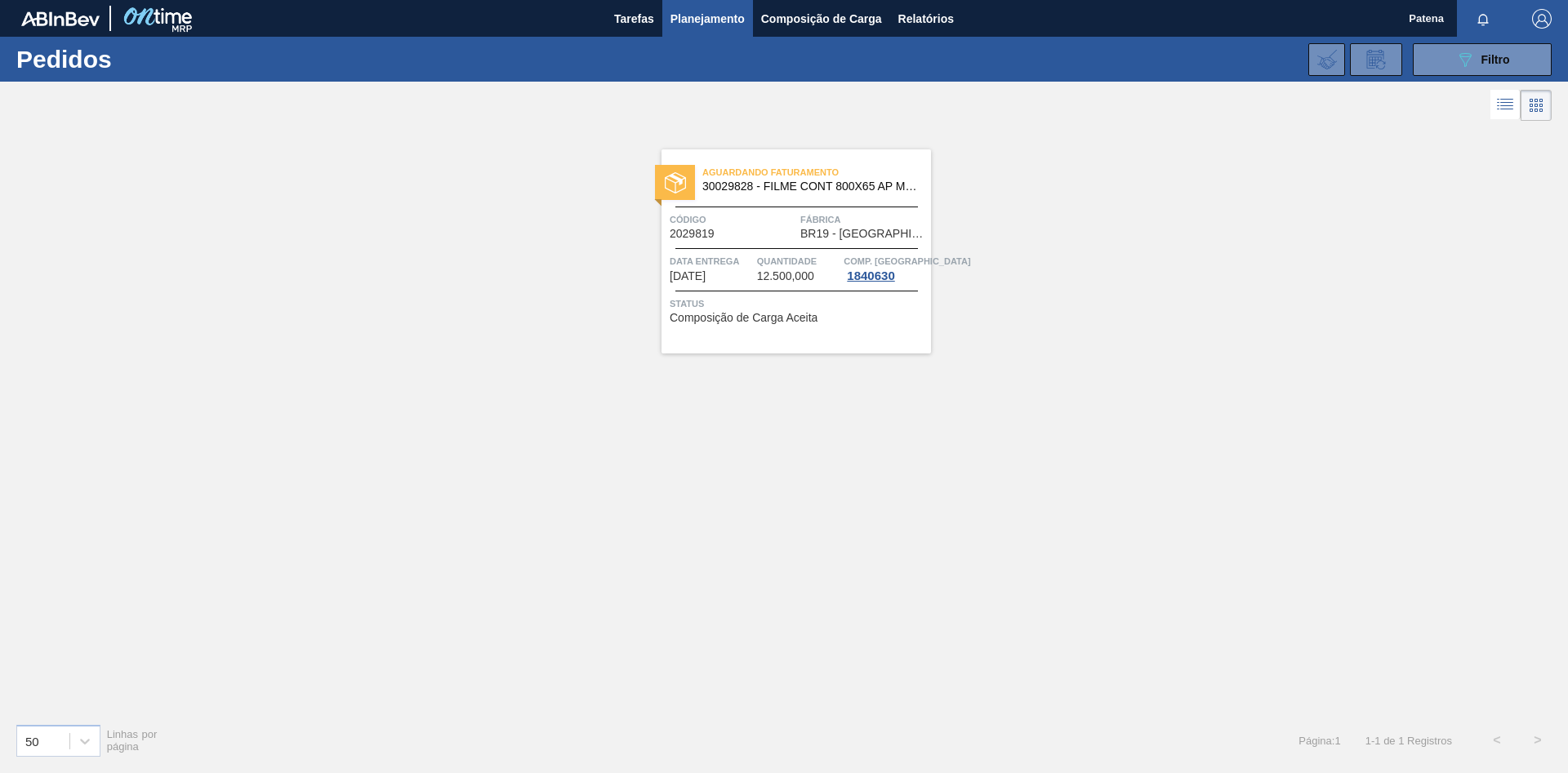
click at [737, 239] on div "Código 2029819" at bounding box center [732, 225] width 126 height 29
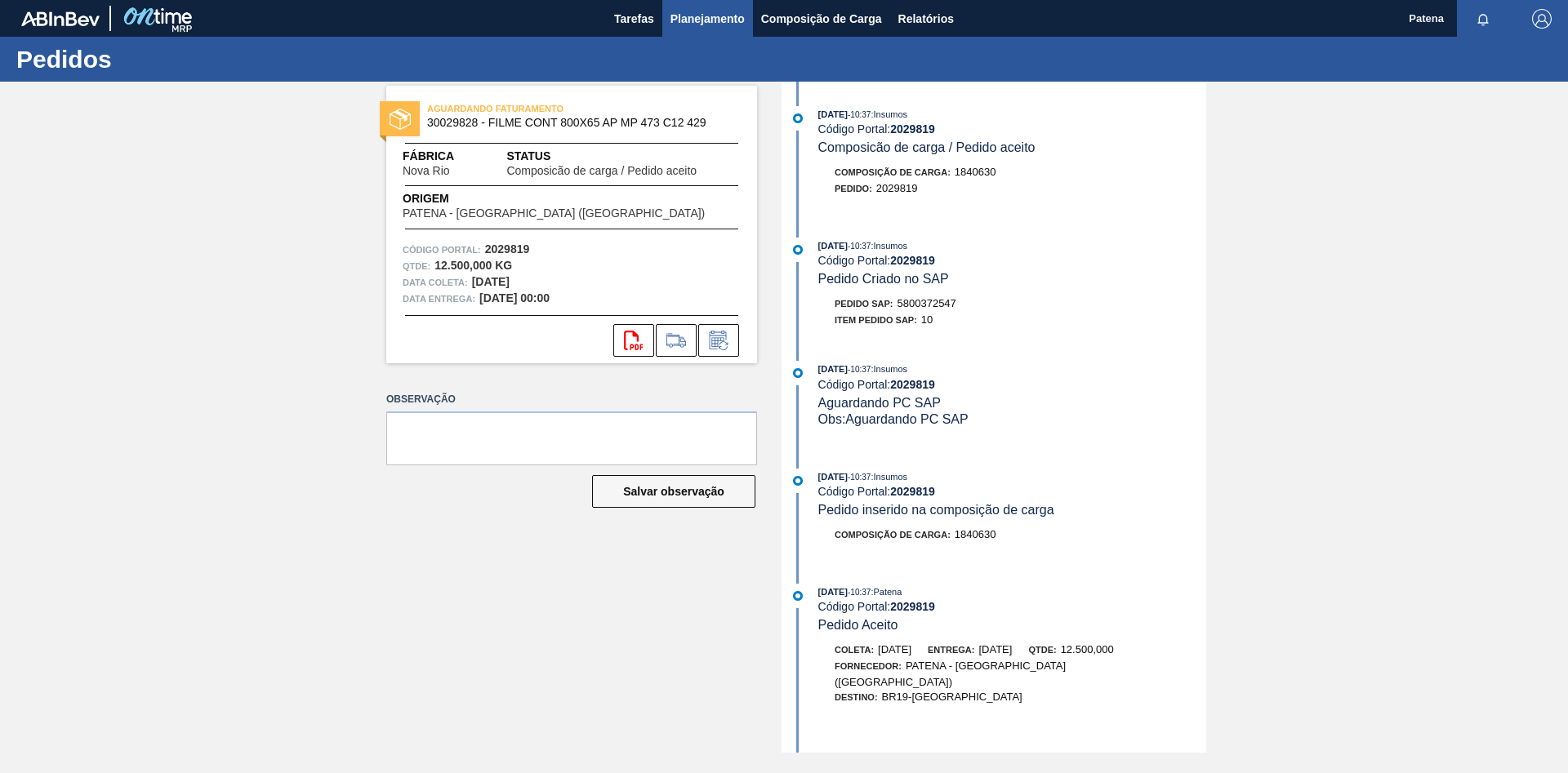
click at [709, 16] on span "Planejamento" at bounding box center [708, 19] width 74 height 20
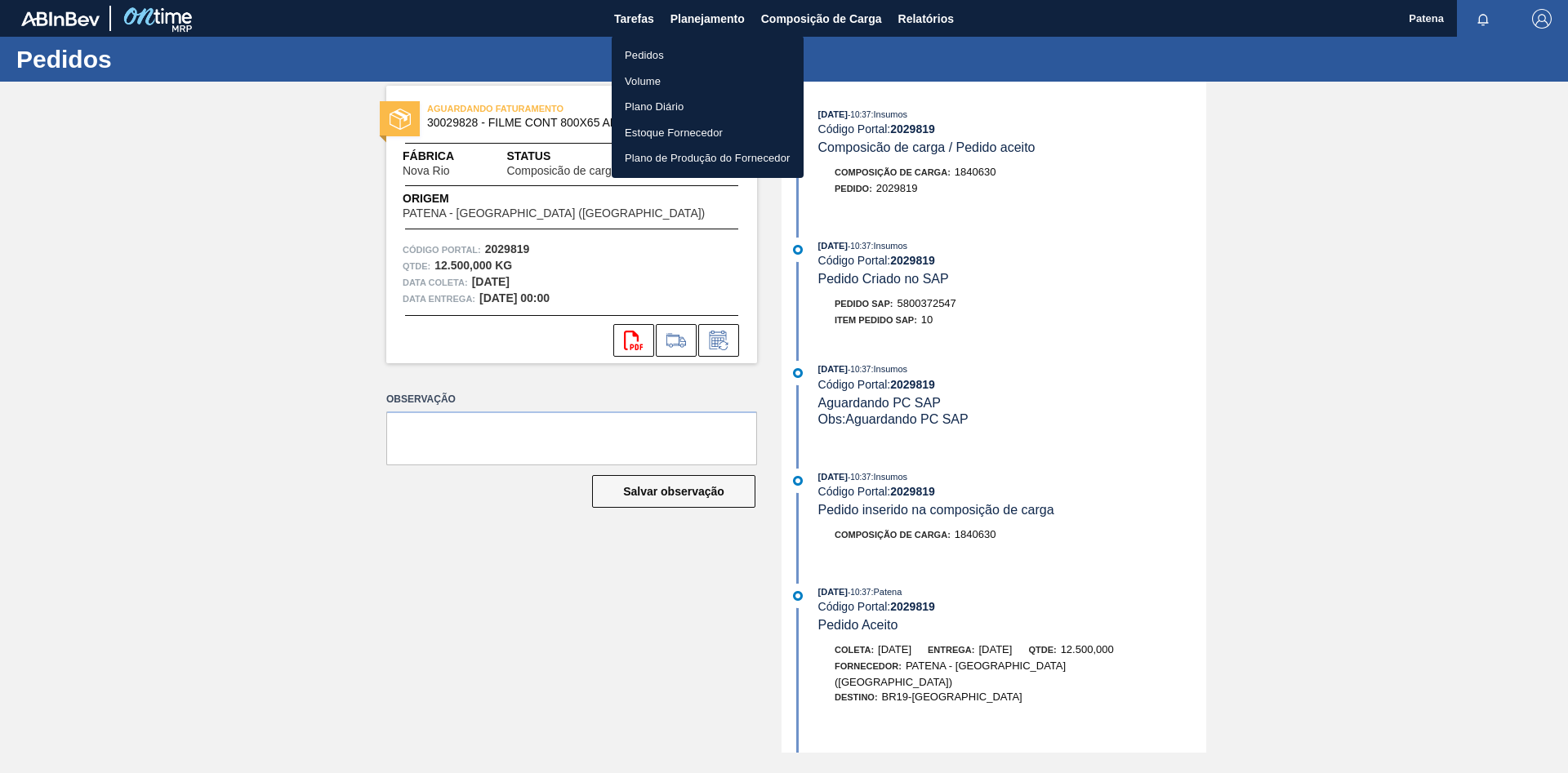
click at [678, 53] on li "Pedidos" at bounding box center [708, 55] width 192 height 26
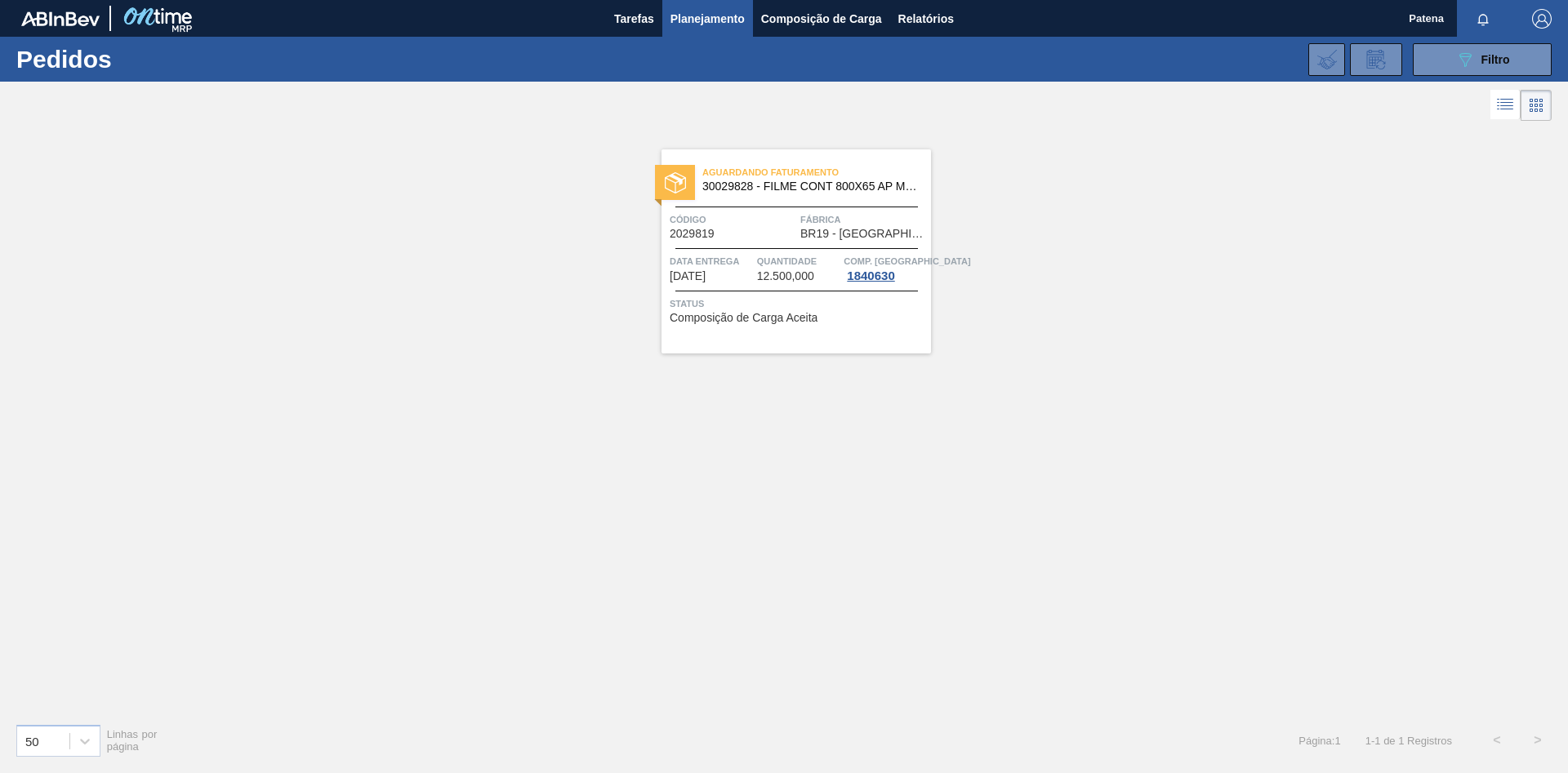
click at [1184, 629] on div "Aguardando Faturamento 30029828 - FILME CONT 800X65 AP MP 473 C12 429 Código 20…" at bounding box center [784, 417] width 1568 height 586
click at [1388, 401] on div "Aguardando Faturamento 30029828 - FILME CONT 800X65 AP MP 473 C12 429 Código 20…" at bounding box center [784, 417] width 1568 height 586
click at [1466, 45] on button "089F7B8B-B2A5-4AFE-B5C0-19BA573D28AC Filtro" at bounding box center [1482, 59] width 139 height 33
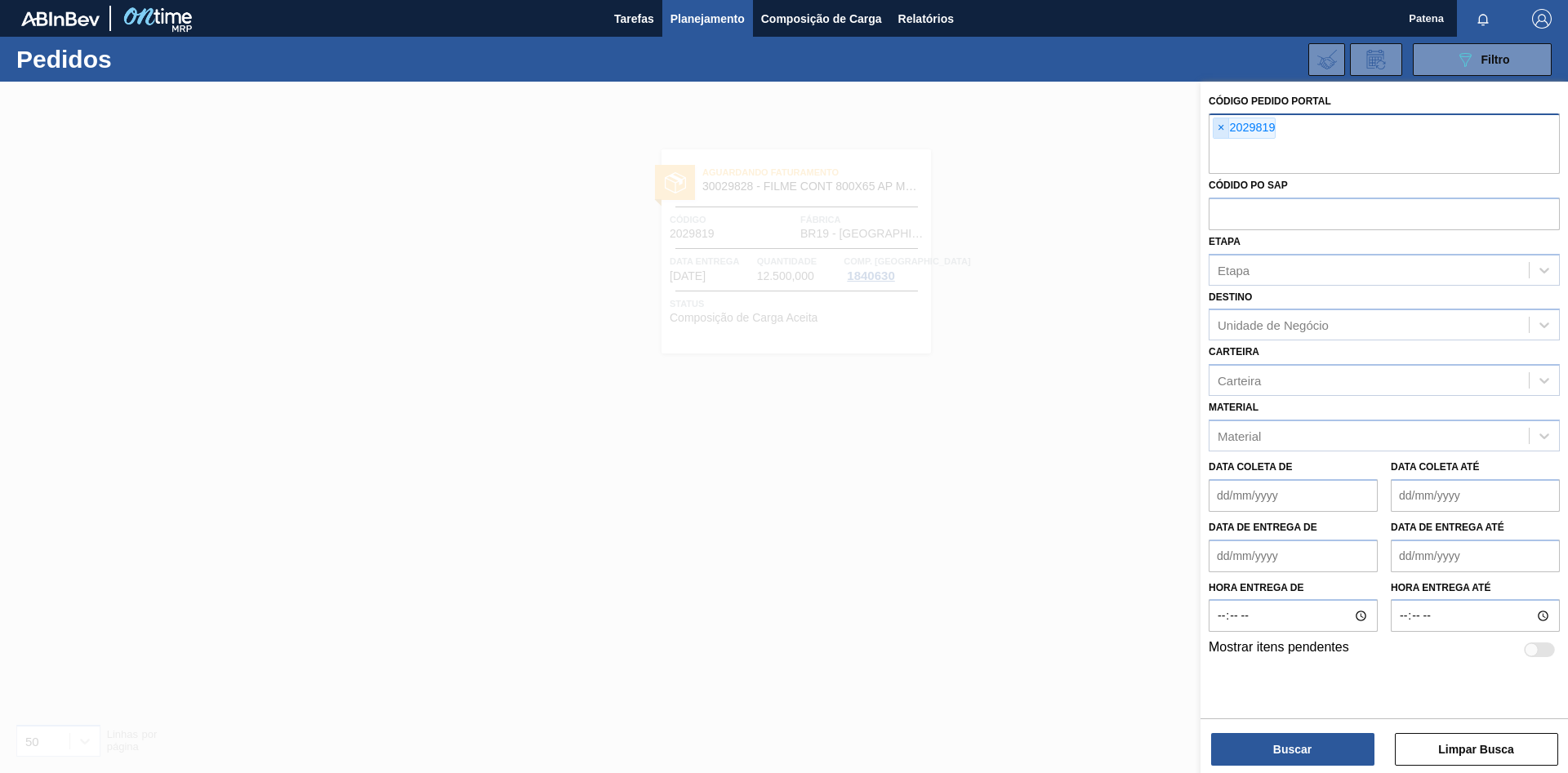
click at [1220, 123] on span "×" at bounding box center [1220, 128] width 16 height 20
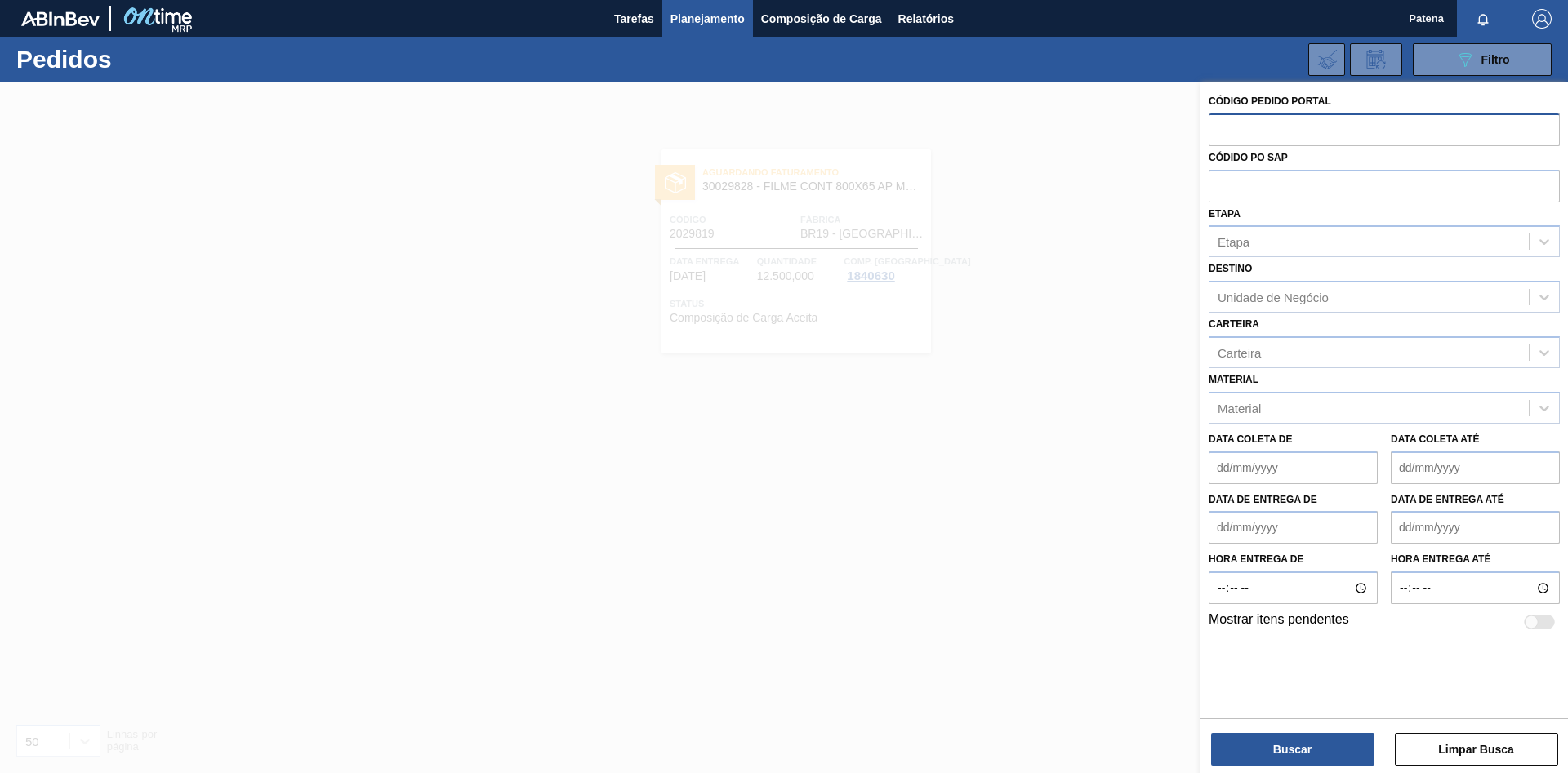
click at [1234, 134] on input "text" at bounding box center [1384, 129] width 351 height 31
paste input "2027676"
type input "2027676"
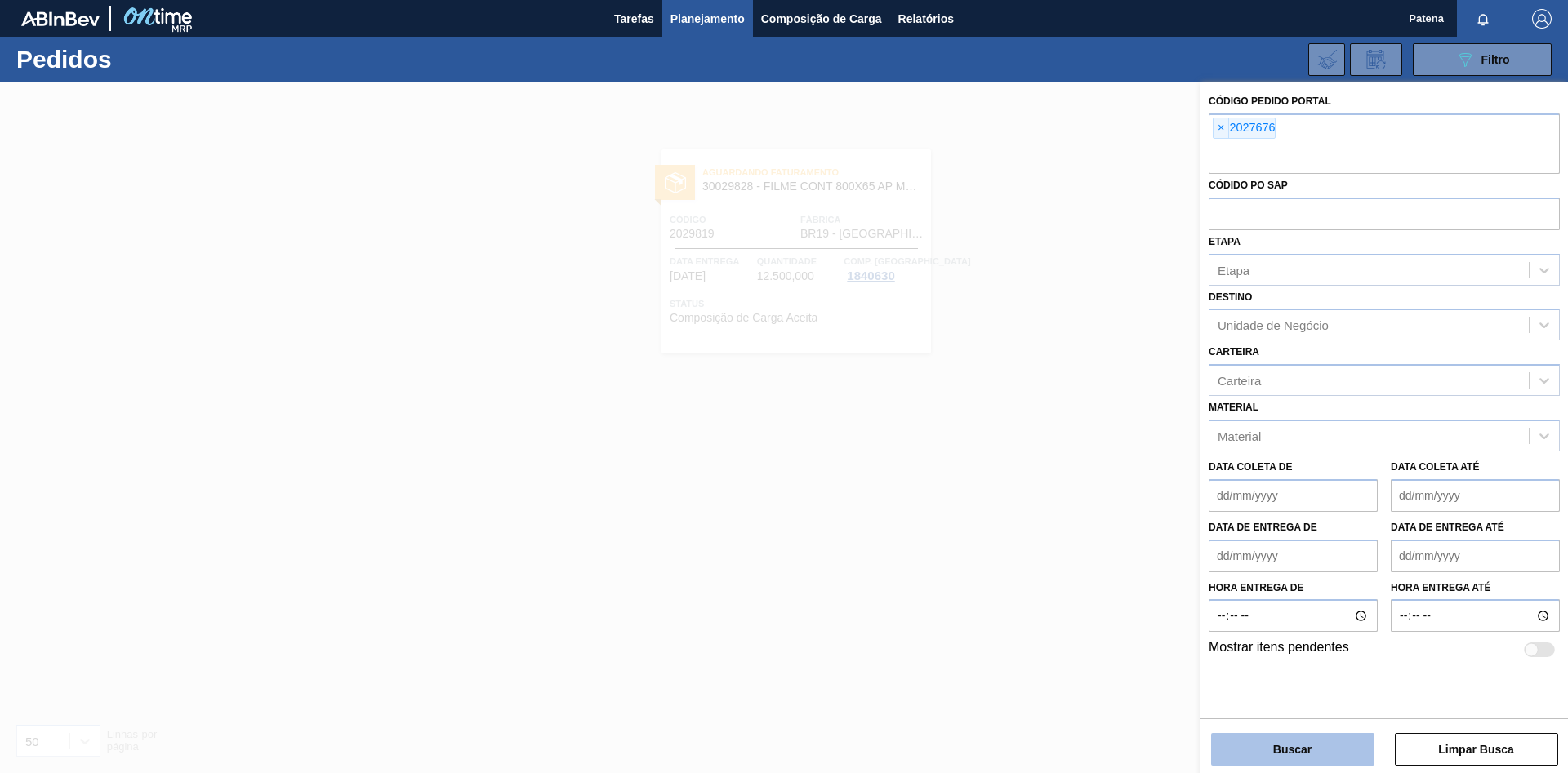
click at [1266, 750] on button "Buscar" at bounding box center [1293, 750] width 163 height 33
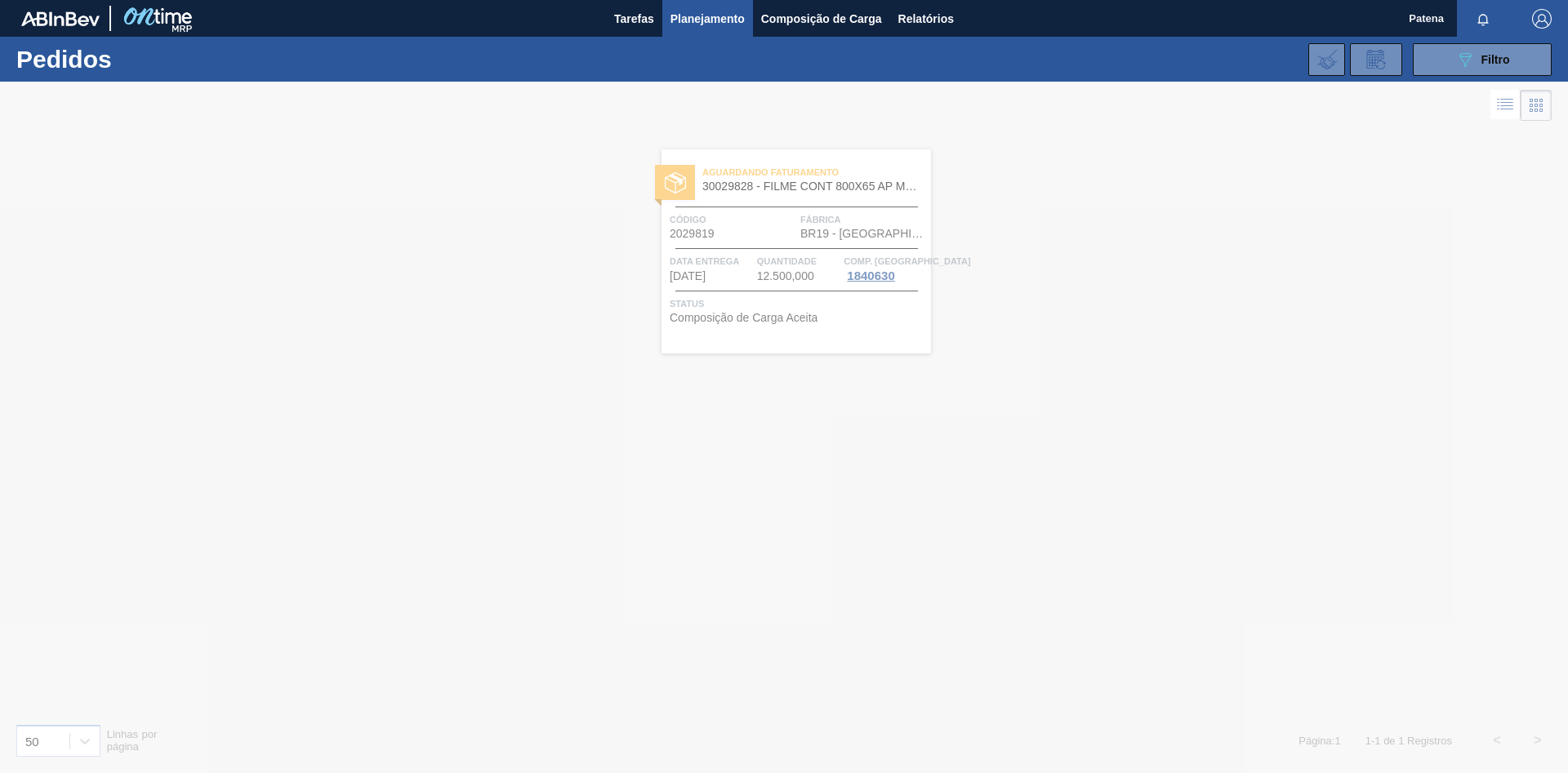
click at [1254, 386] on div at bounding box center [784, 428] width 1568 height 692
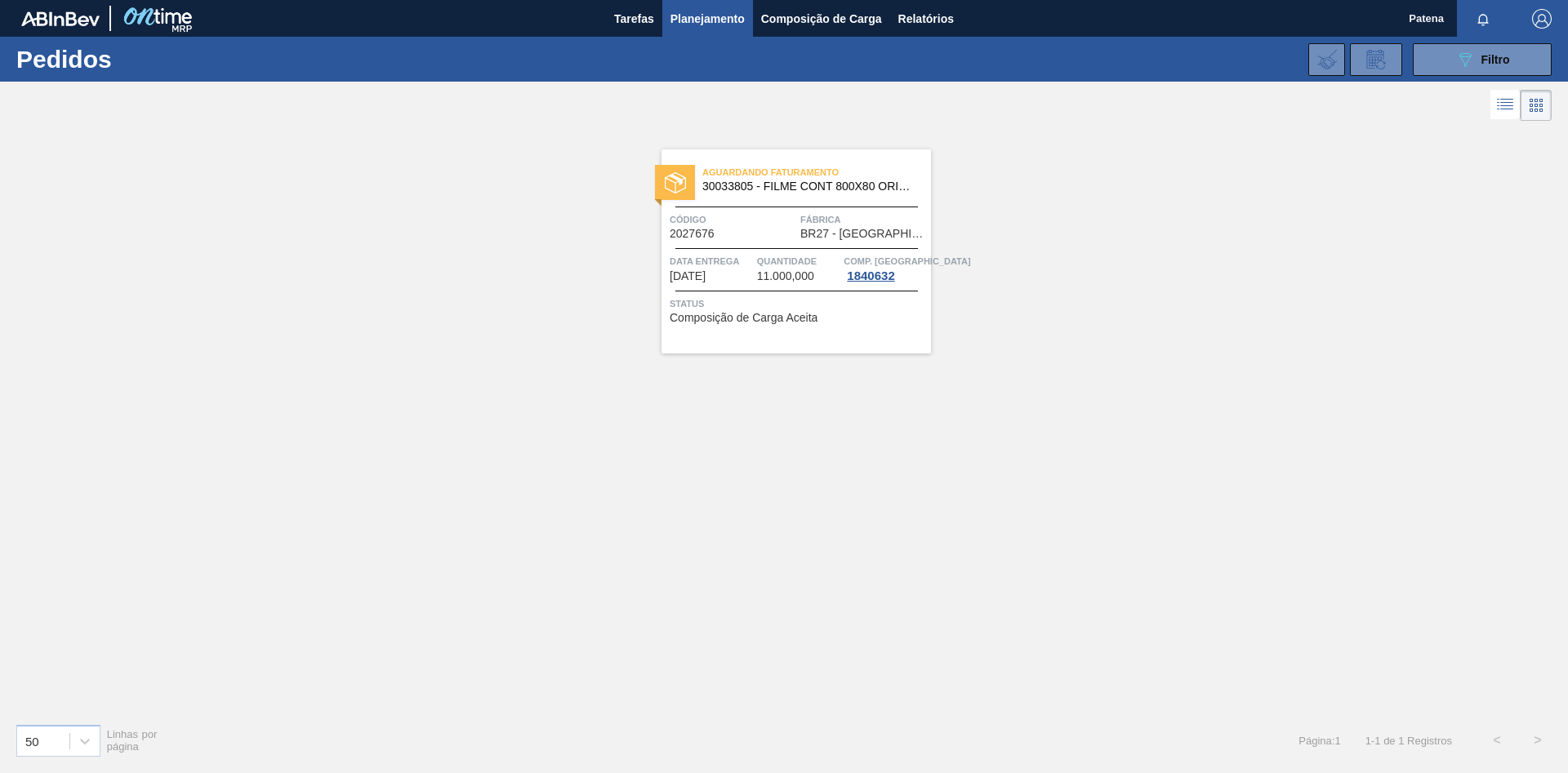
drag, startPoint x: 1248, startPoint y: 343, endPoint x: 1391, endPoint y: 107, distance: 275.9
click at [1280, 289] on div "Aguardando Faturamento 30033805 - FILME CONT 800X80 ORIG 473 MP C12 429 Código …" at bounding box center [784, 417] width 1568 height 586
click at [1463, 59] on icon "089F7B8B-B2A5-4AFE-B5C0-19BA573D28AC" at bounding box center [1465, 59] width 20 height 20
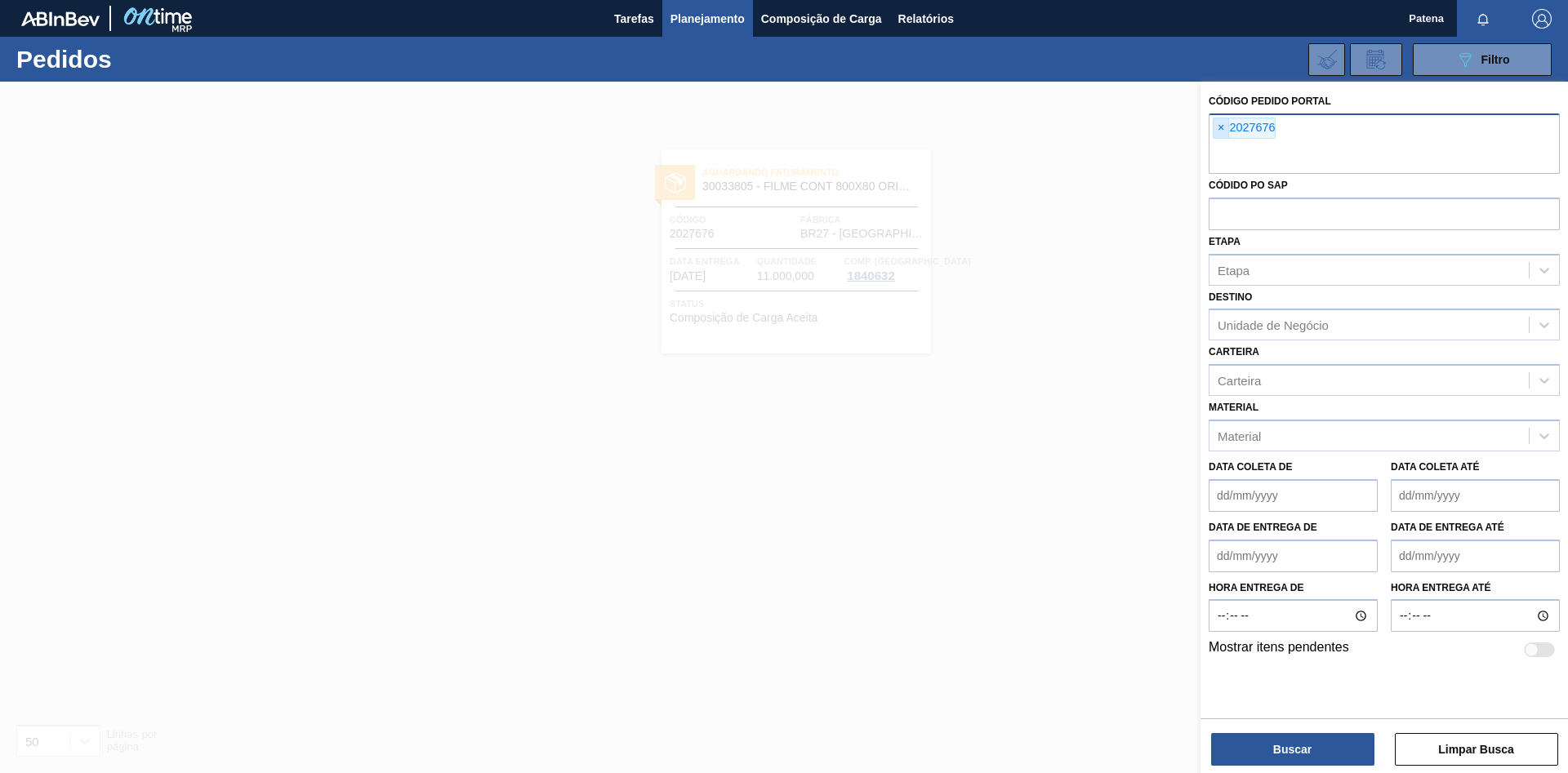
click at [1217, 129] on span "×" at bounding box center [1220, 128] width 16 height 20
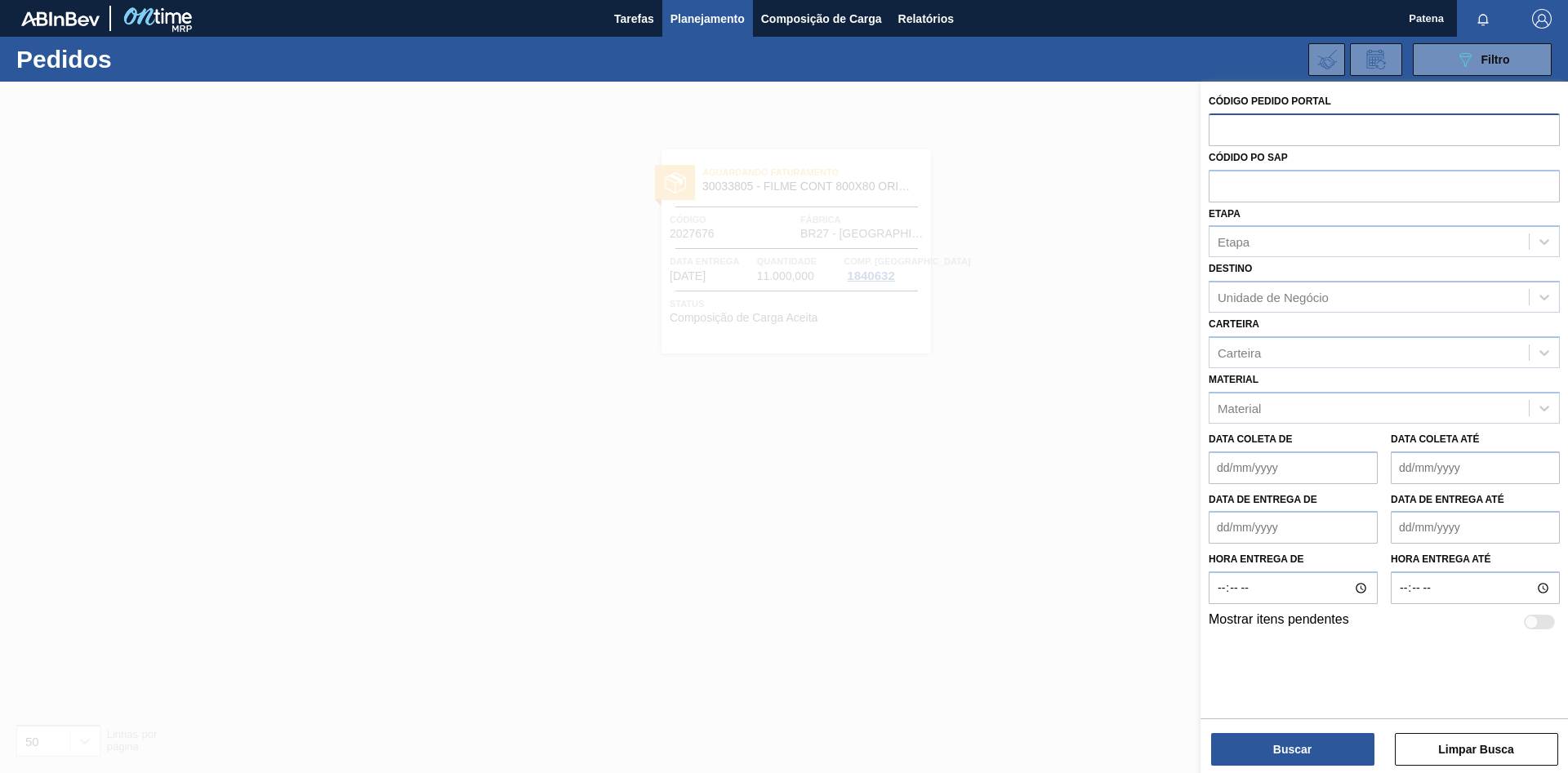
click at [1240, 134] on input "text" at bounding box center [1384, 129] width 351 height 31
paste input "2029817"
type input "2029817"
click at [1282, 743] on button "Buscar" at bounding box center [1293, 750] width 163 height 33
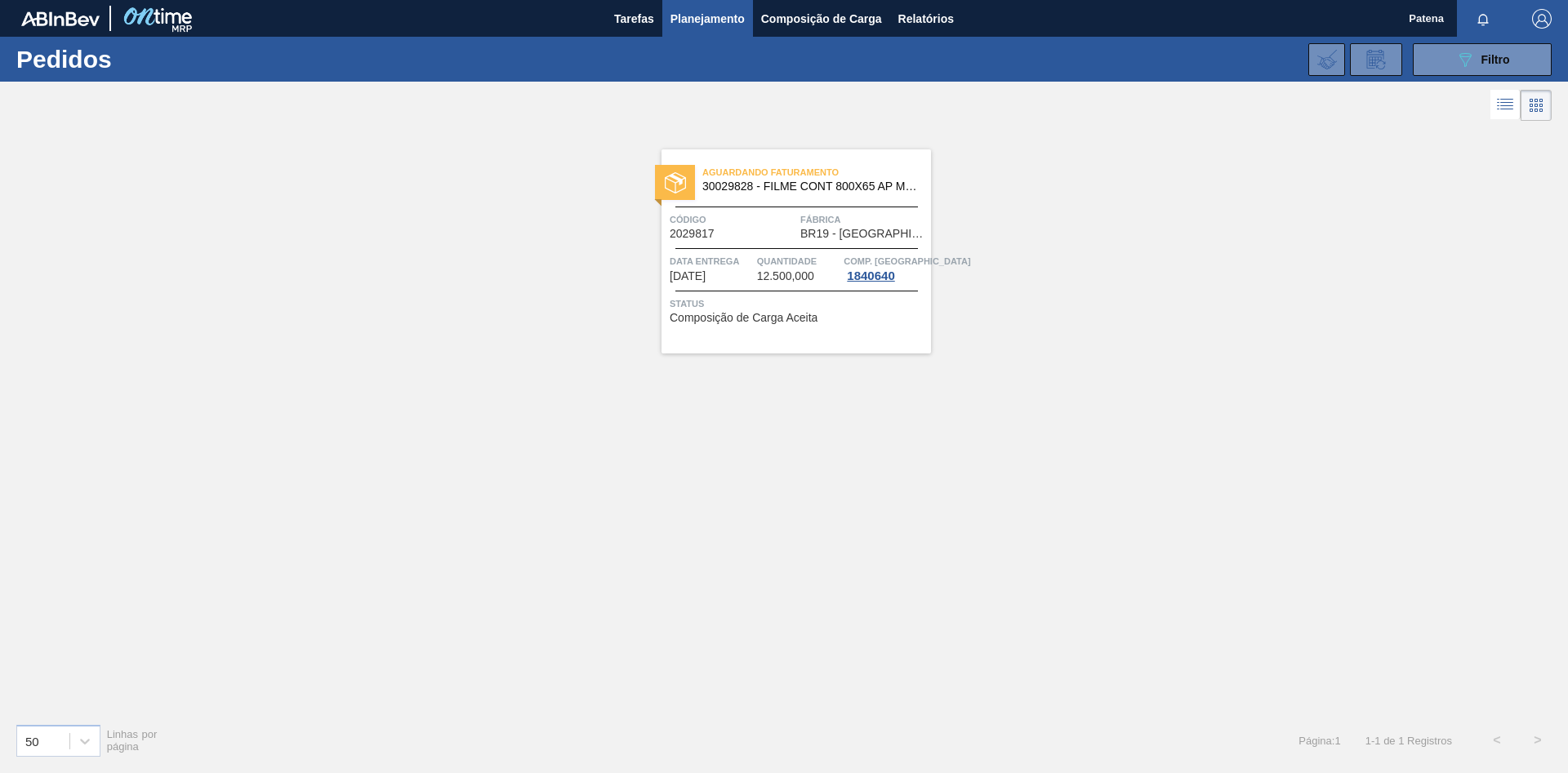
click at [1476, 77] on div "089F7B8B-B2A5-4AFE-B5C0-19BA573D28AC Filtro Código Pedido Portal × 2029817 Códi…" at bounding box center [909, 59] width 1299 height 49
click at [1458, 60] on icon "089F7B8B-B2A5-4AFE-B5C0-19BA573D28AC" at bounding box center [1465, 59] width 20 height 20
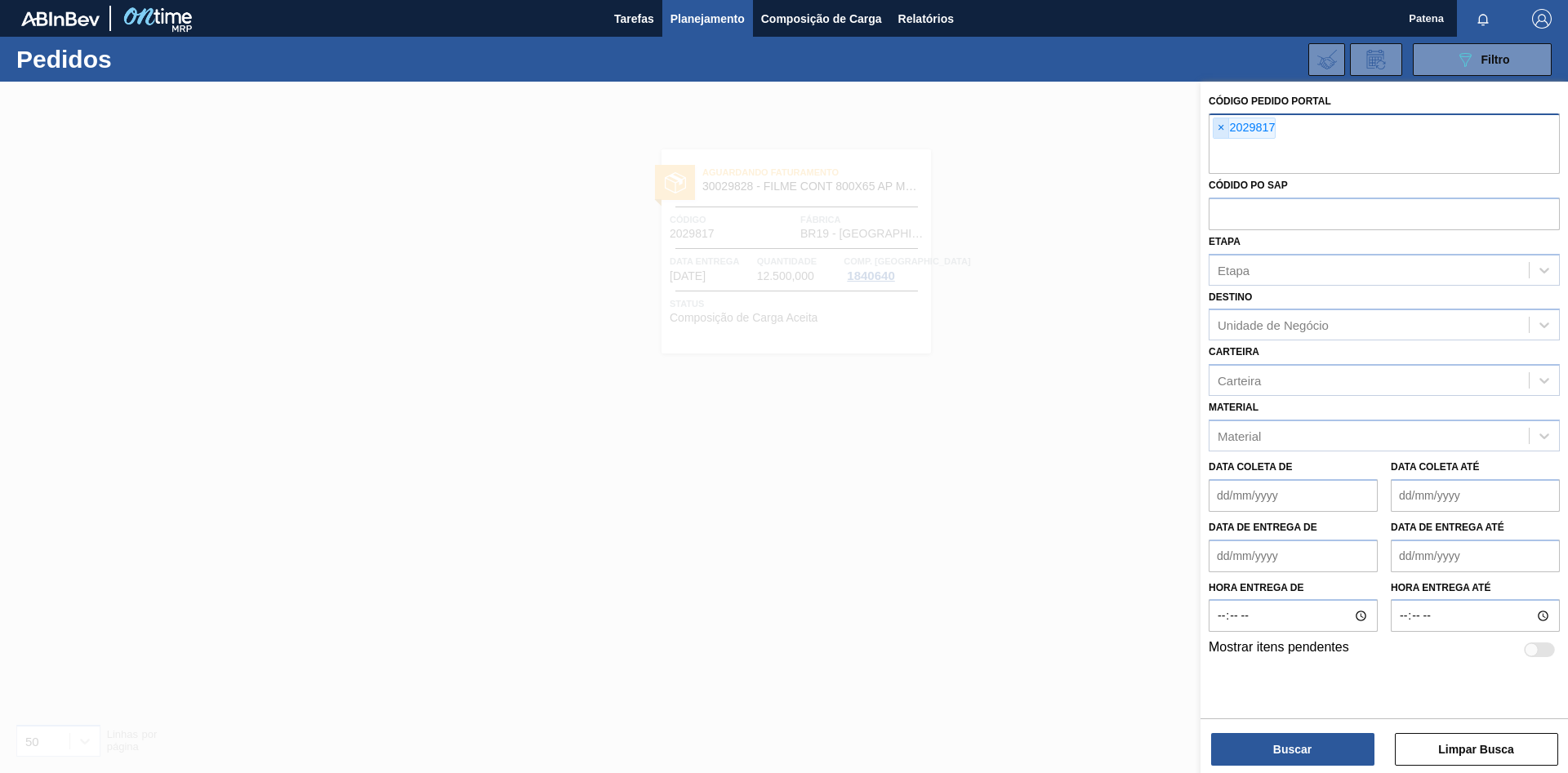
click at [1222, 126] on span "×" at bounding box center [1220, 128] width 16 height 20
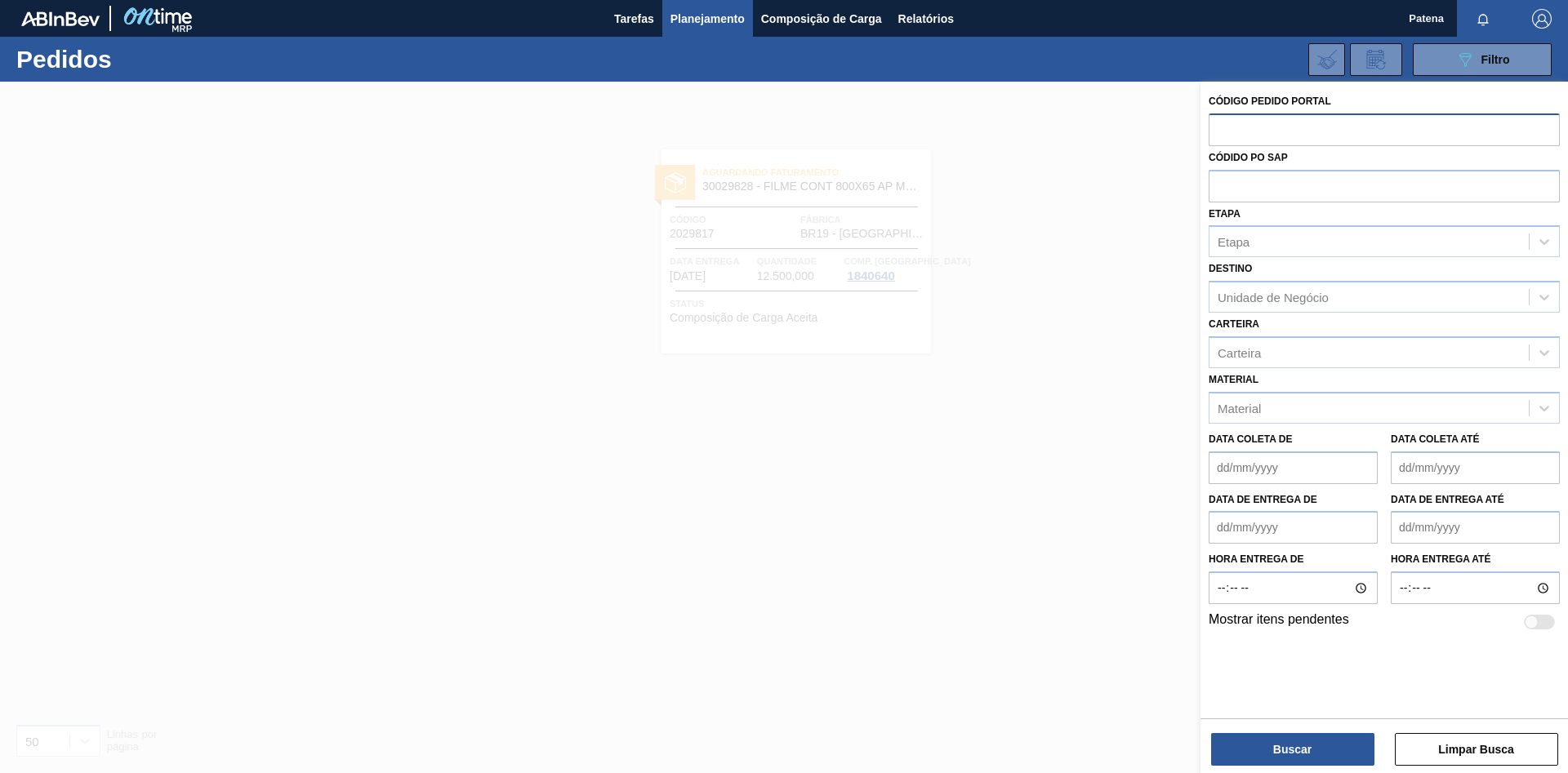
click at [1252, 130] on input "text" at bounding box center [1384, 129] width 351 height 31
paste input "2032612"
type input "2032612"
click at [1286, 741] on button "Buscar" at bounding box center [1293, 750] width 163 height 33
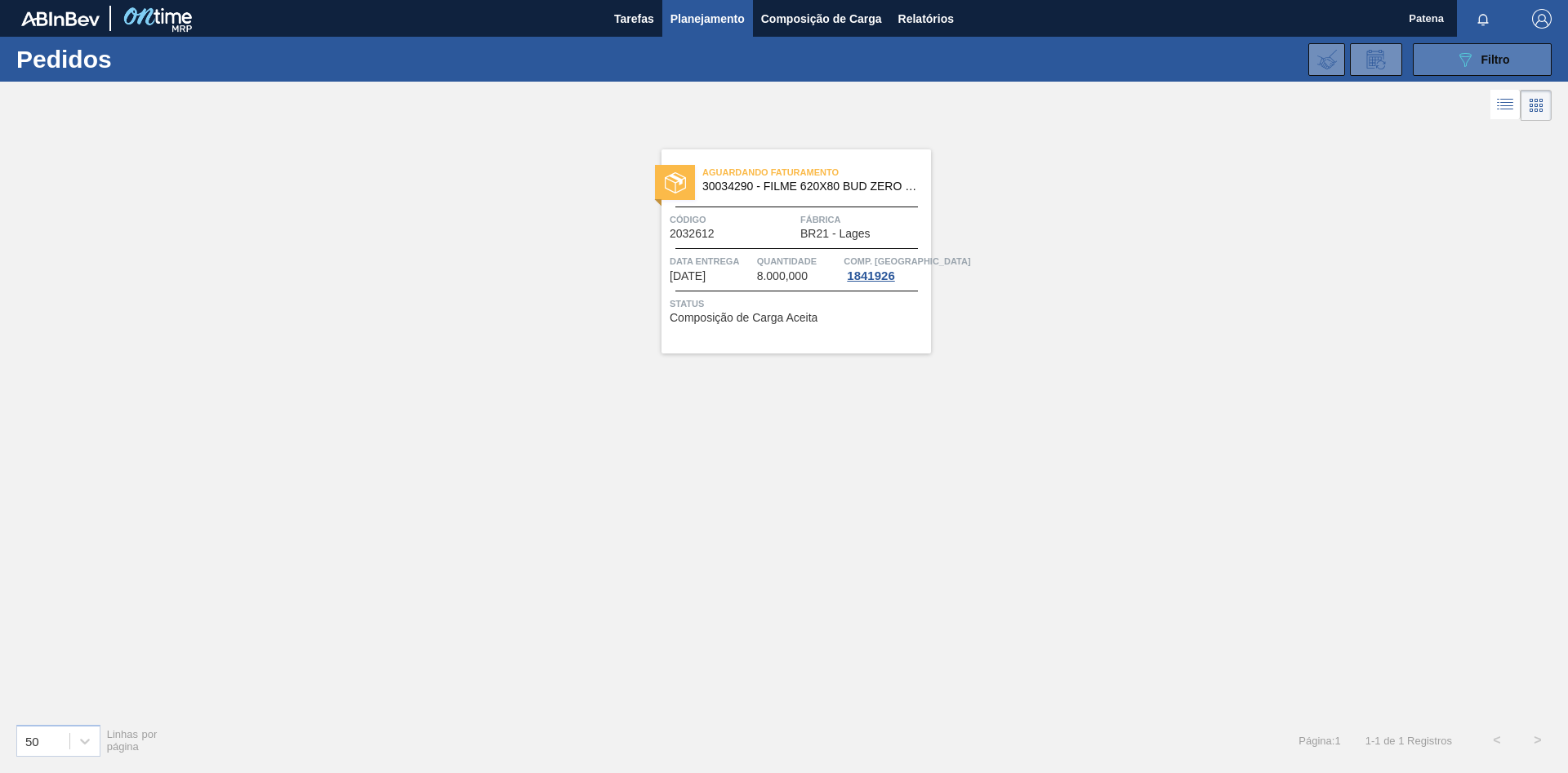
click at [1477, 53] on div "089F7B8B-B2A5-4AFE-B5C0-19BA573D28AC Filtro" at bounding box center [1482, 59] width 54 height 20
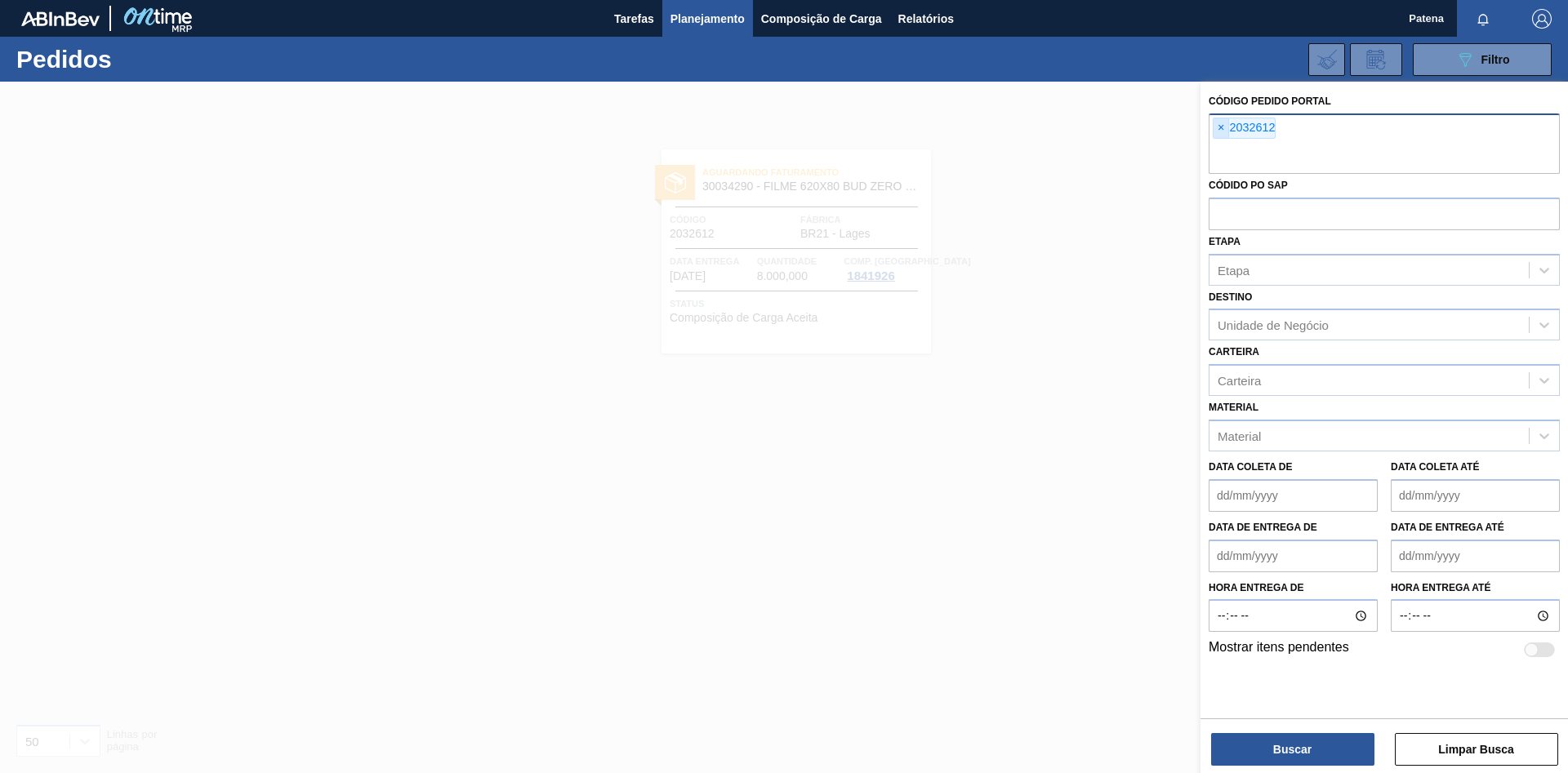
click at [1221, 127] on span "×" at bounding box center [1220, 128] width 16 height 20
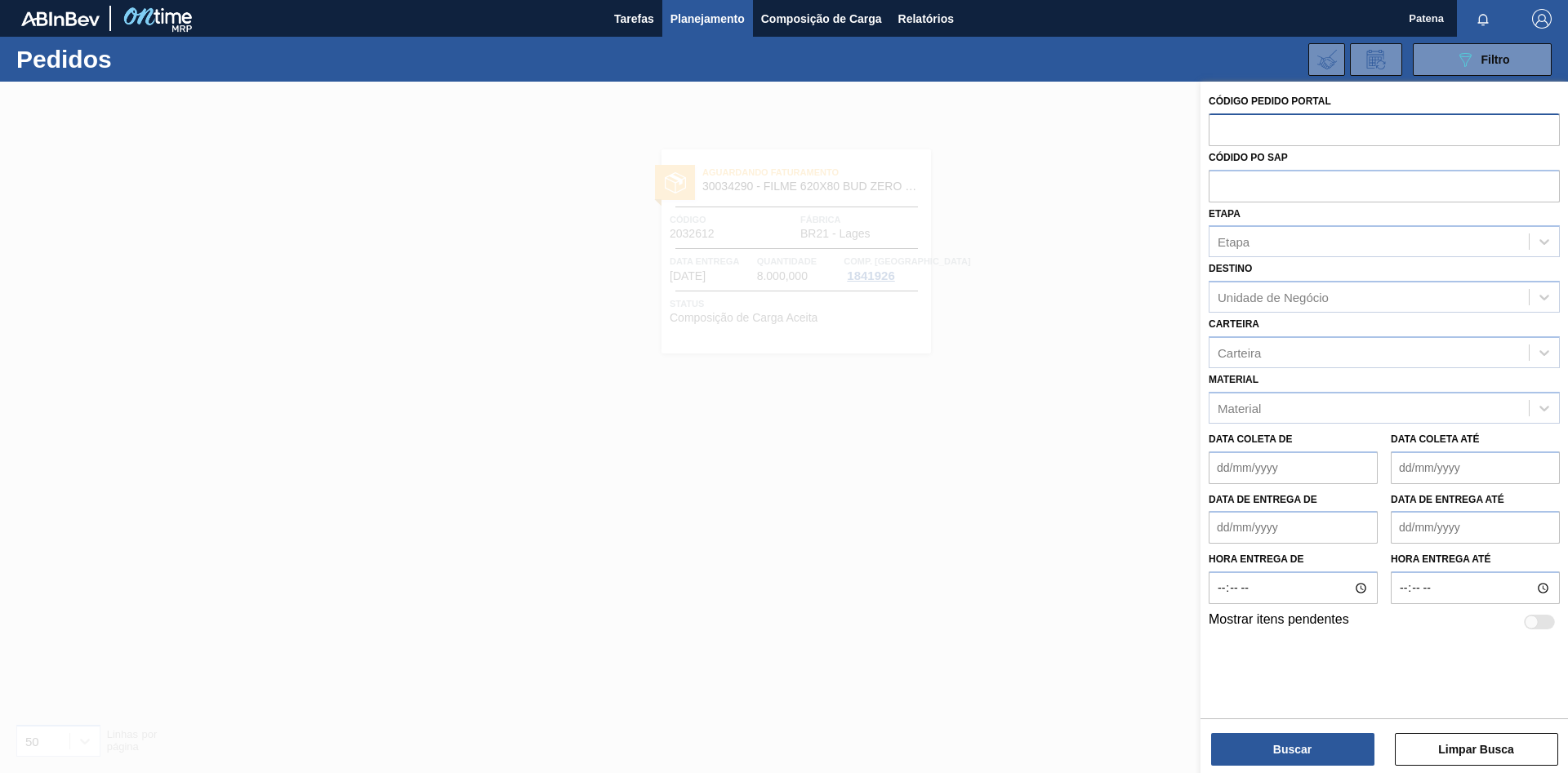
click at [1240, 128] on input "text" at bounding box center [1384, 129] width 351 height 31
paste input "2031657"
type input "2031657"
click at [1273, 761] on button "Buscar" at bounding box center [1293, 750] width 163 height 33
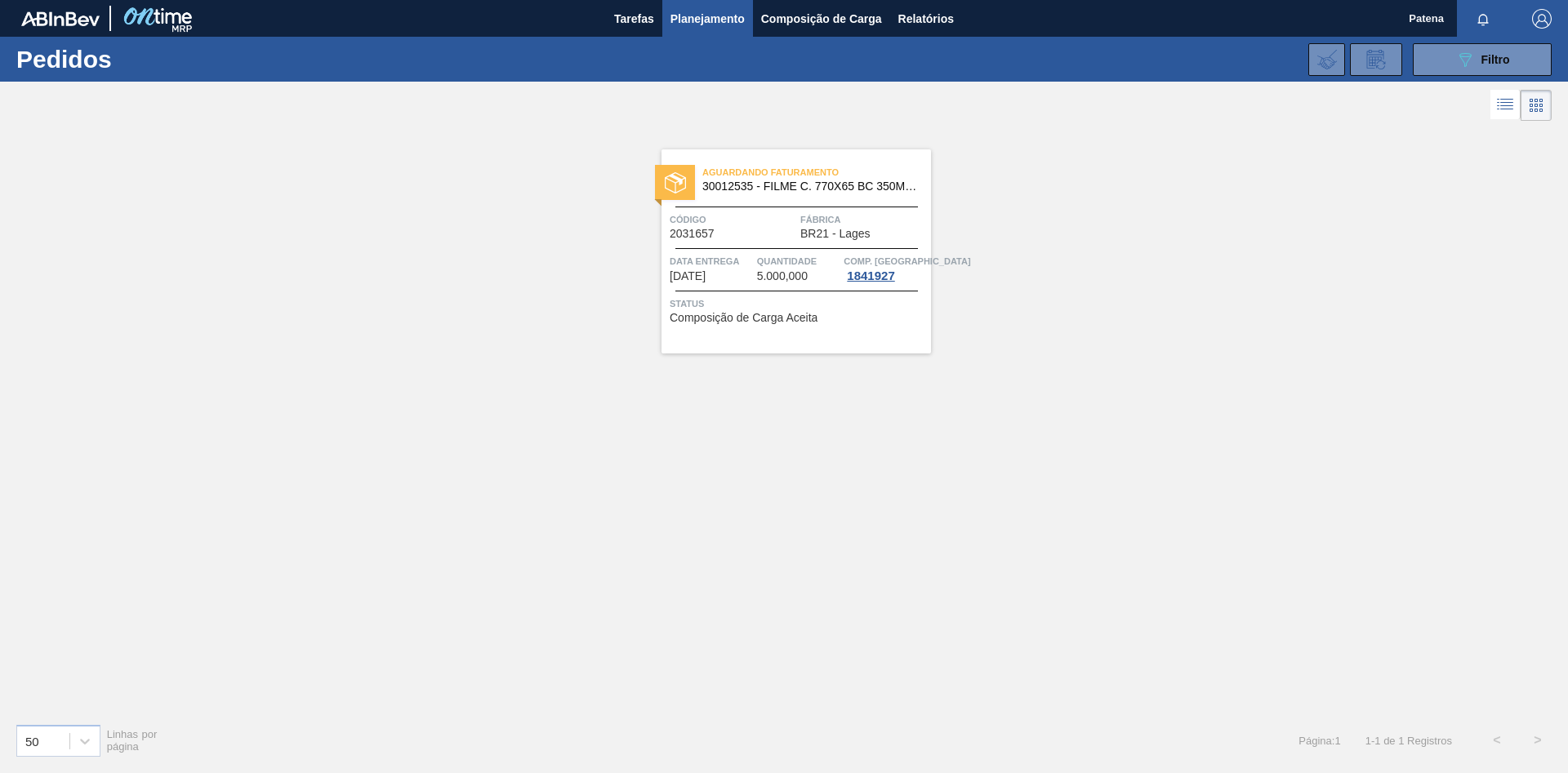
drag, startPoint x: 1518, startPoint y: 554, endPoint x: 1567, endPoint y: 236, distance: 321.8
click at [1543, 514] on div "Aguardando Faturamento 30012535 - FILME C. 770X65 BC 350ML C12 429 Código 20316…" at bounding box center [784, 417] width 1568 height 586
click at [1442, 50] on button "089F7B8B-B2A5-4AFE-B5C0-19BA573D28AC Filtro" at bounding box center [1482, 59] width 139 height 33
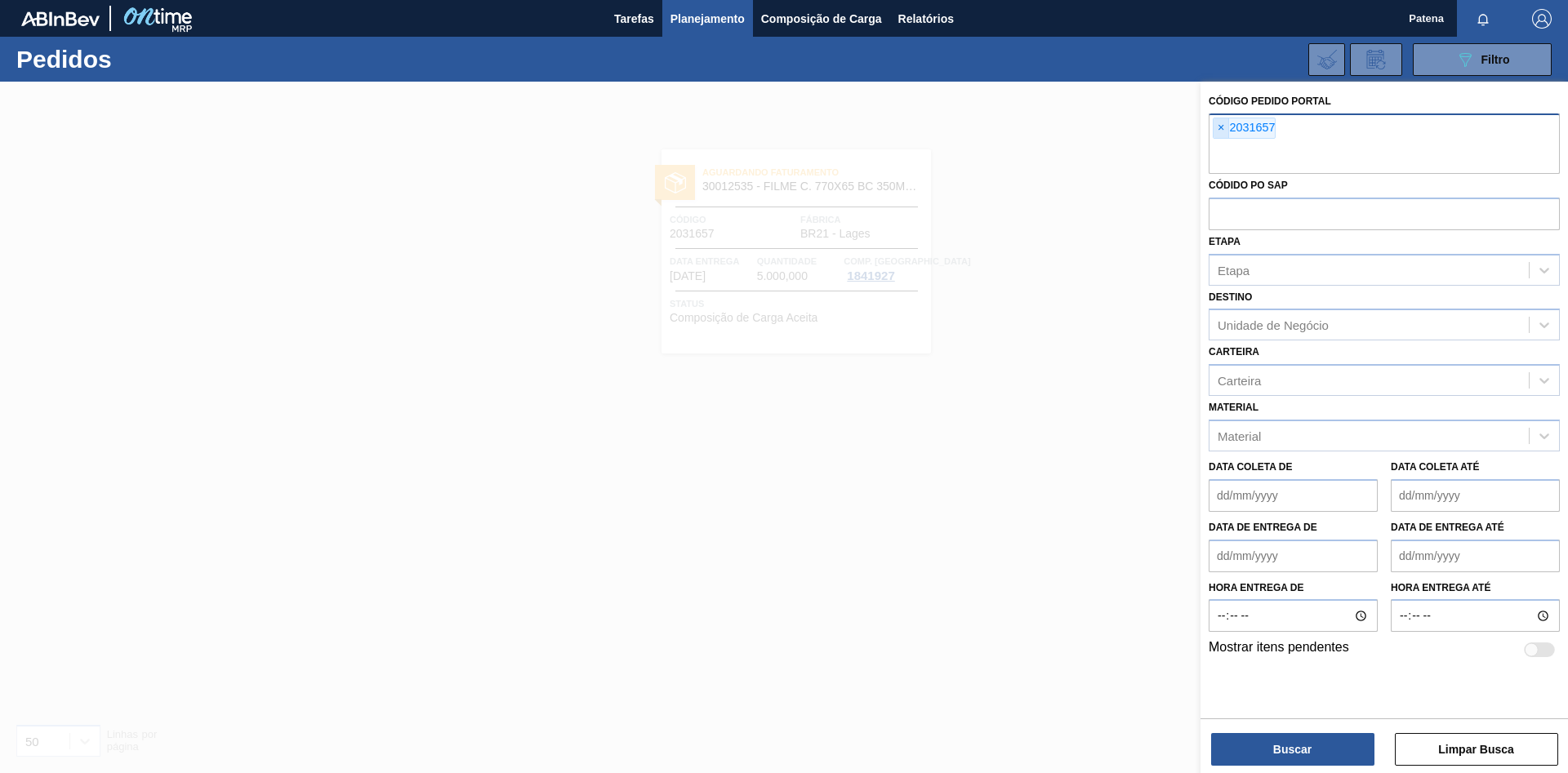
click at [1220, 126] on span "×" at bounding box center [1220, 128] width 16 height 20
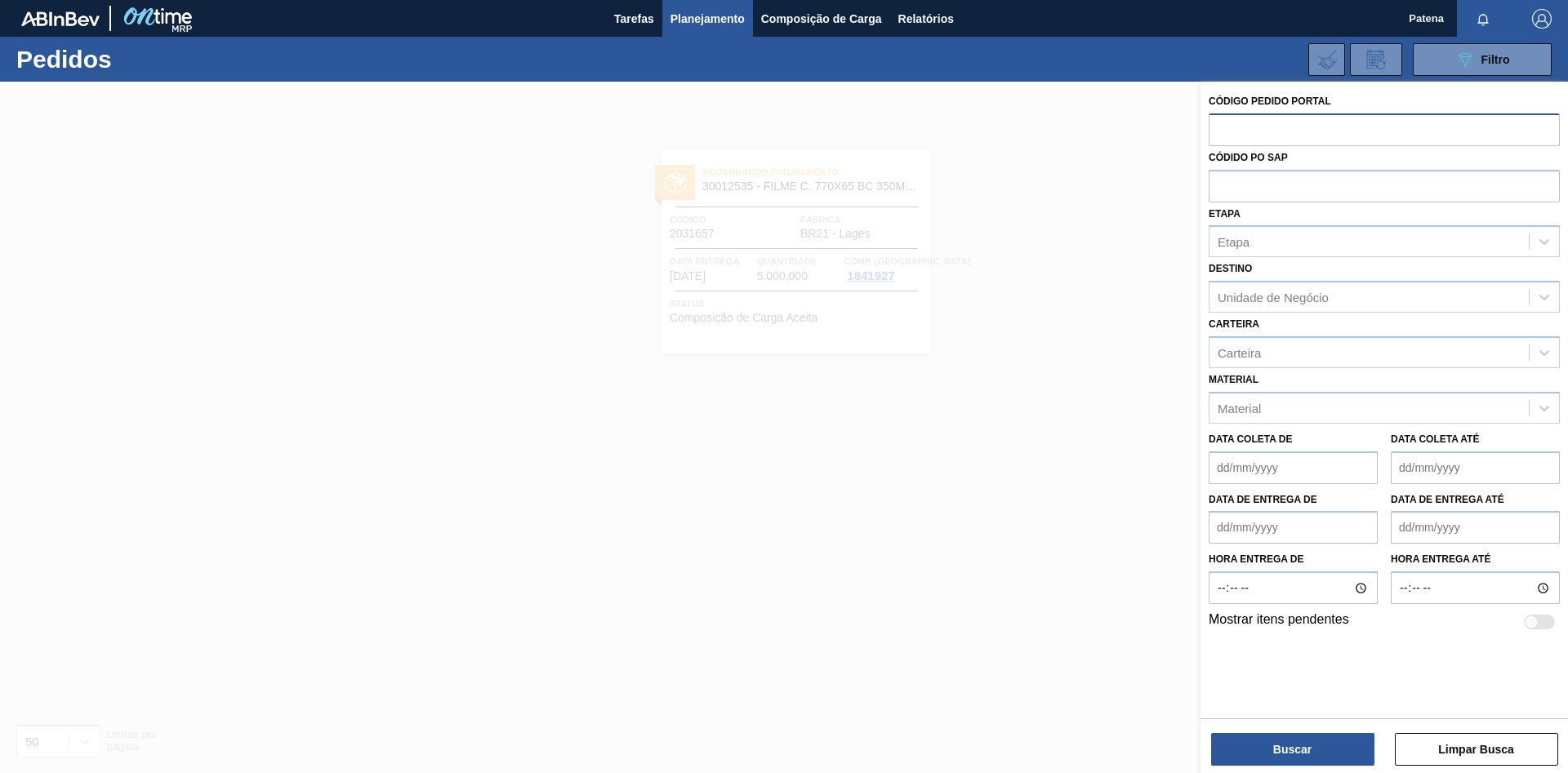
click at [1264, 129] on input "text" at bounding box center [1384, 129] width 351 height 31
paste input "2031638"
type input "2031638"
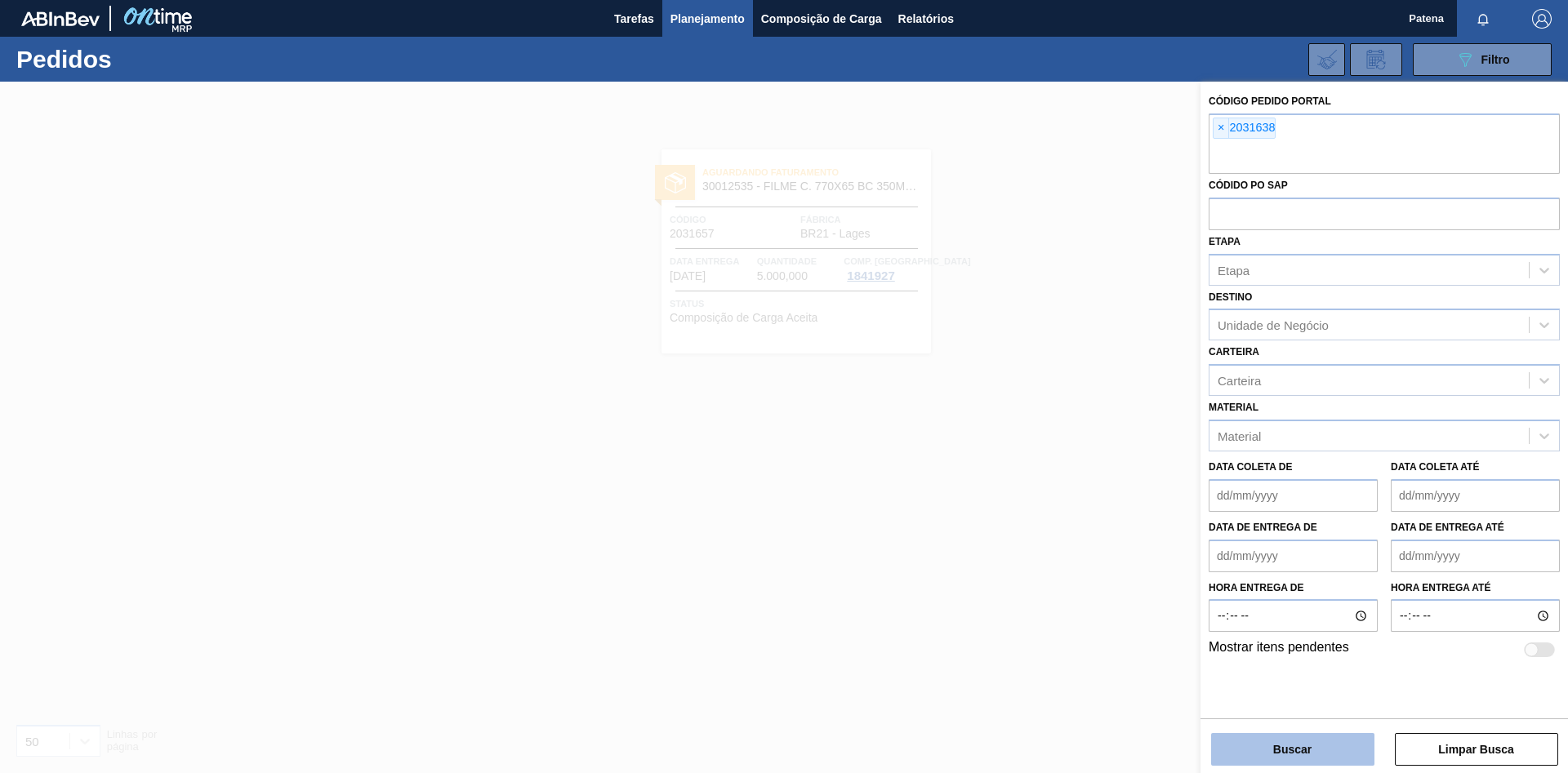
click at [1303, 757] on button "Buscar" at bounding box center [1293, 750] width 163 height 33
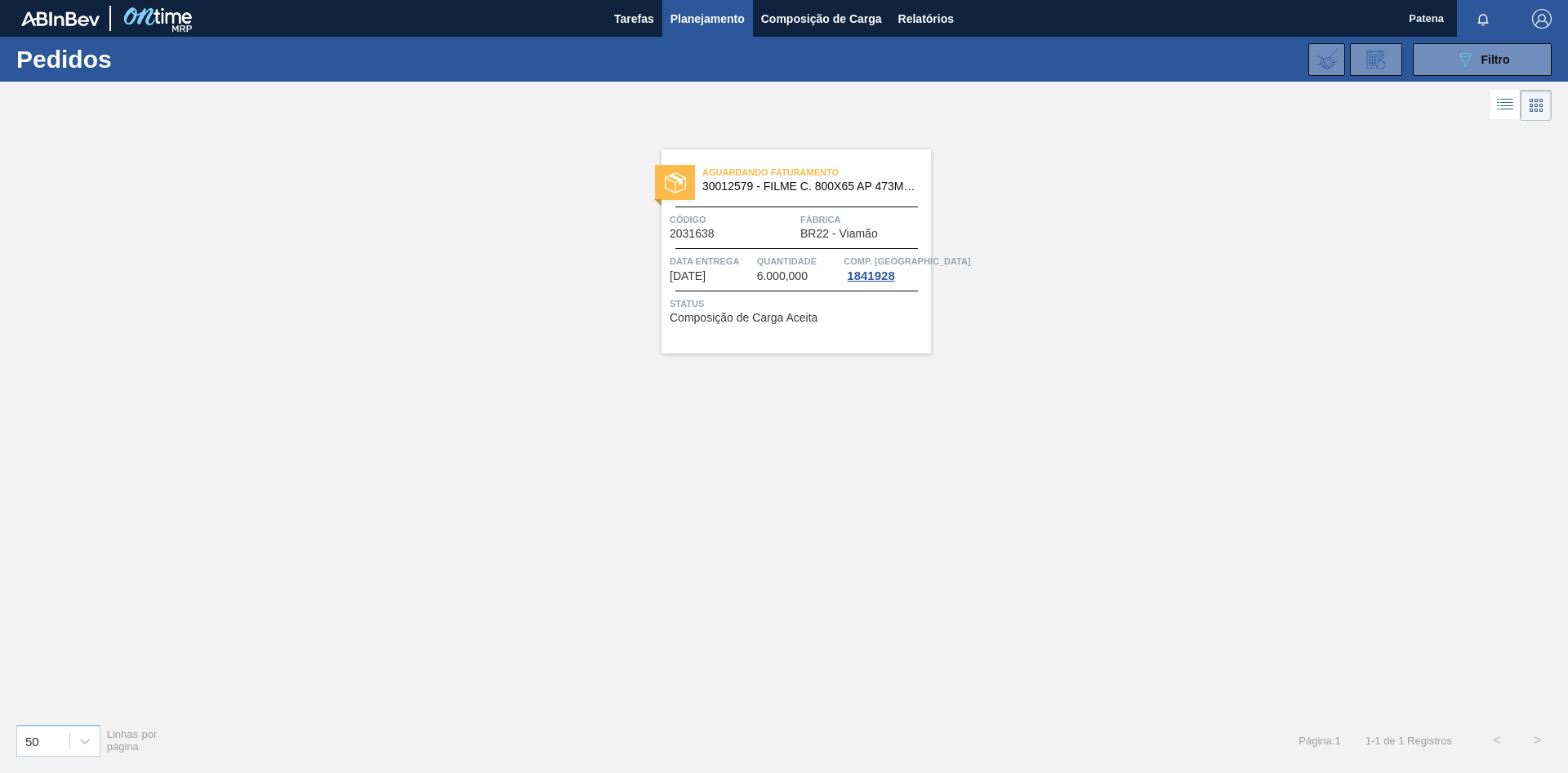
click at [1260, 447] on div "Aguardando Faturamento 30012579 - FILME C. 800X65 AP 473ML C12 429 Código 20316…" at bounding box center [784, 417] width 1568 height 586
click at [1442, 44] on button "089F7B8B-B2A5-4AFE-B5C0-19BA573D28AC Filtro" at bounding box center [1482, 59] width 139 height 33
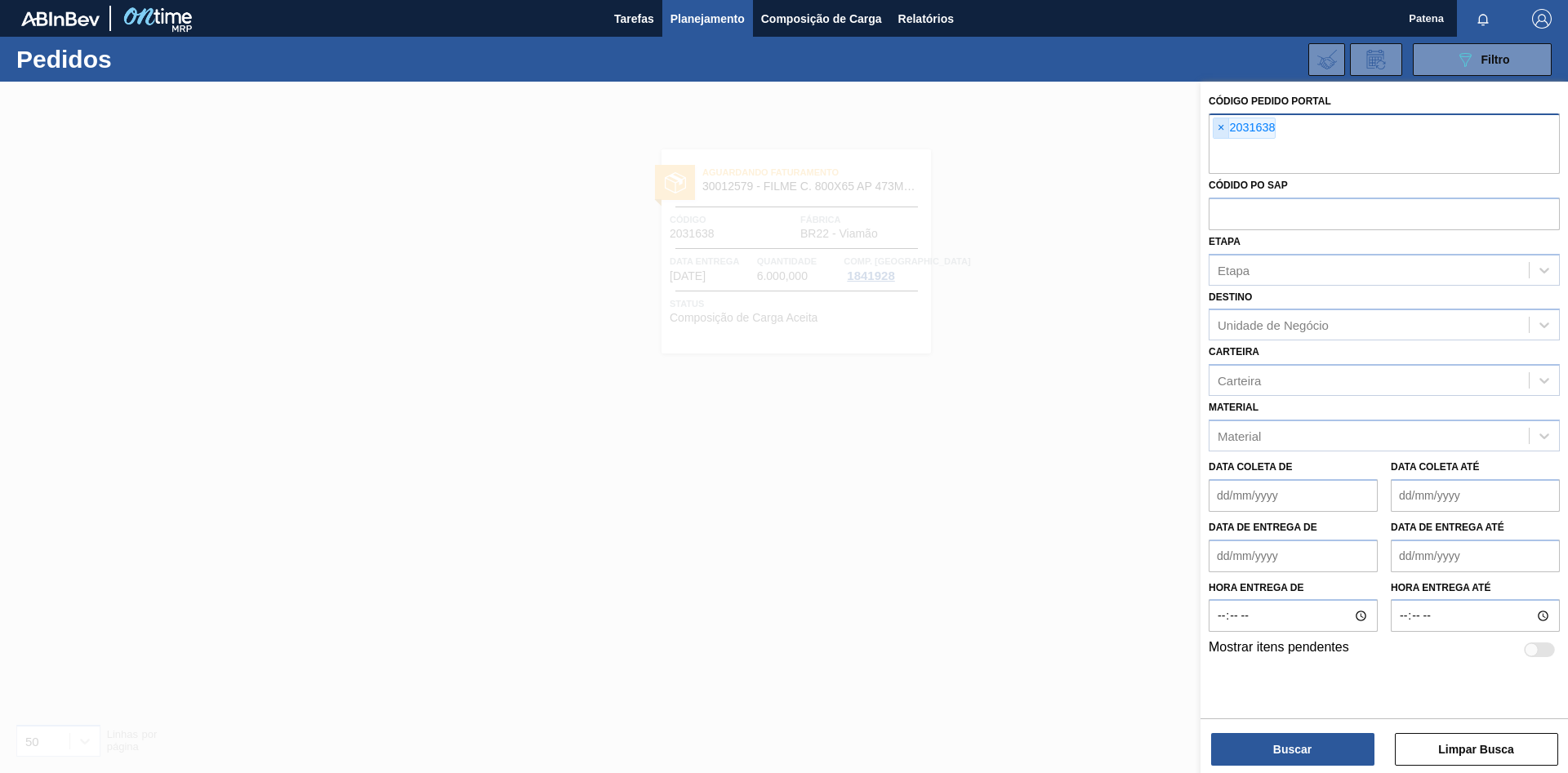
click at [1220, 130] on span "×" at bounding box center [1220, 128] width 16 height 20
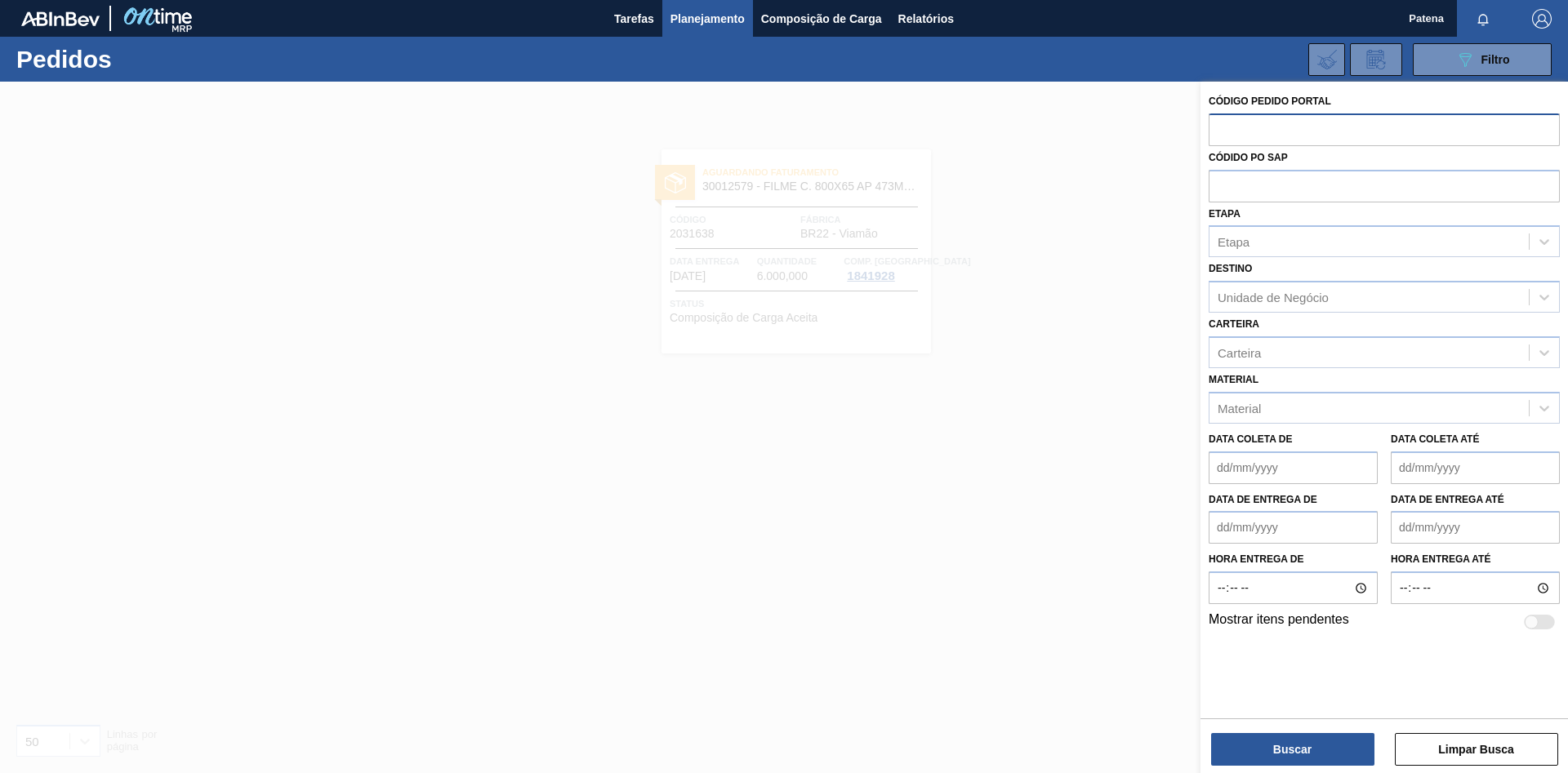
click at [1234, 135] on input "text" at bounding box center [1384, 129] width 351 height 31
paste input "2044963"
type input "2044963"
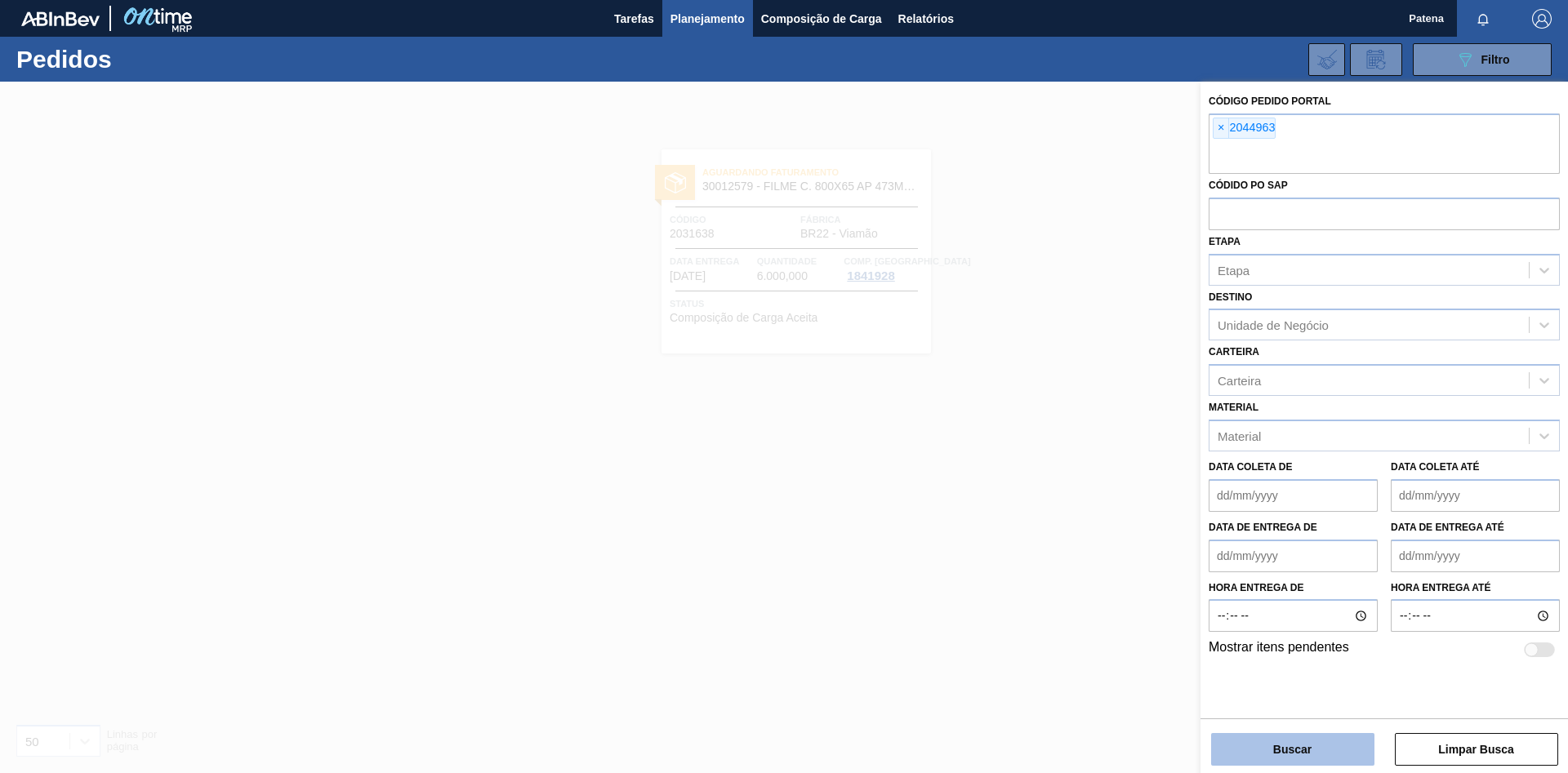
click at [1266, 746] on button "Buscar" at bounding box center [1293, 750] width 163 height 33
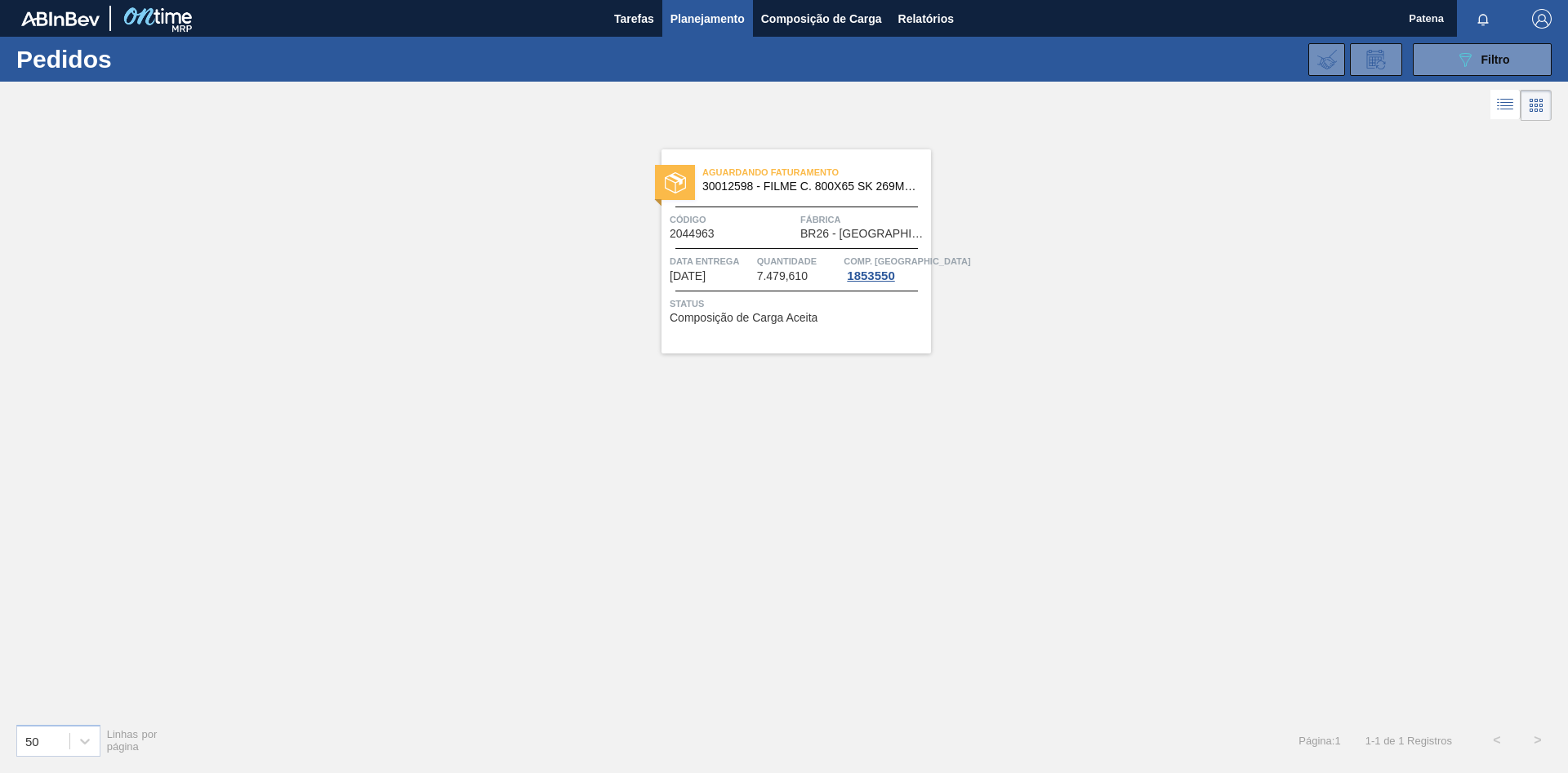
click at [1065, 319] on div "Aguardando Faturamento 30012598 - FILME C. 800X65 SK 269ML C15 429 Código 20449…" at bounding box center [784, 417] width 1568 height 586
click at [918, 409] on div "Aguardando Faturamento 30012598 - FILME C. 800X65 SK 269ML C15 429 Código 20449…" at bounding box center [784, 417] width 1568 height 586
click at [775, 550] on div "Aguardando Faturamento 30012598 - FILME C. 800X65 SK 269ML C15 429 Código 20449…" at bounding box center [784, 417] width 1568 height 586
drag, startPoint x: 1092, startPoint y: 410, endPoint x: 1567, endPoint y: 4, distance: 624.9
click at [1139, 345] on div "Aguardando Faturamento 30012598 - FILME C. 800X65 SK 269ML C15 429 Código 20449…" at bounding box center [784, 417] width 1568 height 586
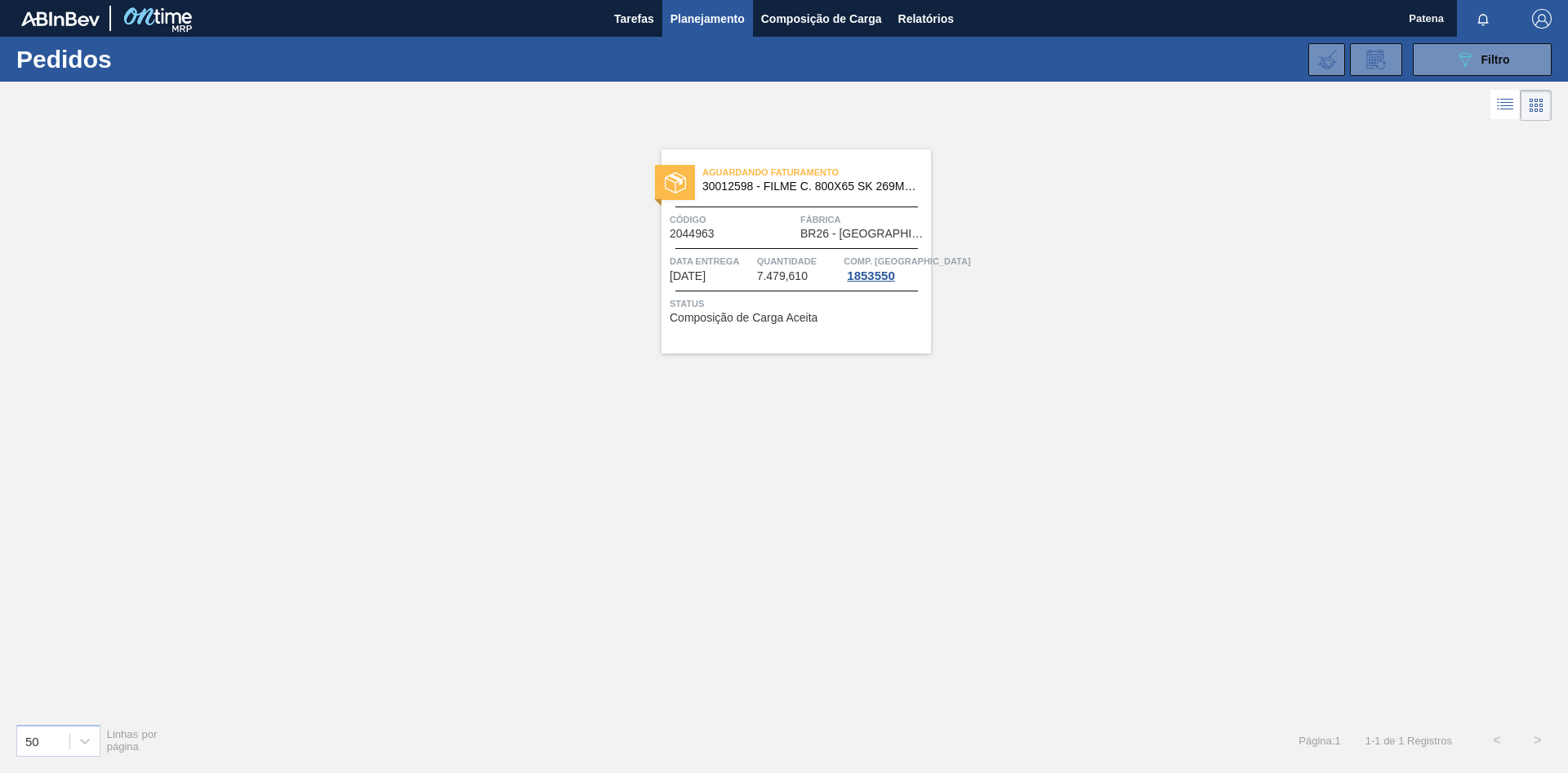
click at [873, 528] on div "Aguardando Faturamento 30012598 - FILME C. 800X65 SK 269ML C15 429 Código 20449…" at bounding box center [784, 417] width 1568 height 586
click at [696, 24] on span "Planejamento" at bounding box center [708, 19] width 74 height 20
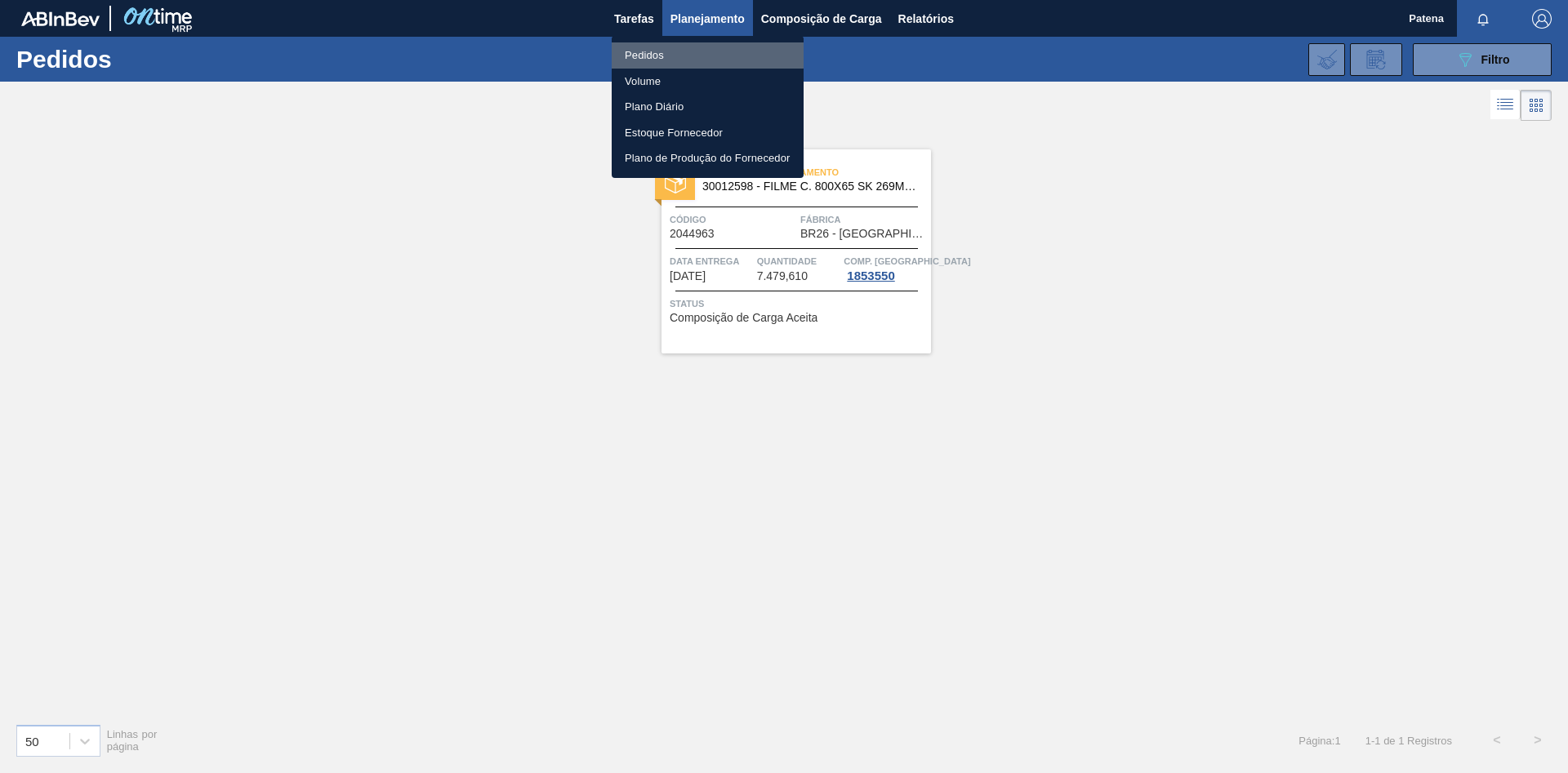
click at [642, 51] on li "Pedidos" at bounding box center [708, 55] width 192 height 26
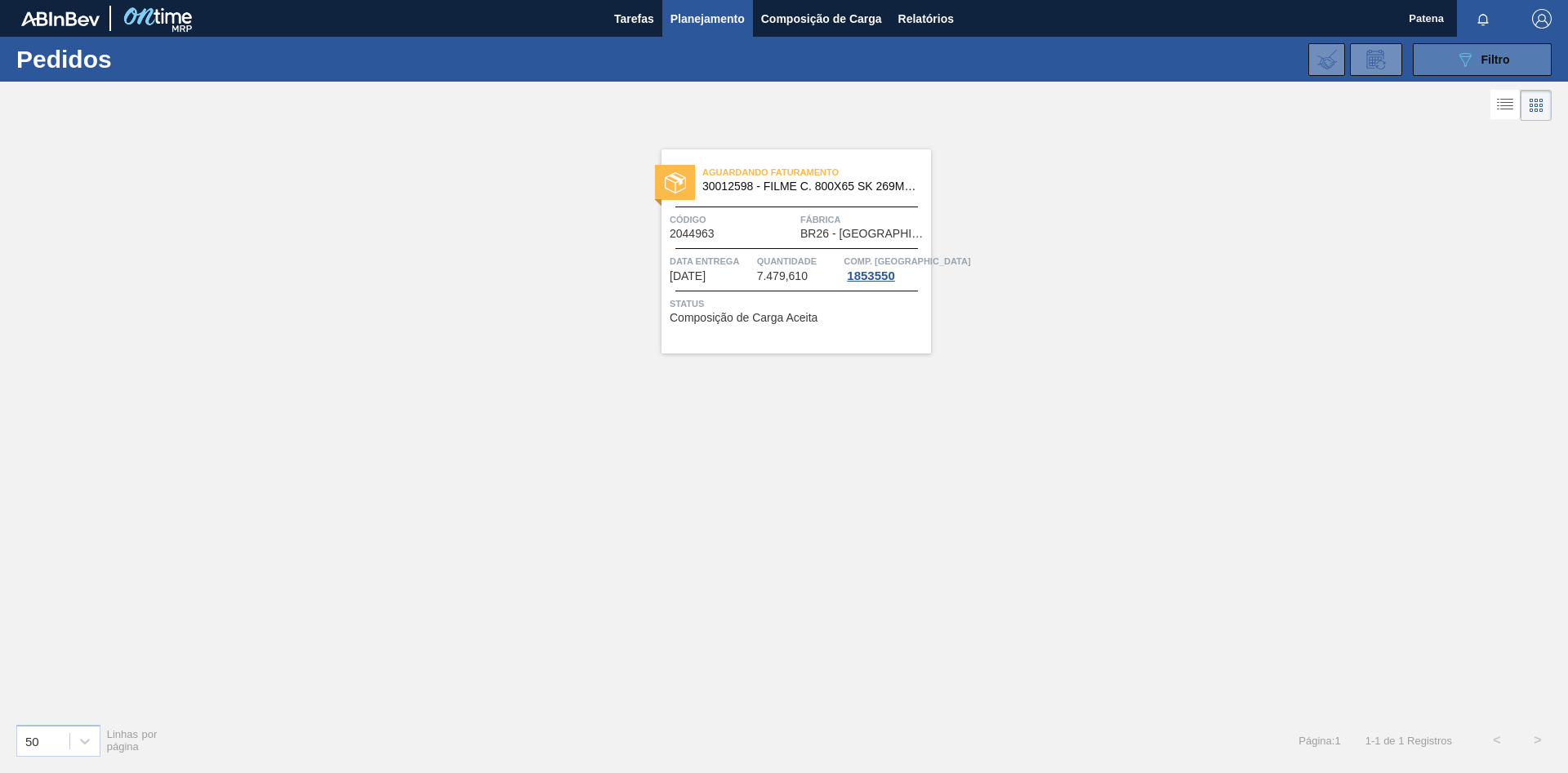
click at [1461, 57] on icon at bounding box center [1465, 59] width 12 height 14
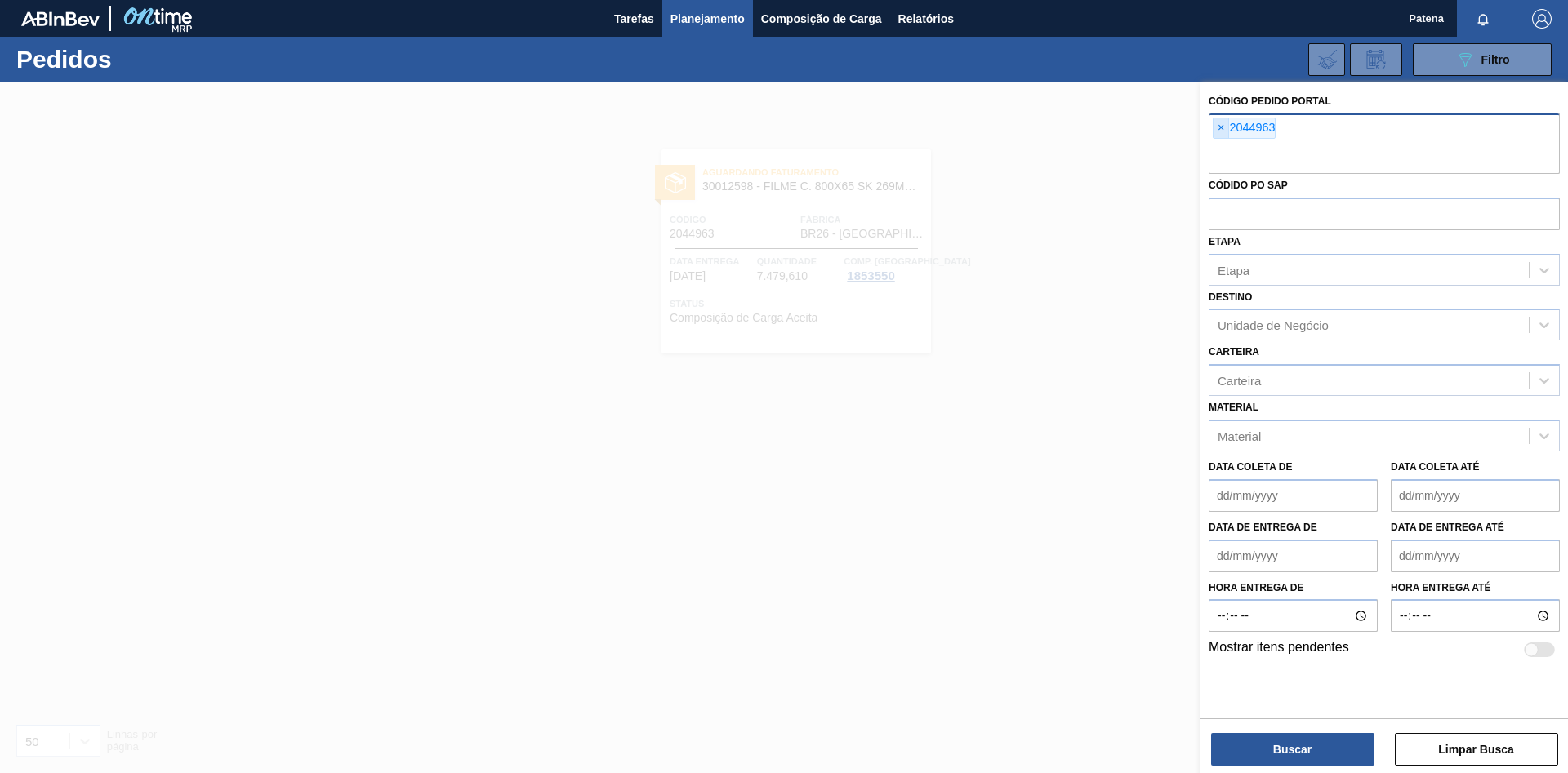
click at [1220, 126] on span "×" at bounding box center [1220, 128] width 16 height 20
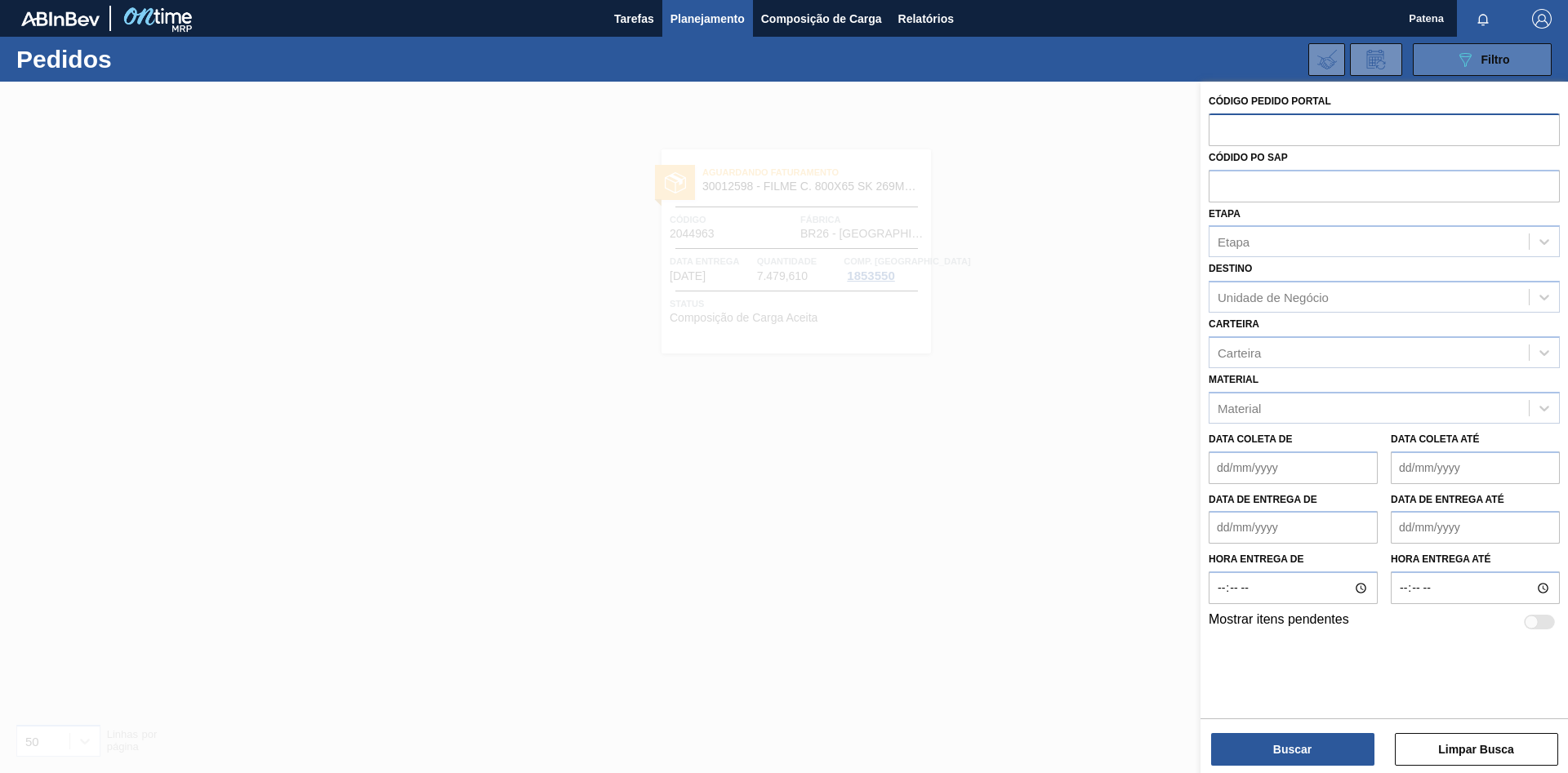
click at [1476, 64] on div "089F7B8B-B2A5-4AFE-B5C0-19BA573D28AC Filtro" at bounding box center [1482, 59] width 54 height 20
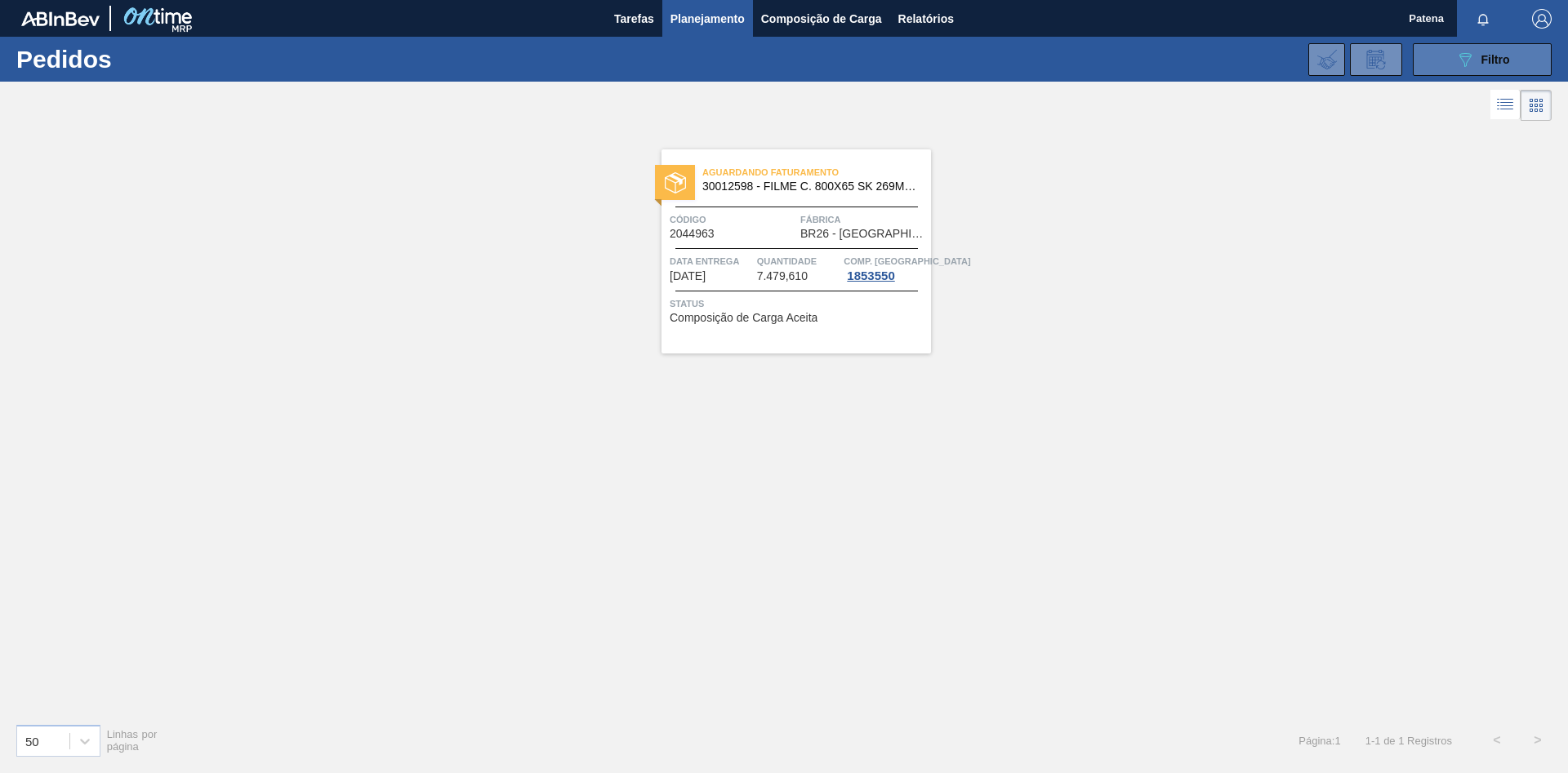
click at [1476, 64] on div "089F7B8B-B2A5-4AFE-B5C0-19BA573D28AC Filtro" at bounding box center [1482, 59] width 54 height 20
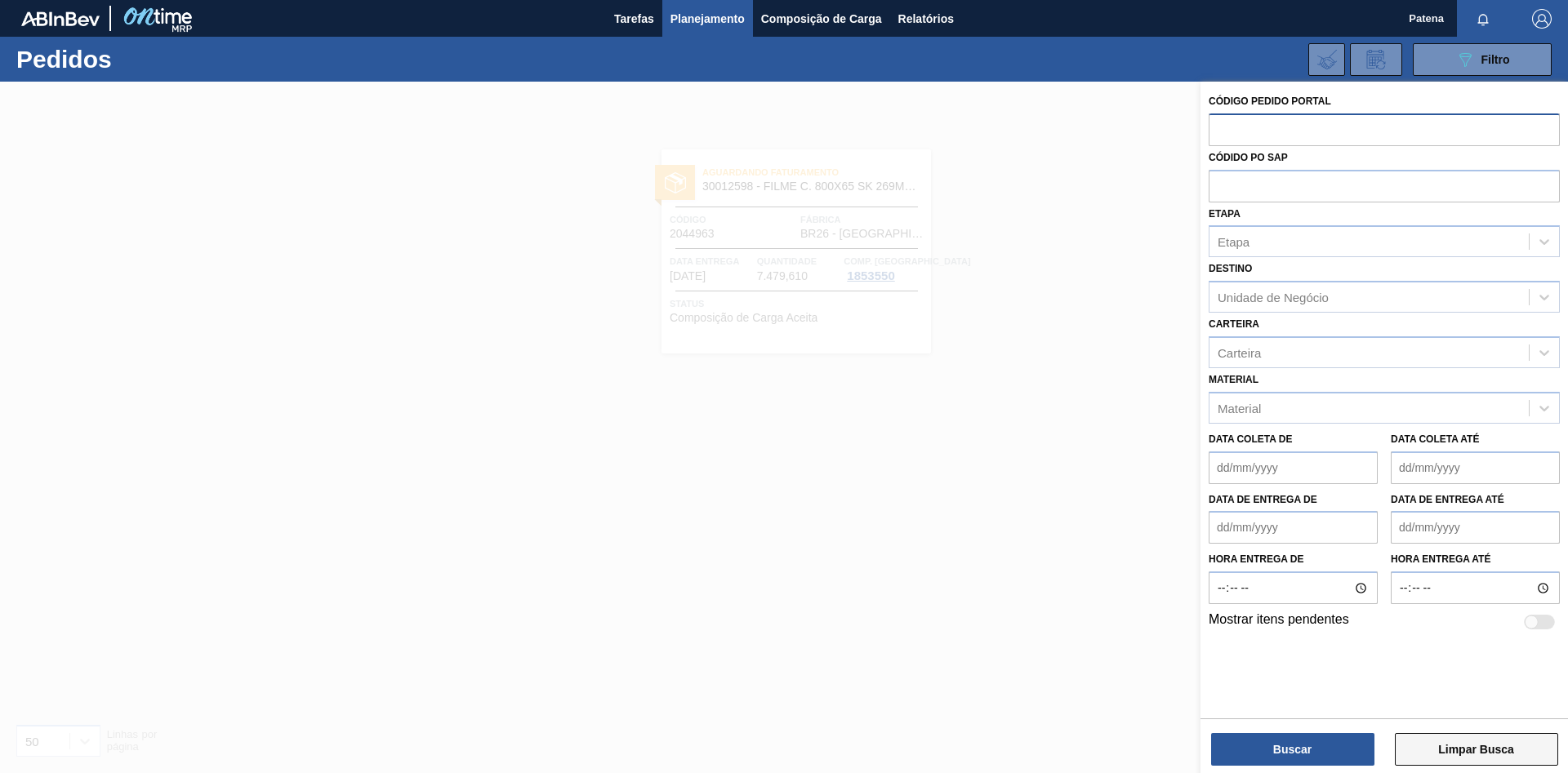
click at [1452, 740] on button "Limpar Busca" at bounding box center [1476, 750] width 163 height 33
